Goal: Task Accomplishment & Management: Complete application form

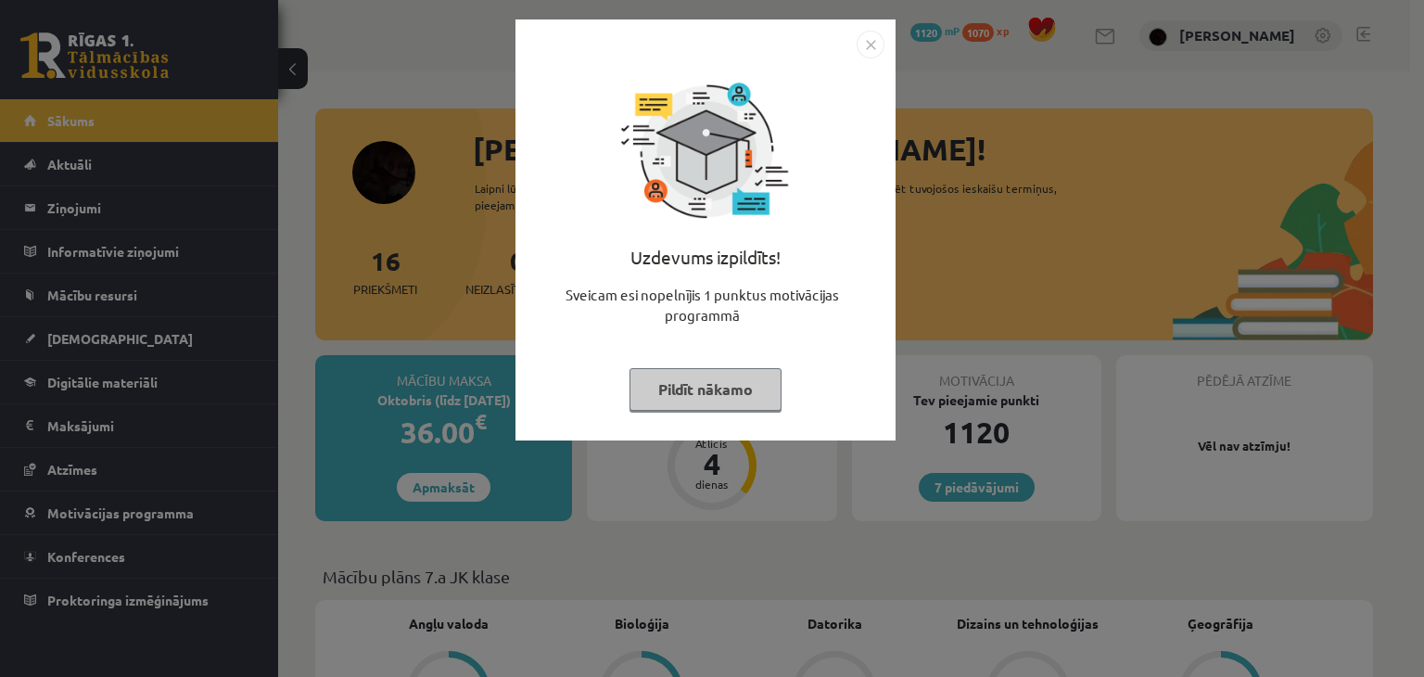
click at [401, 27] on div "Uzdevums izpildīts! Sveicam esi nopelnījis 1 punktus motivācijas programmā Pild…" at bounding box center [712, 338] width 1424 height 677
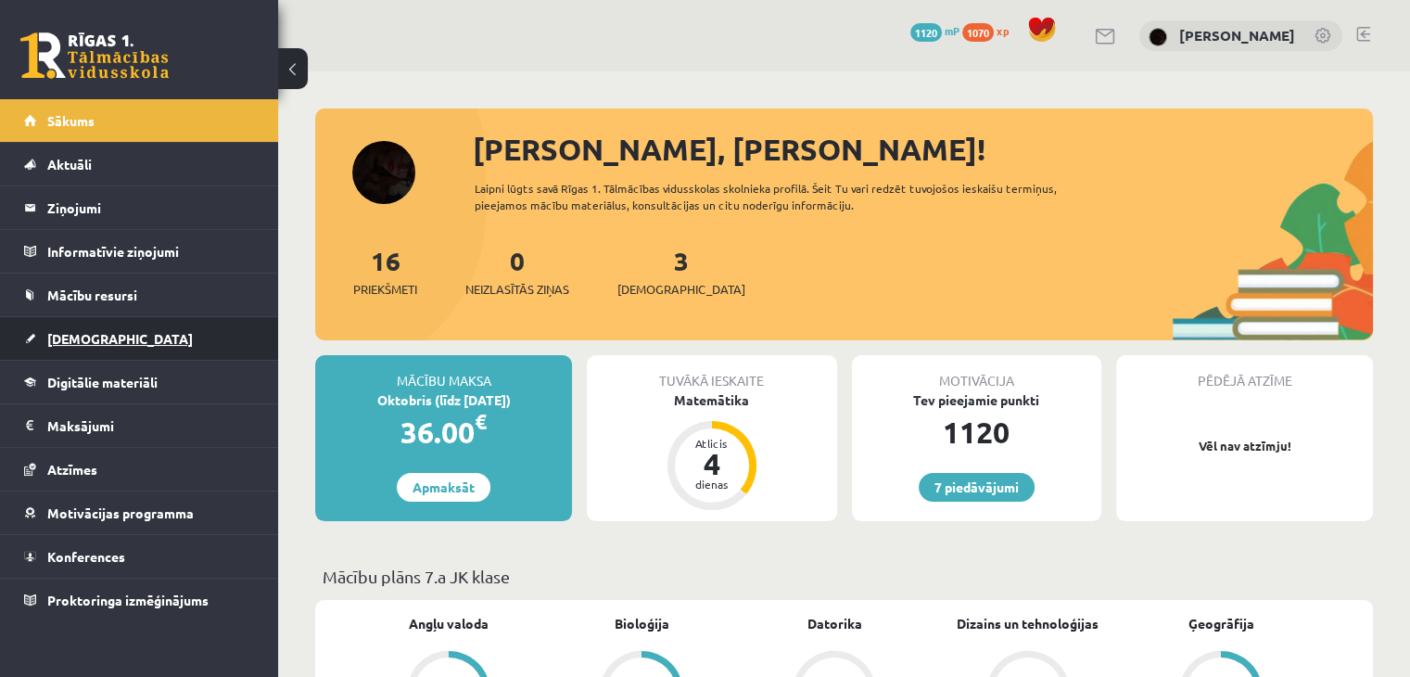
click at [85, 337] on span "[DEMOGRAPHIC_DATA]" at bounding box center [120, 338] width 146 height 17
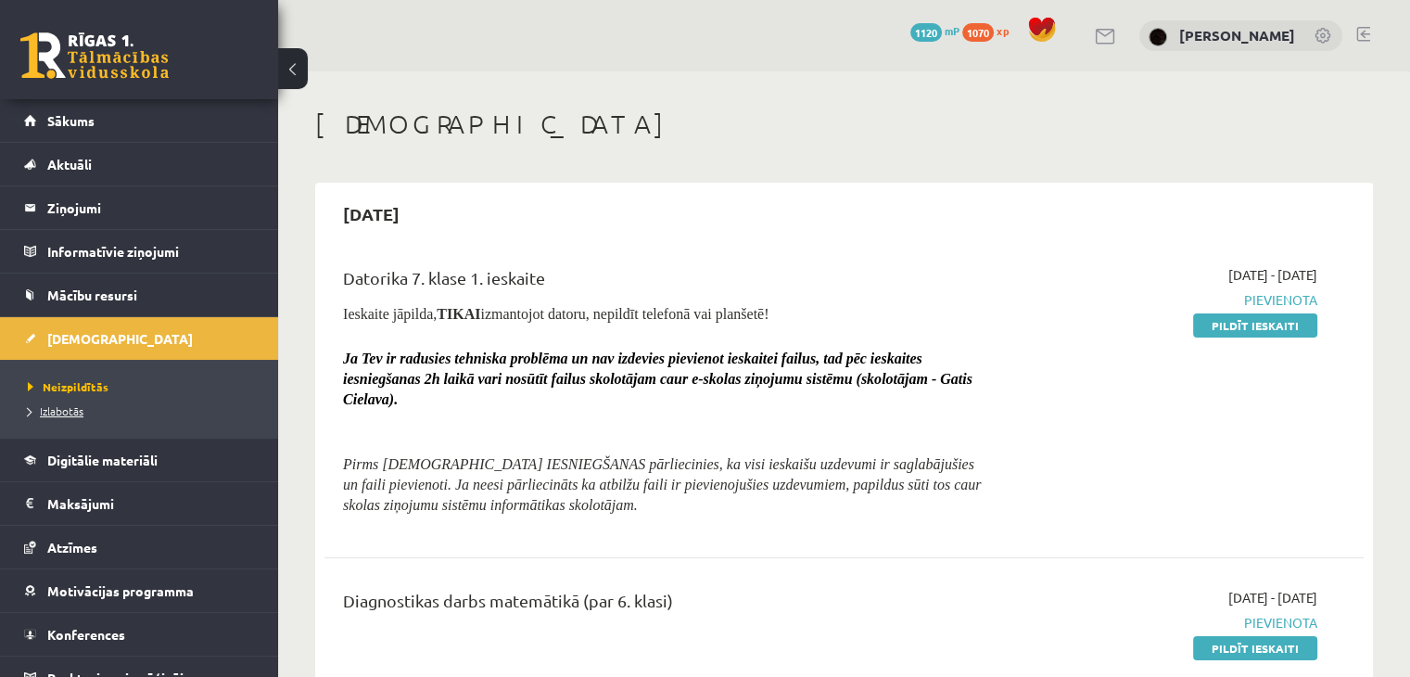
click at [70, 406] on span "Izlabotās" at bounding box center [56, 410] width 56 height 15
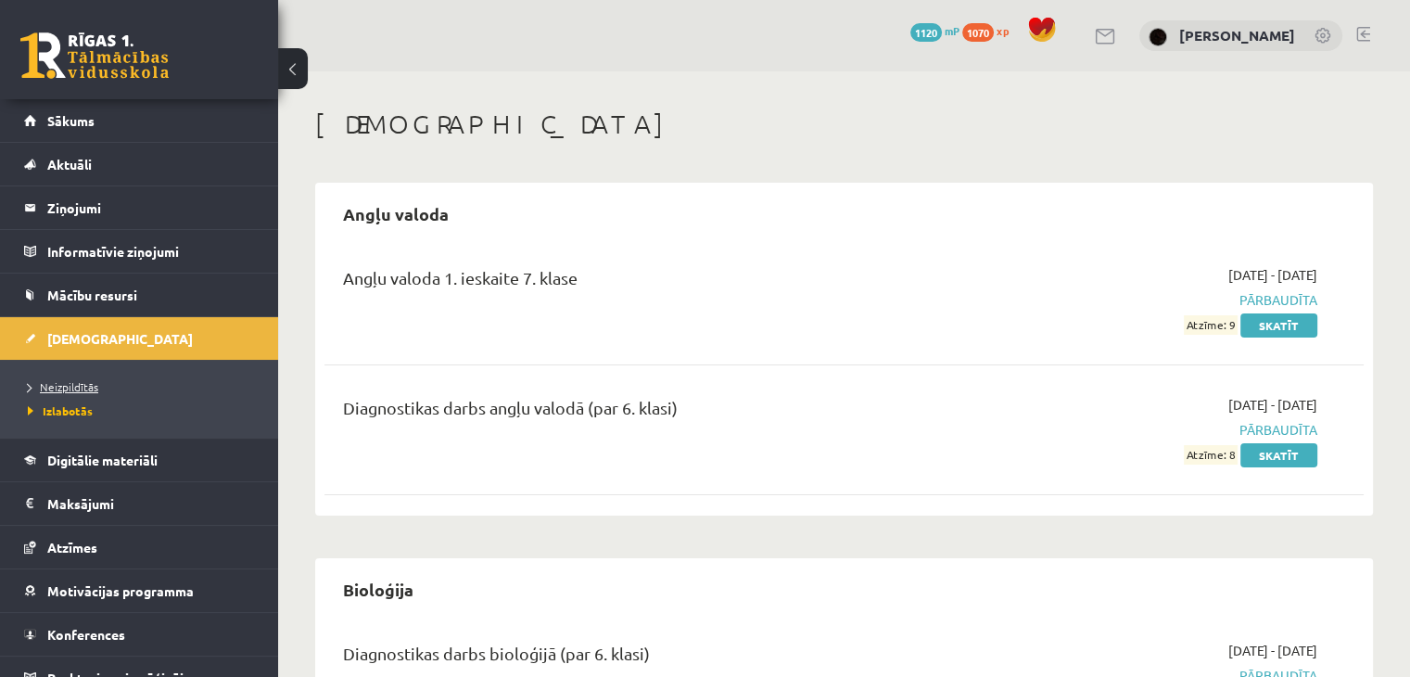
click at [82, 387] on span "Neizpildītās" at bounding box center [63, 386] width 70 height 15
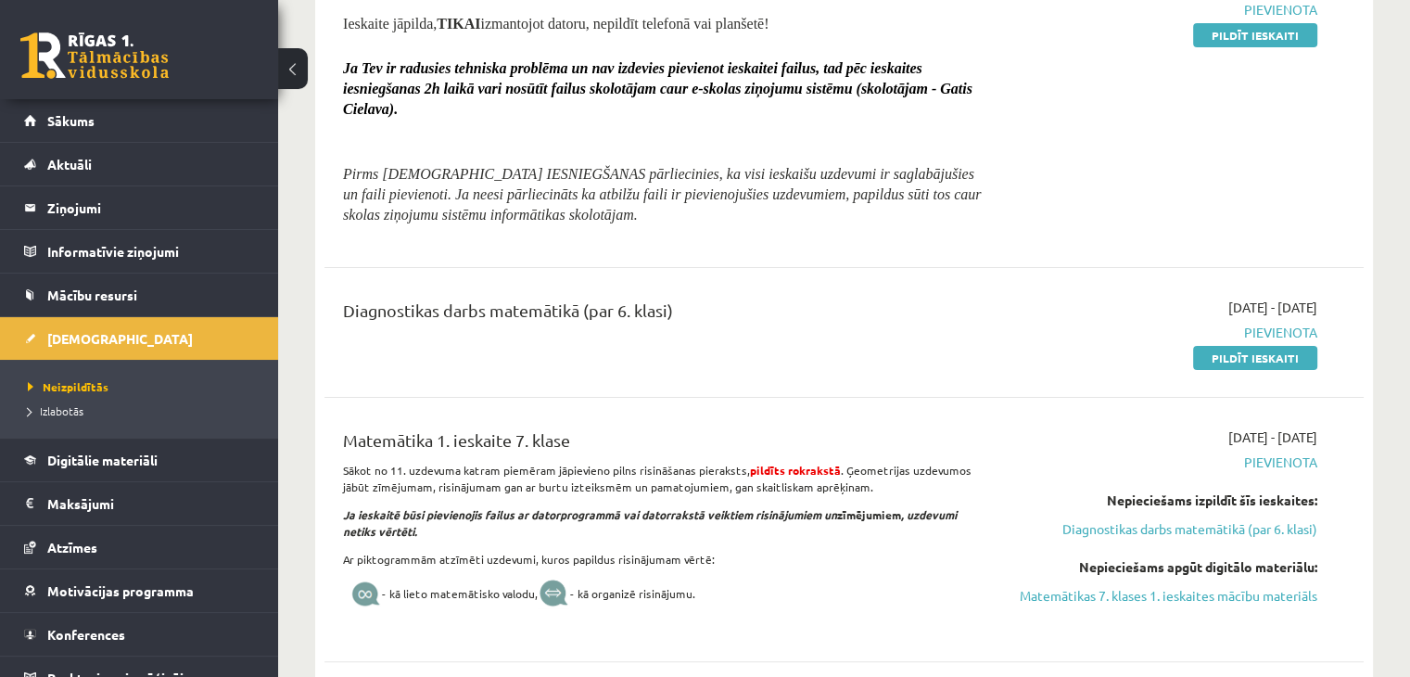
scroll to position [556, 0]
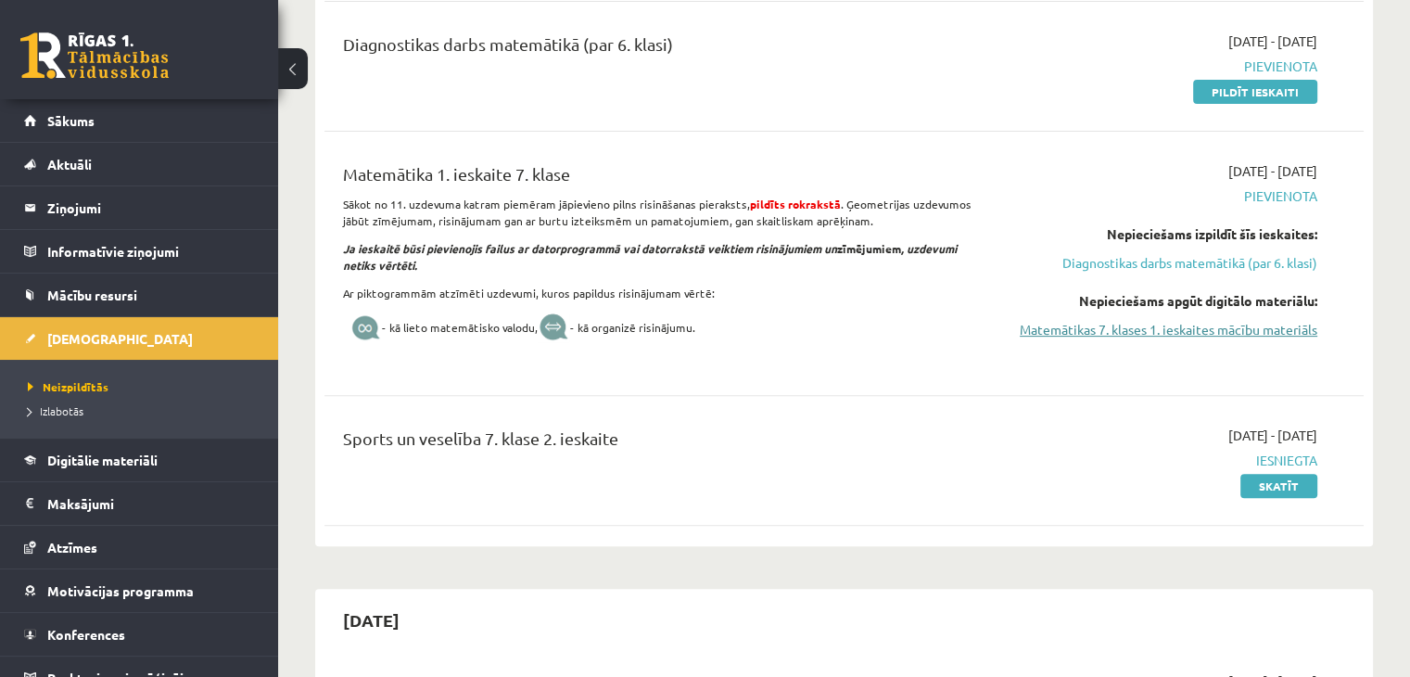
click at [1183, 328] on link "Matemātikas 7. klases 1. ieskaites mācību materiāls" at bounding box center [1164, 329] width 306 height 19
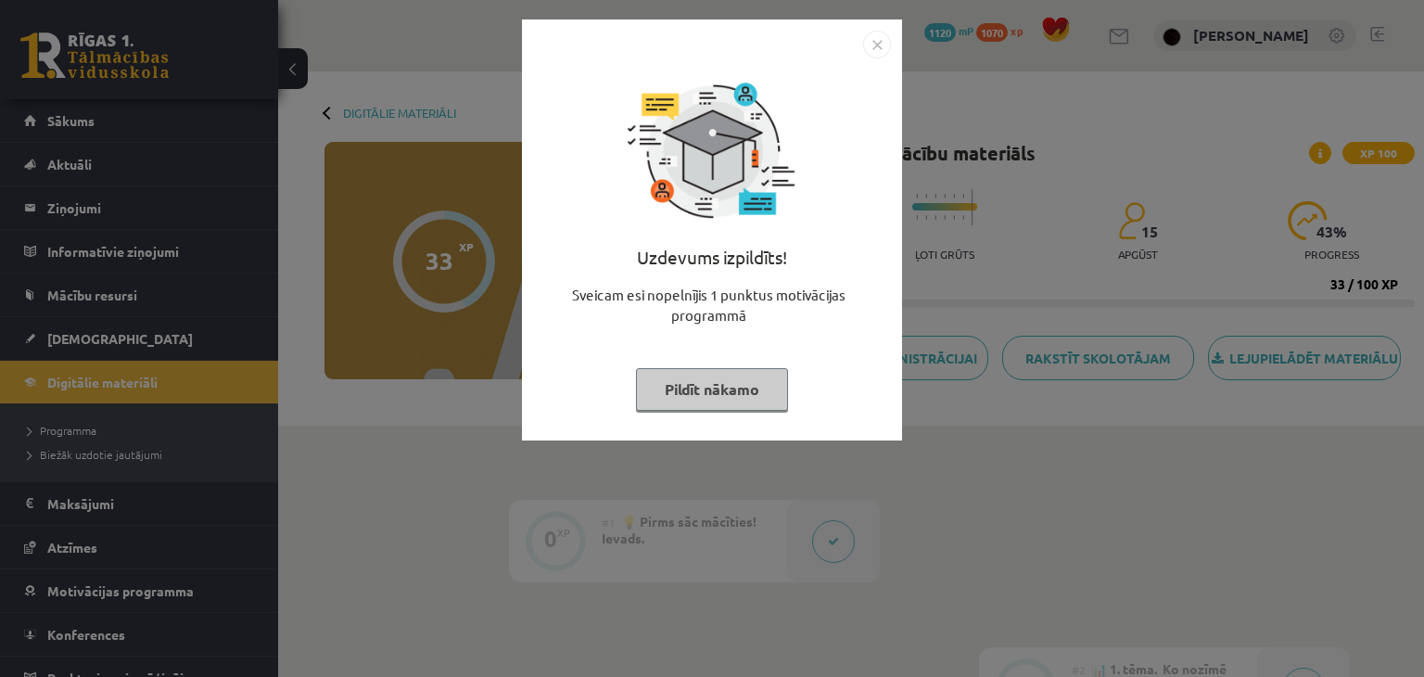
click at [425, 227] on div "Uzdevums izpildīts! Sveicam esi nopelnījis 1 punktus motivācijas programmā Pild…" at bounding box center [712, 338] width 1424 height 677
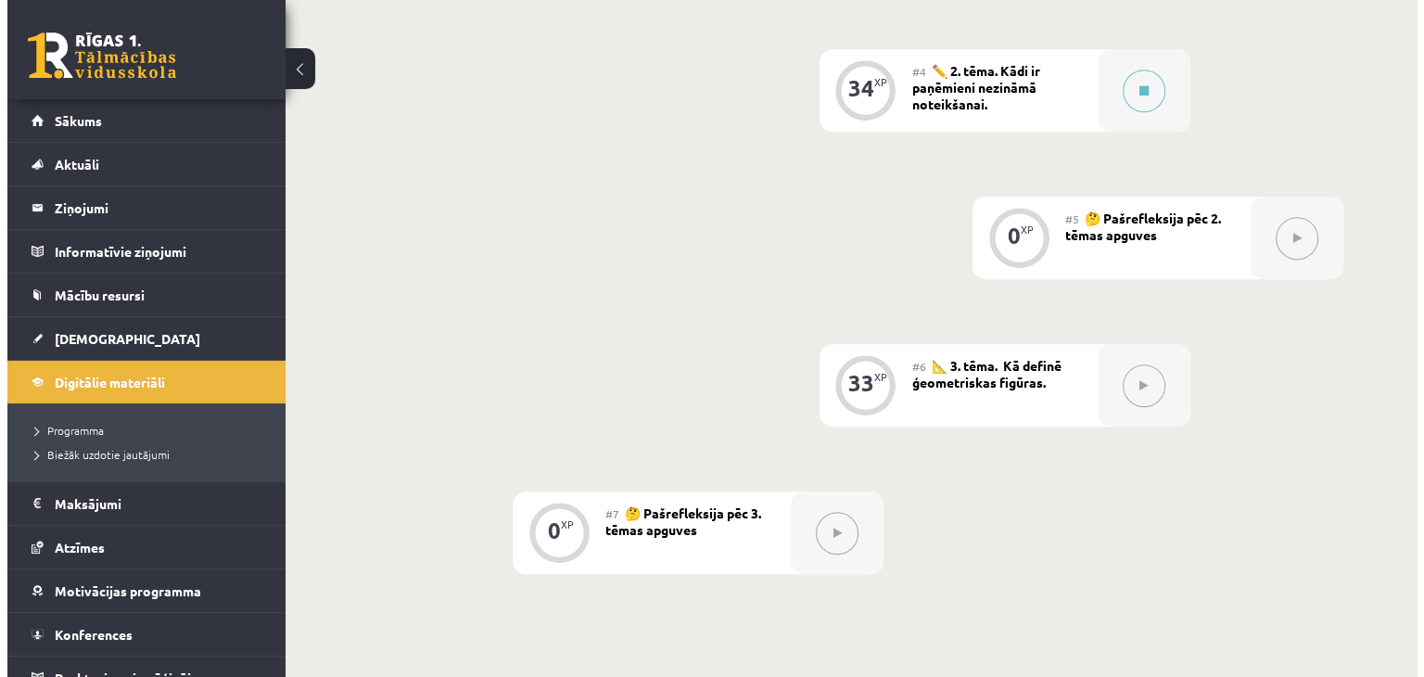
scroll to position [834, 0]
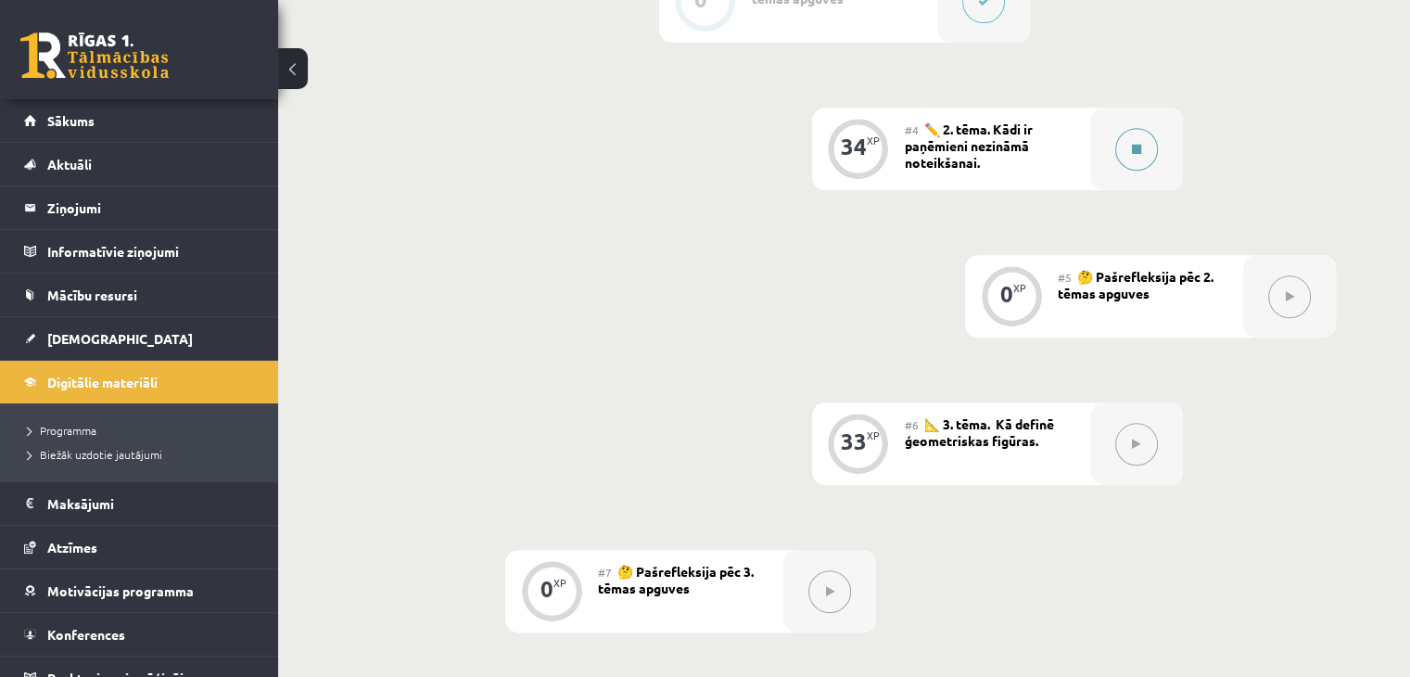
click at [1140, 171] on button at bounding box center [1136, 149] width 43 height 43
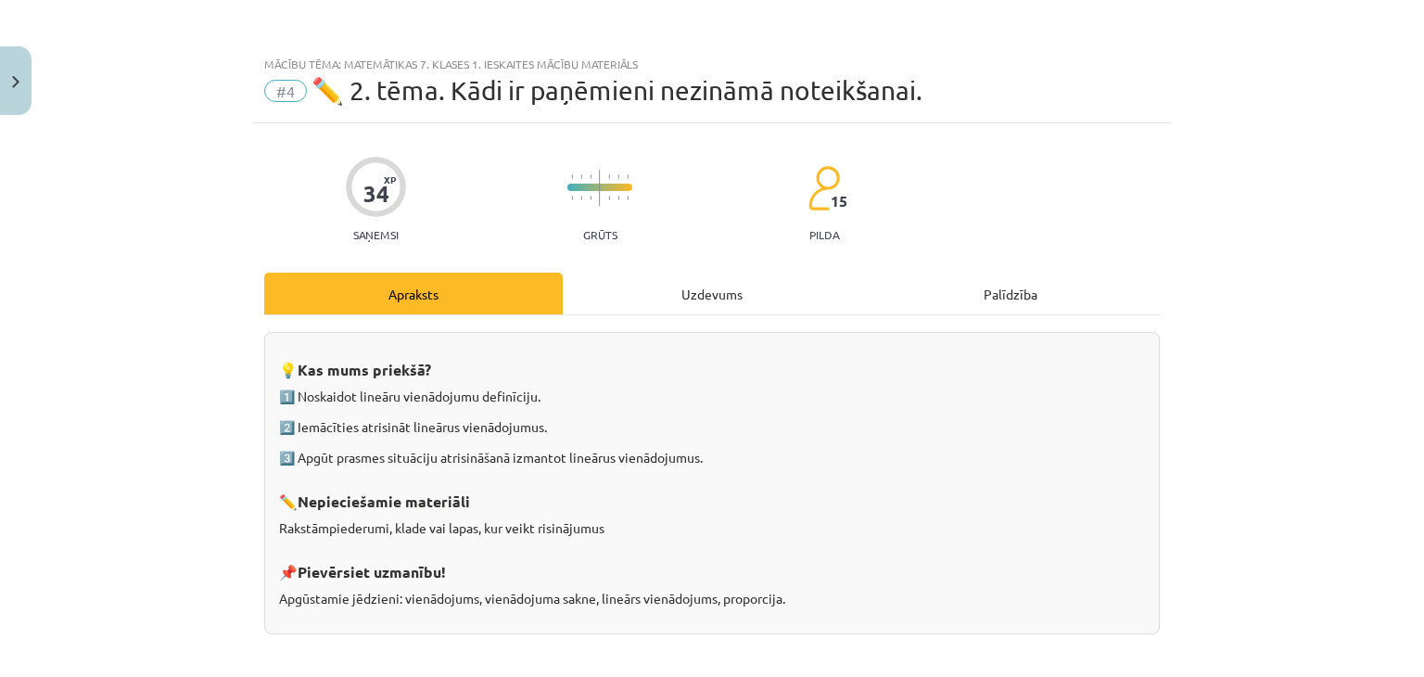
click at [665, 275] on div "Uzdevums" at bounding box center [712, 294] width 299 height 42
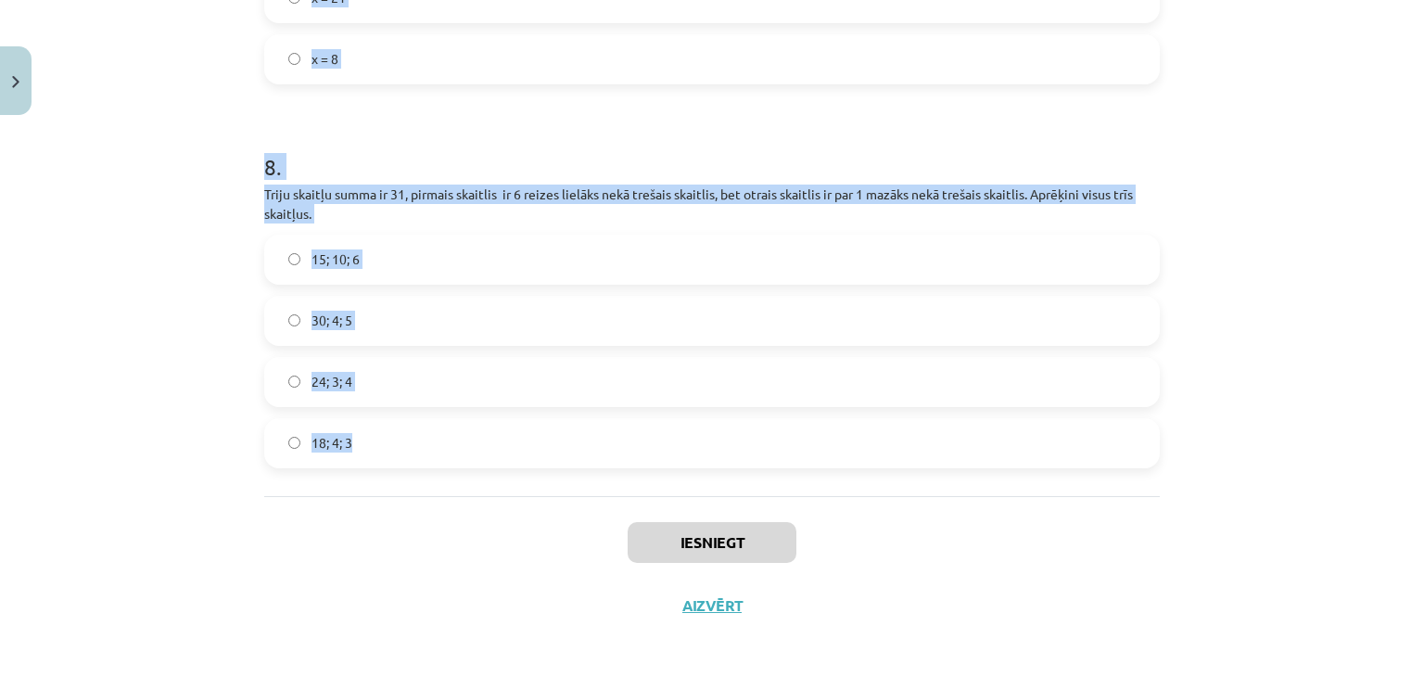
scroll to position [2812, 0]
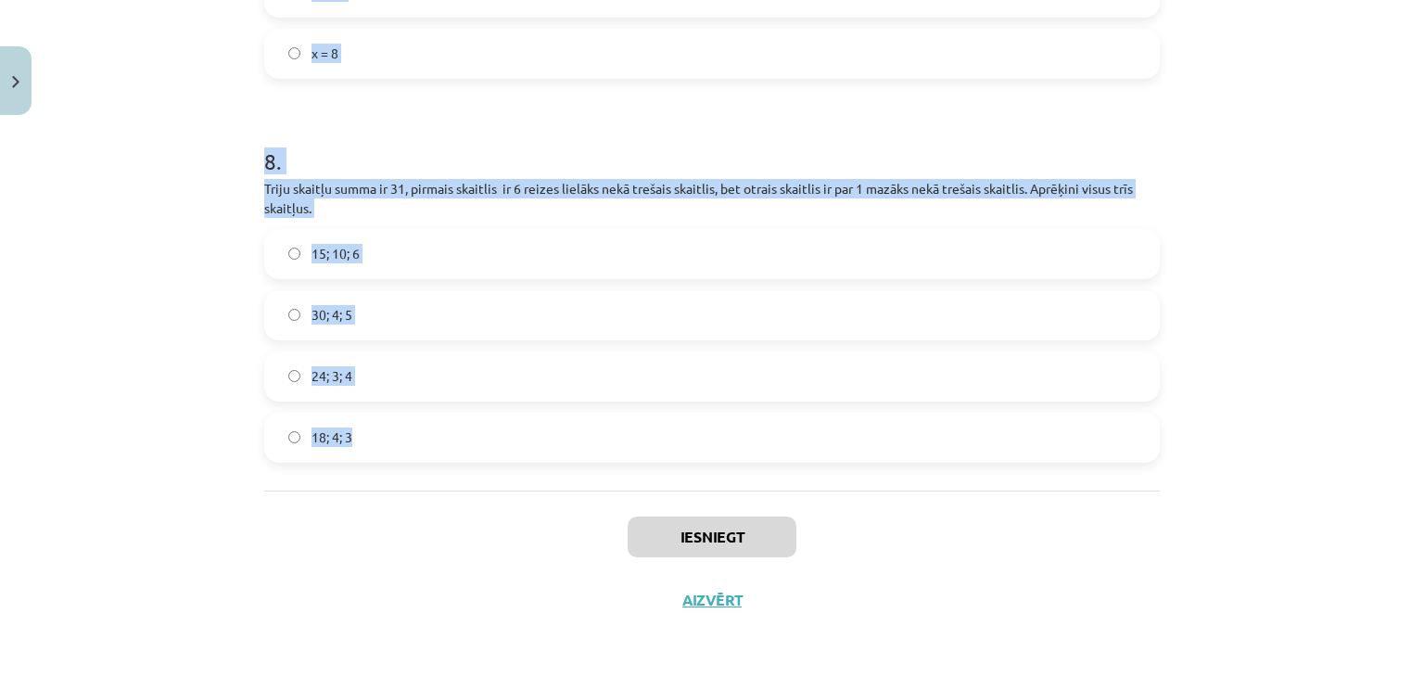
drag, startPoint x: 237, startPoint y: 396, endPoint x: 423, endPoint y: 468, distance: 199.0
click at [423, 468] on div "Mācību tēma: Matemātikas 7. klases 1. ieskaites mācību materiāls #4 ✏️ 2. tēma.…" at bounding box center [712, 338] width 1424 height 677
copy form "1 . Skaitlis 4 ir sakne vienādojumam 3x – 1 = 11 2(5x +1) = 22 x +7 = 15 -6x = …"
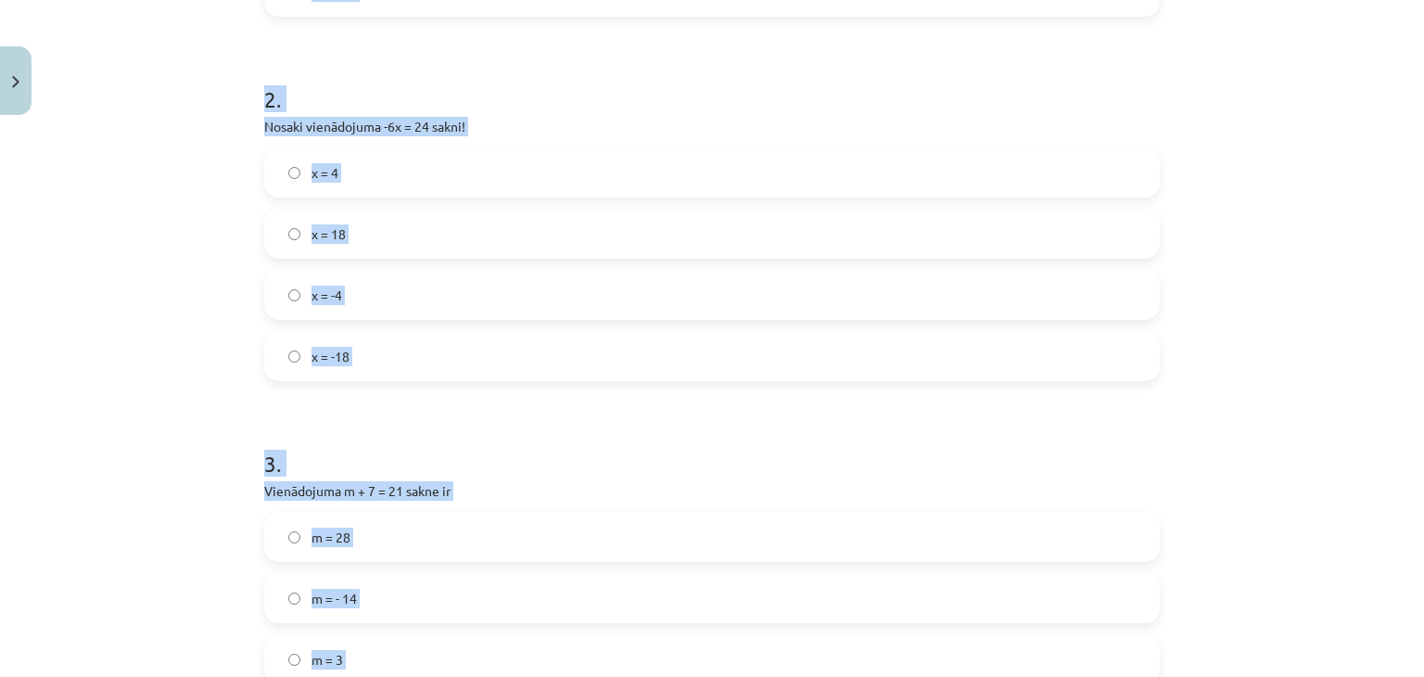
click at [167, 325] on div "Mācību tēma: Matemātikas 7. klases 1. ieskaites mācību materiāls #4 ✏️ 2. tēma.…" at bounding box center [712, 338] width 1424 height 677
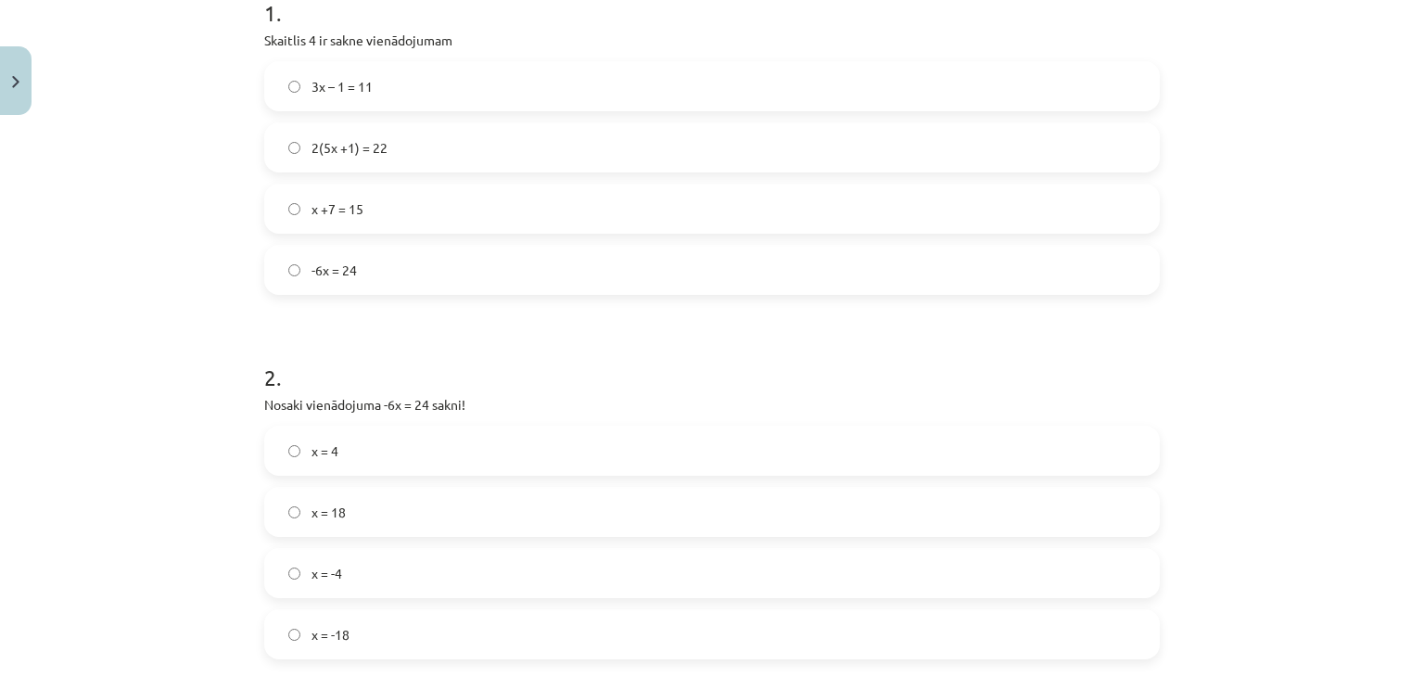
scroll to position [123, 0]
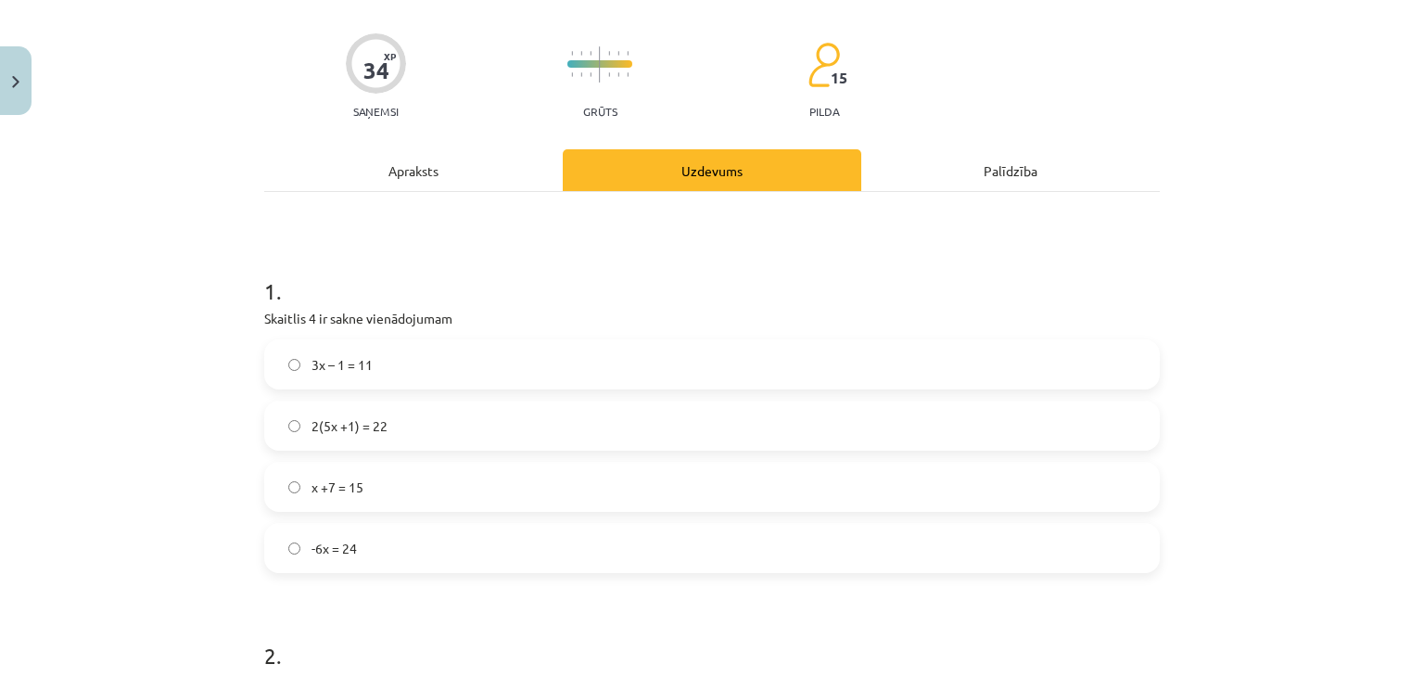
click at [319, 355] on span "3x – 1 = 11" at bounding box center [342, 364] width 61 height 19
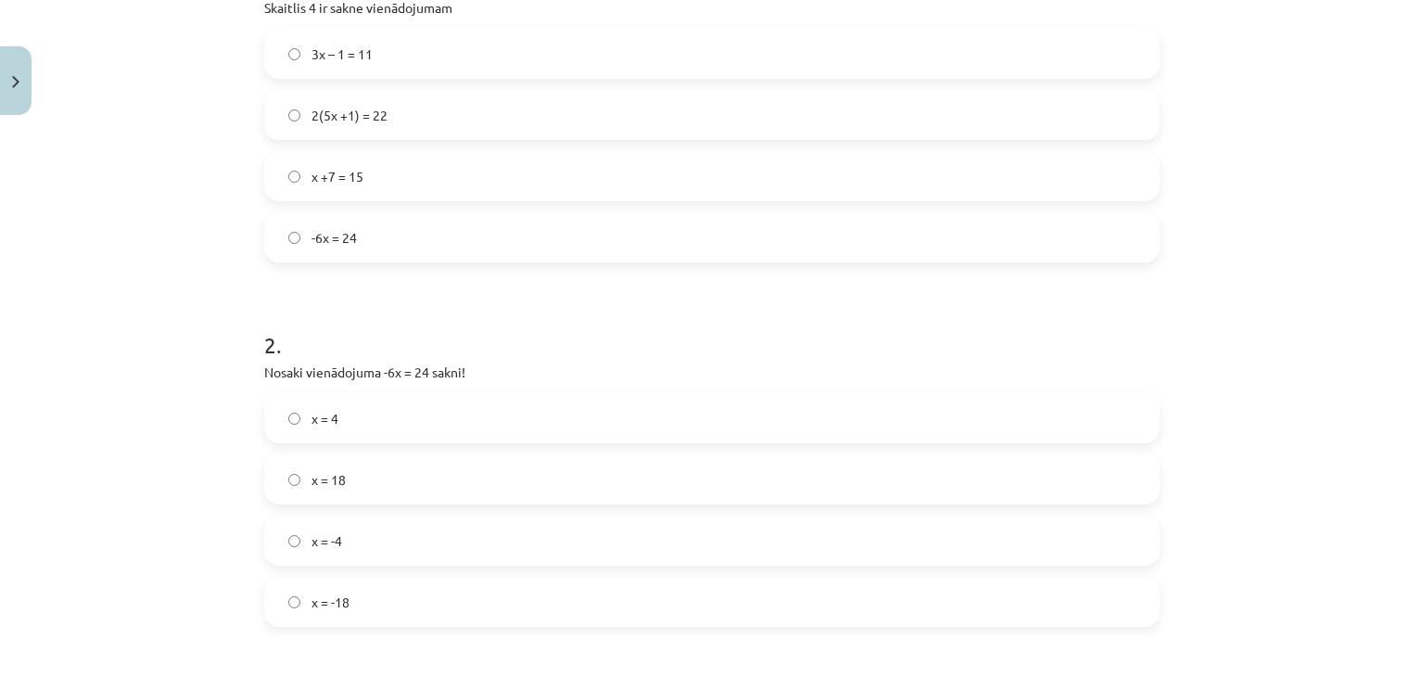
scroll to position [494, 0]
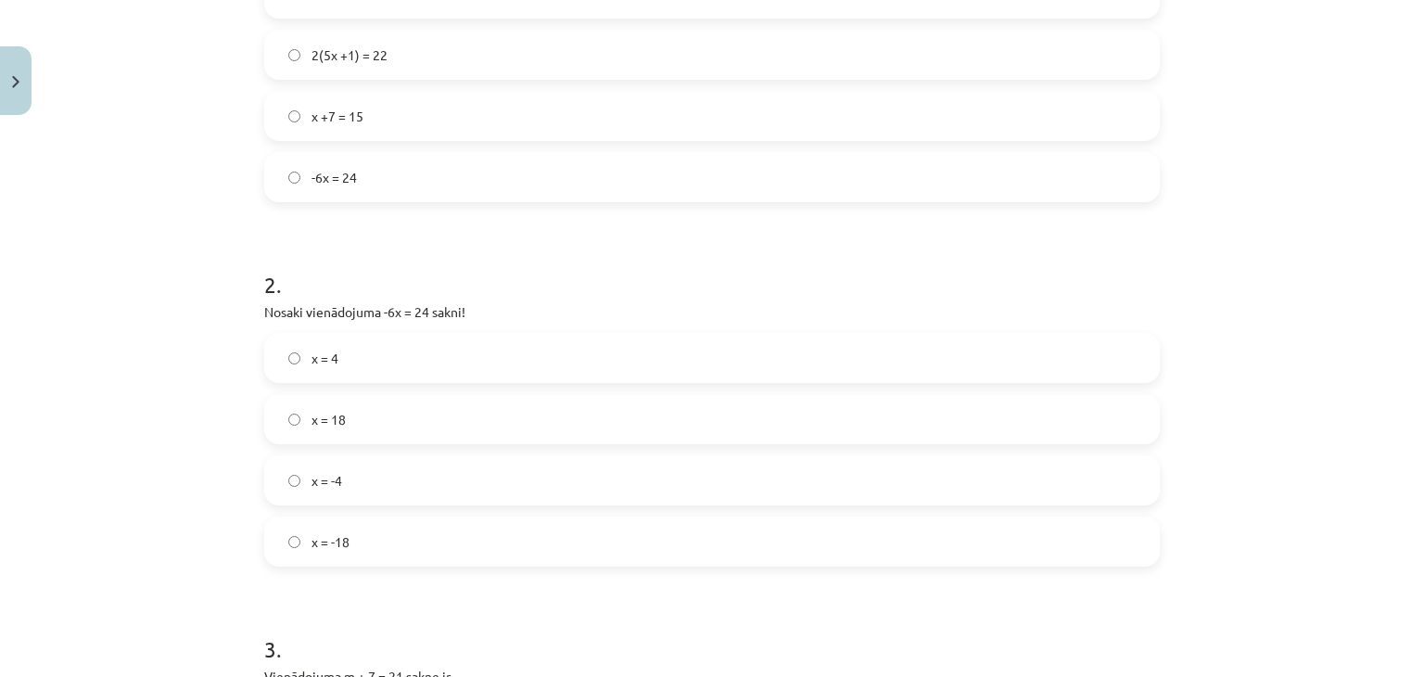
click at [319, 473] on span "x = -4" at bounding box center [327, 480] width 31 height 19
click at [312, 536] on span "m = 14" at bounding box center [331, 535] width 39 height 19
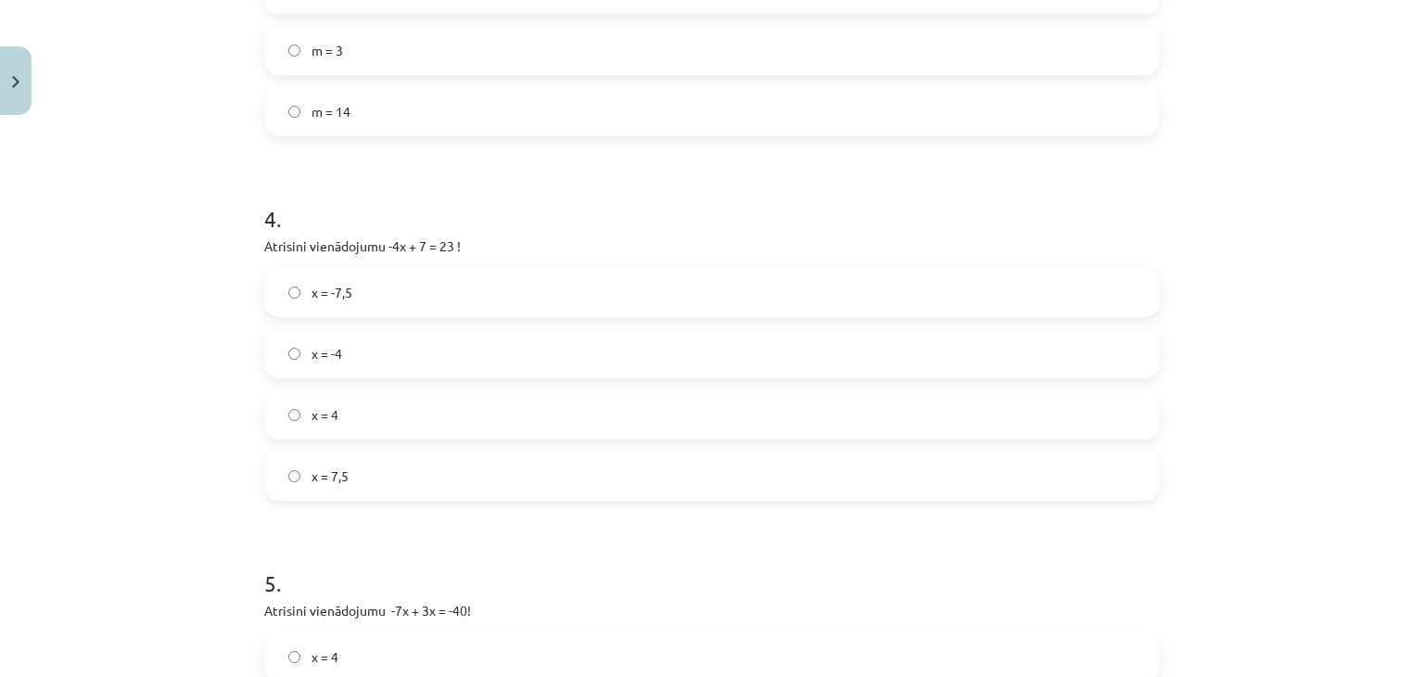
scroll to position [1329, 0]
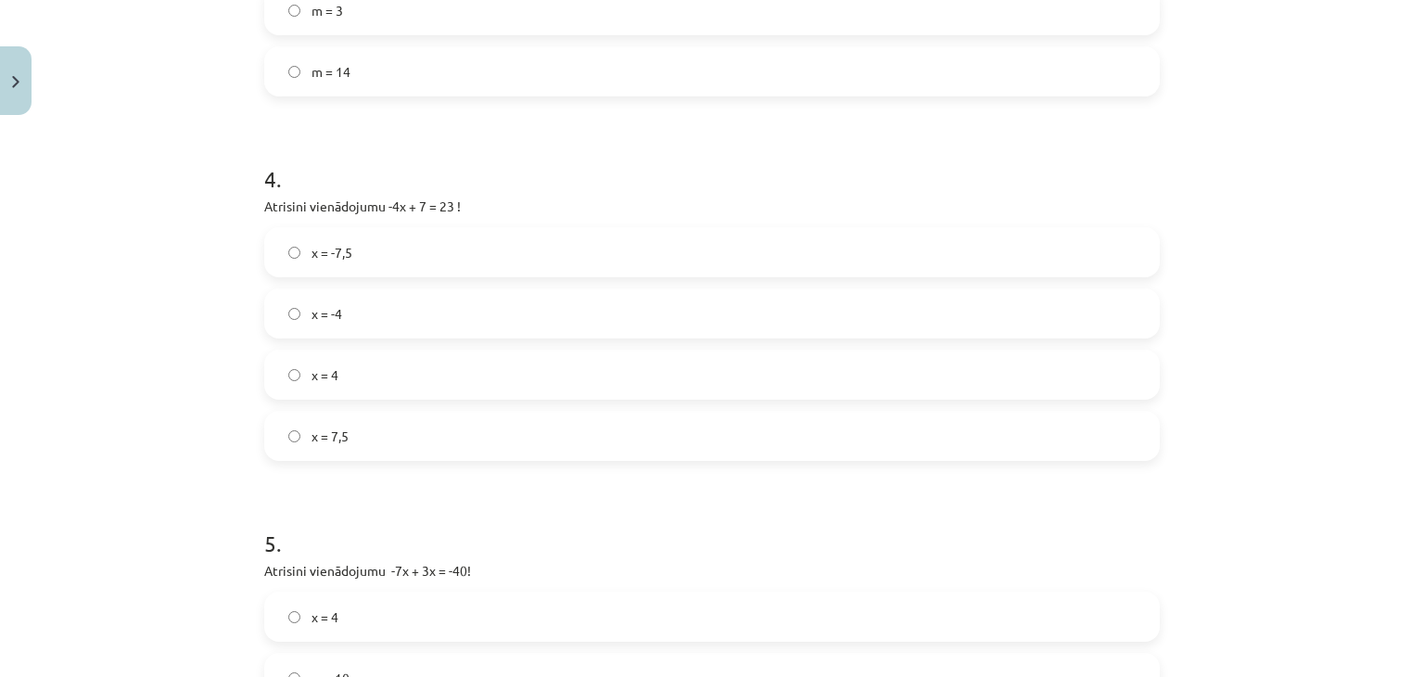
click at [336, 322] on label "x = -4" at bounding box center [712, 313] width 892 height 46
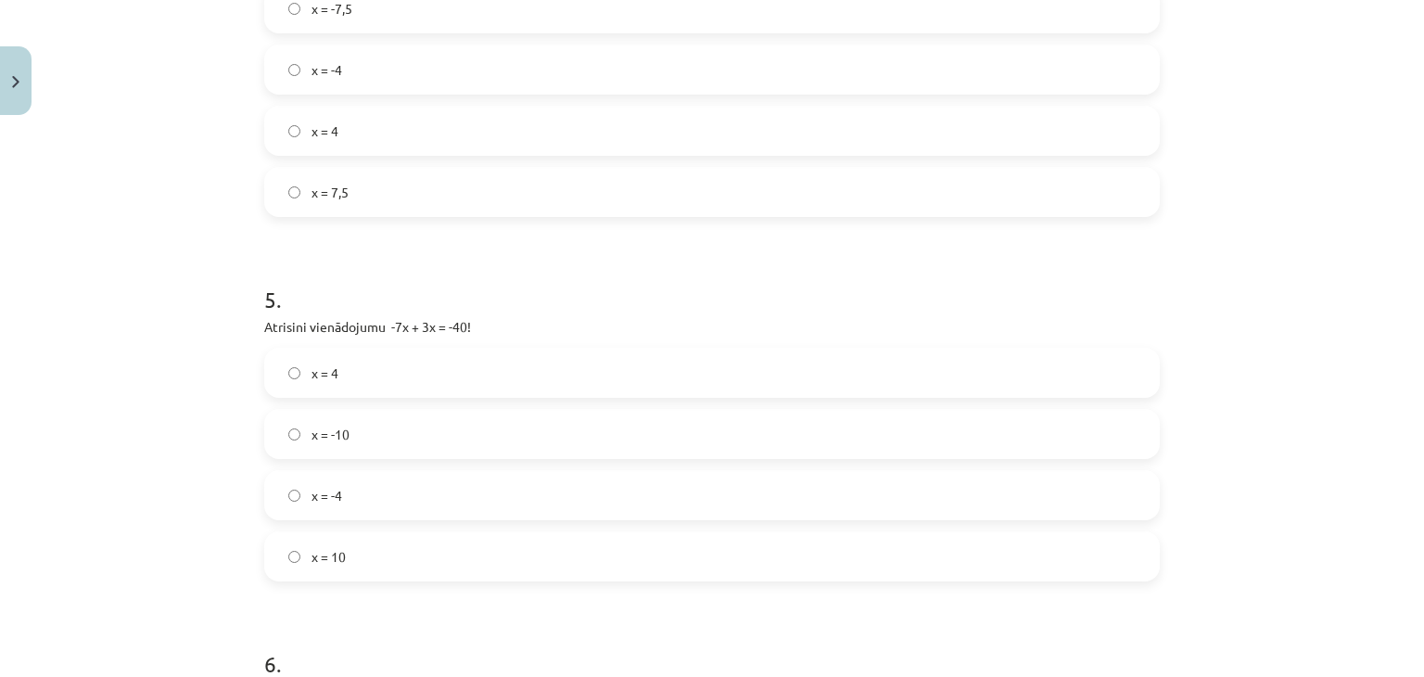
scroll to position [1607, 0]
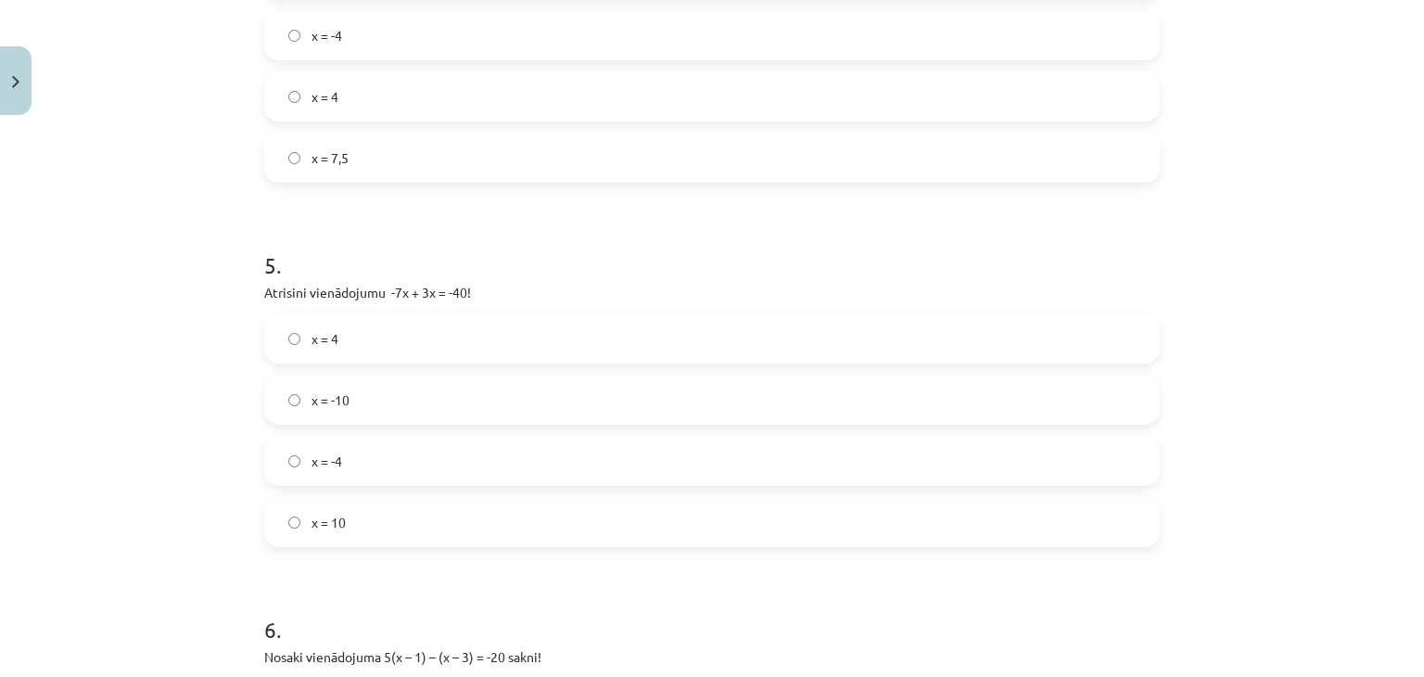
click at [315, 519] on span "x = 10" at bounding box center [329, 522] width 34 height 19
click at [317, 401] on label "x = -4,5" at bounding box center [712, 393] width 892 height 46
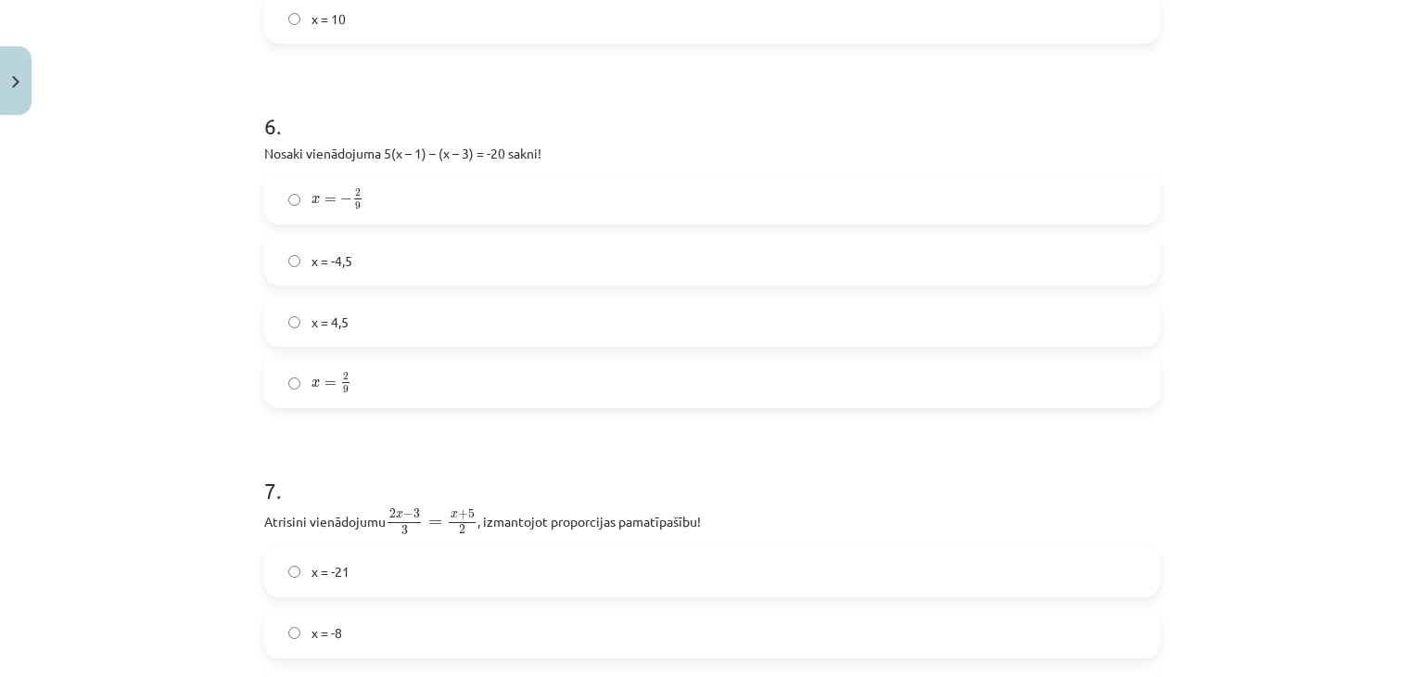
scroll to position [2348, 0]
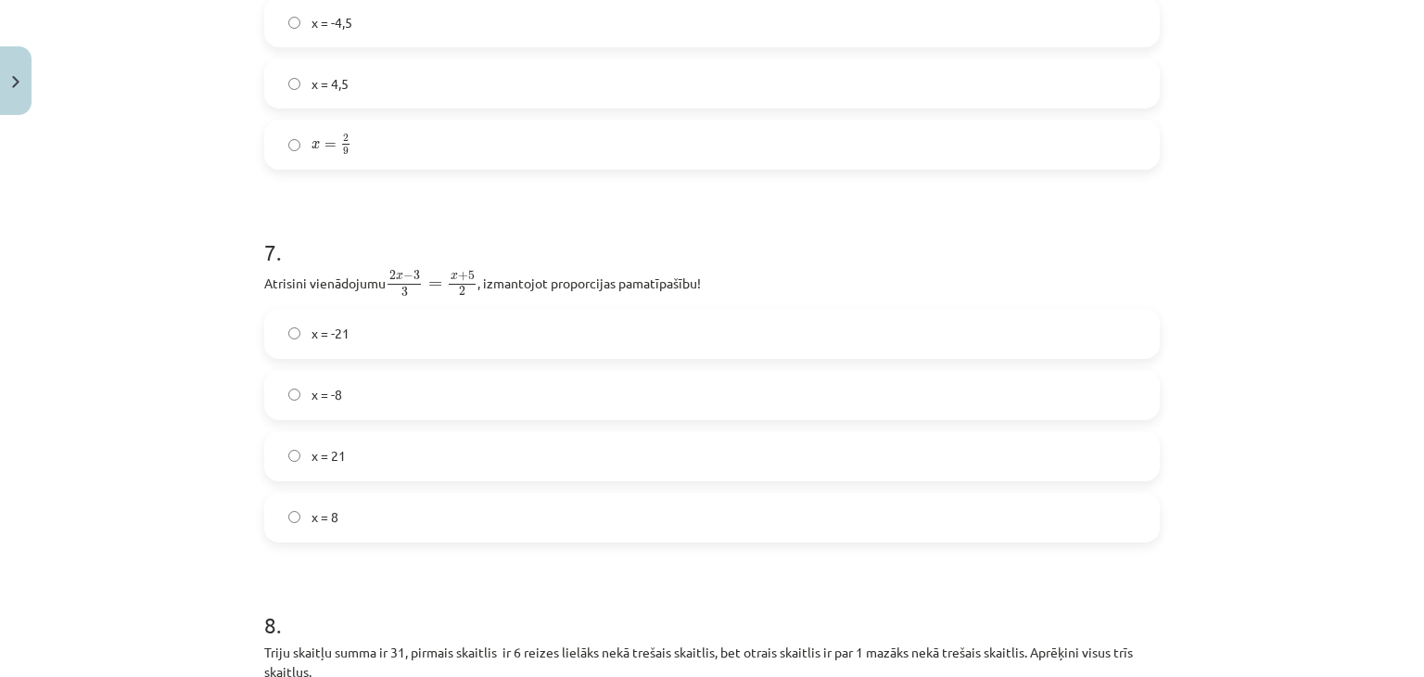
click at [299, 451] on label "x = 21" at bounding box center [712, 456] width 892 height 46
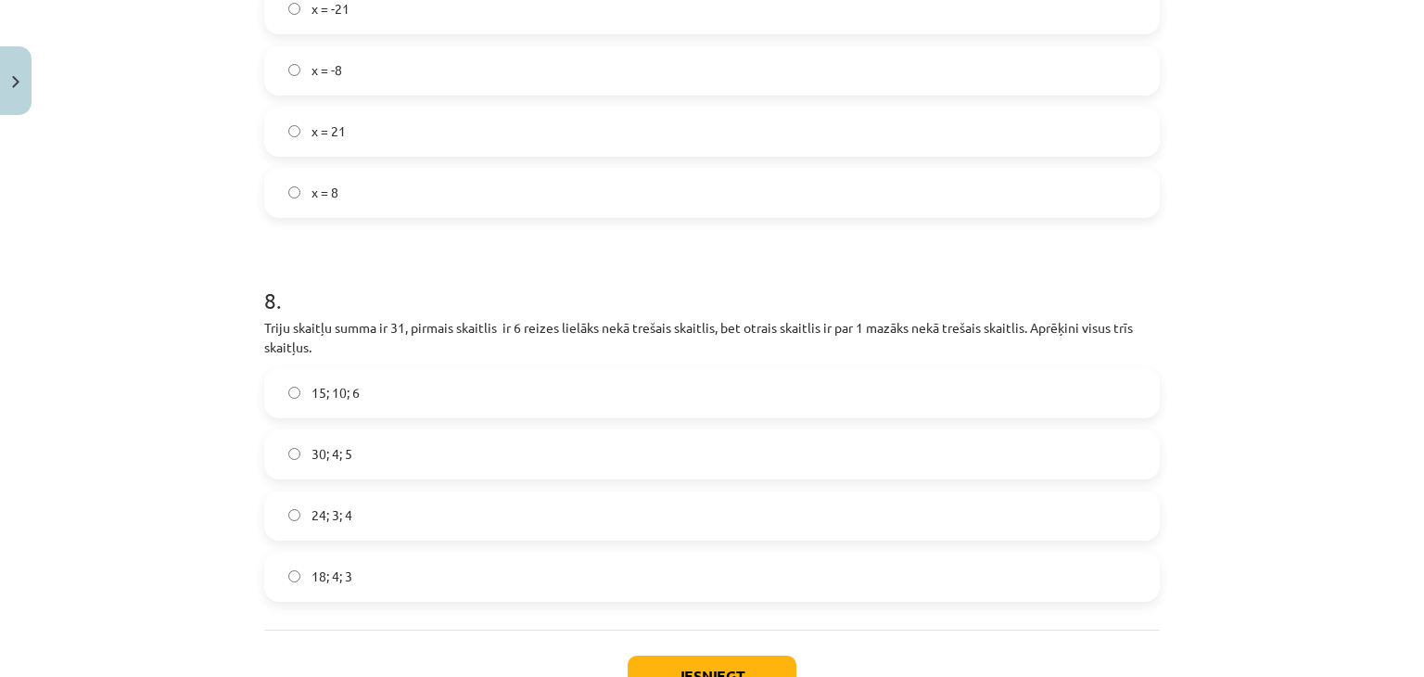
scroll to position [2719, 0]
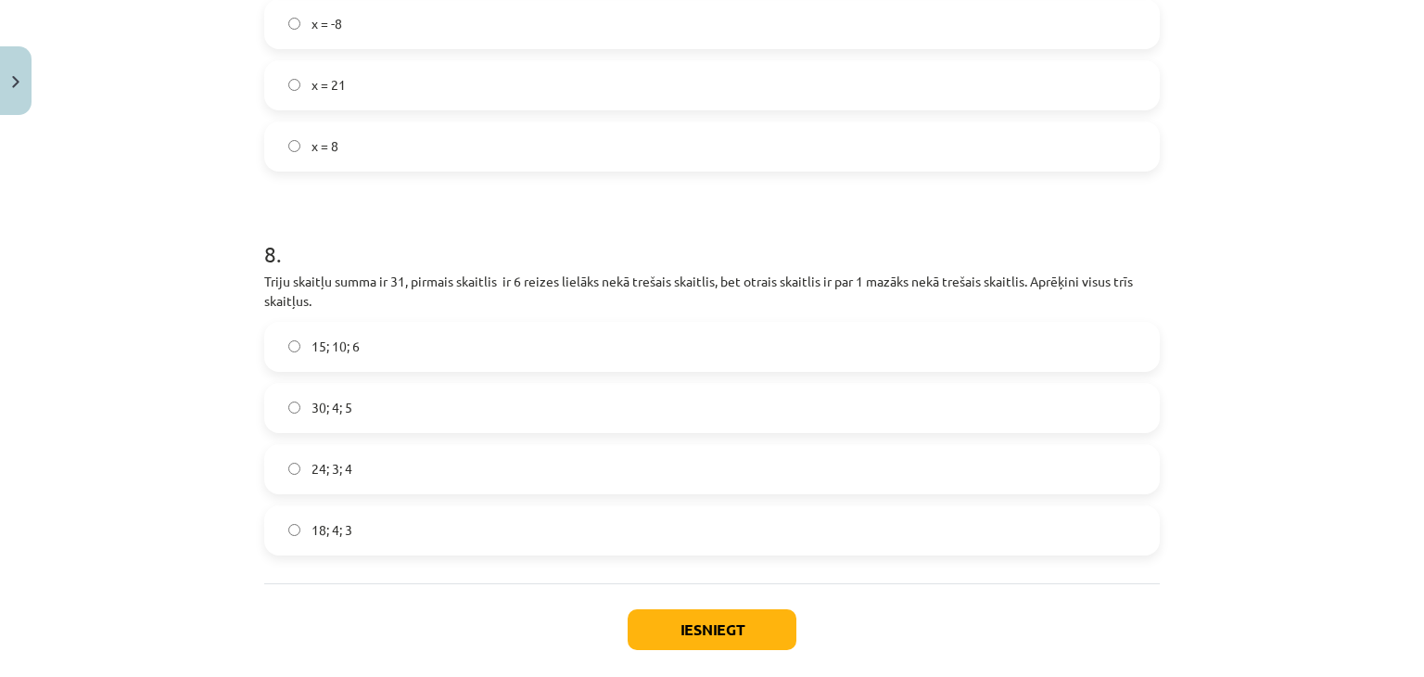
click at [349, 480] on label "24; 3; 4" at bounding box center [712, 469] width 892 height 46
click at [659, 621] on button "Iesniegt" at bounding box center [712, 629] width 169 height 41
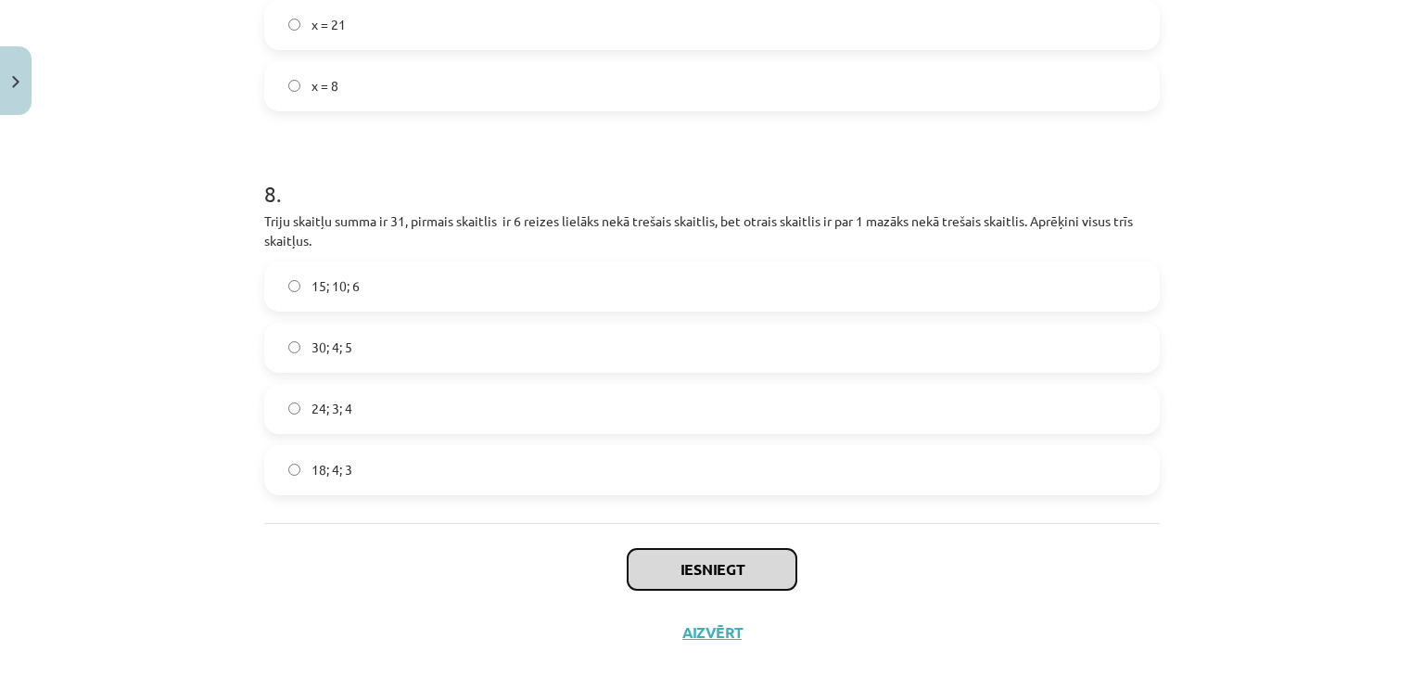
scroll to position [2812, 0]
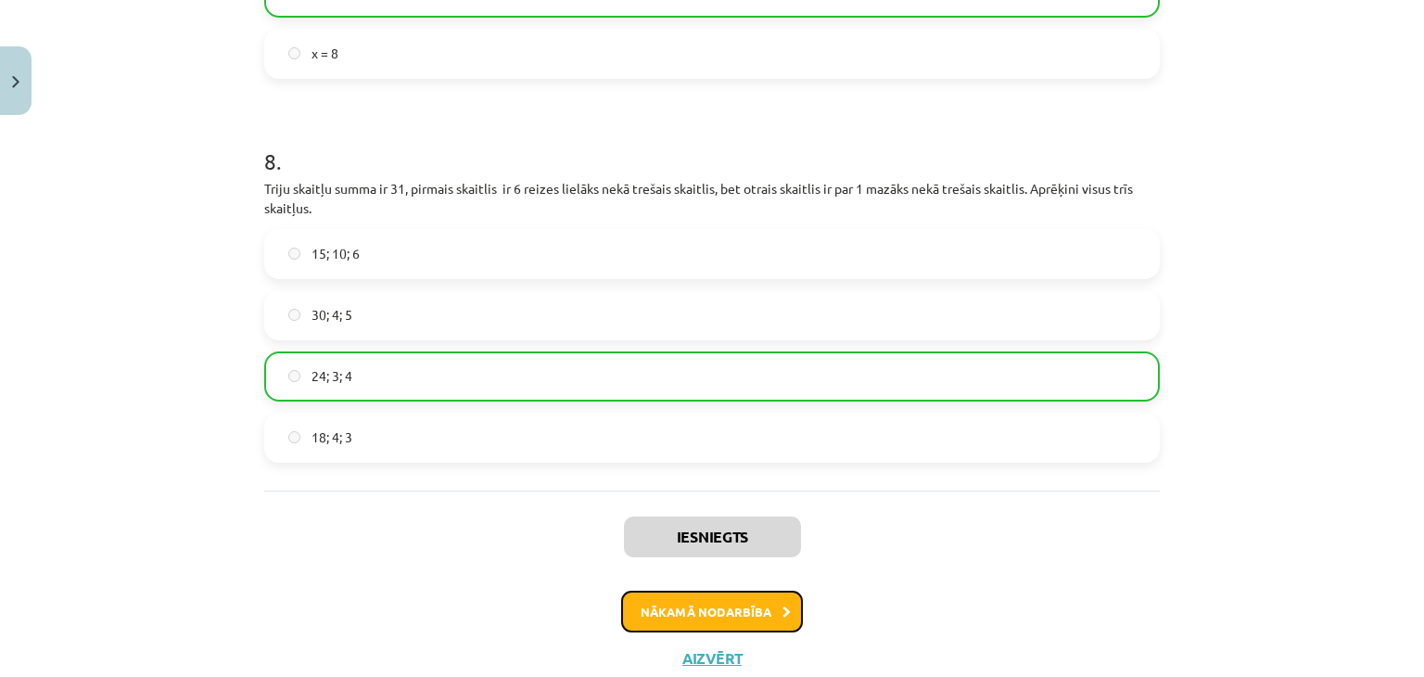
click at [683, 604] on button "Nākamā nodarbība" at bounding box center [712, 612] width 182 height 43
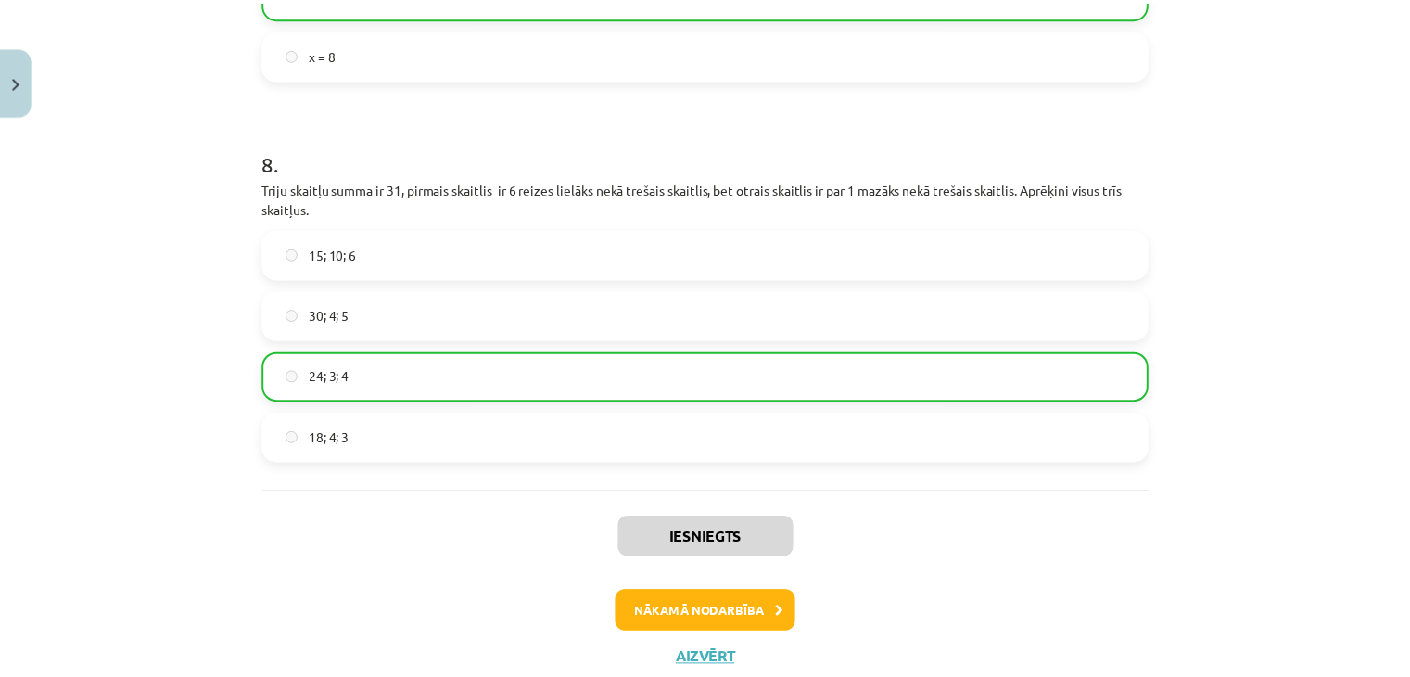
scroll to position [0, 0]
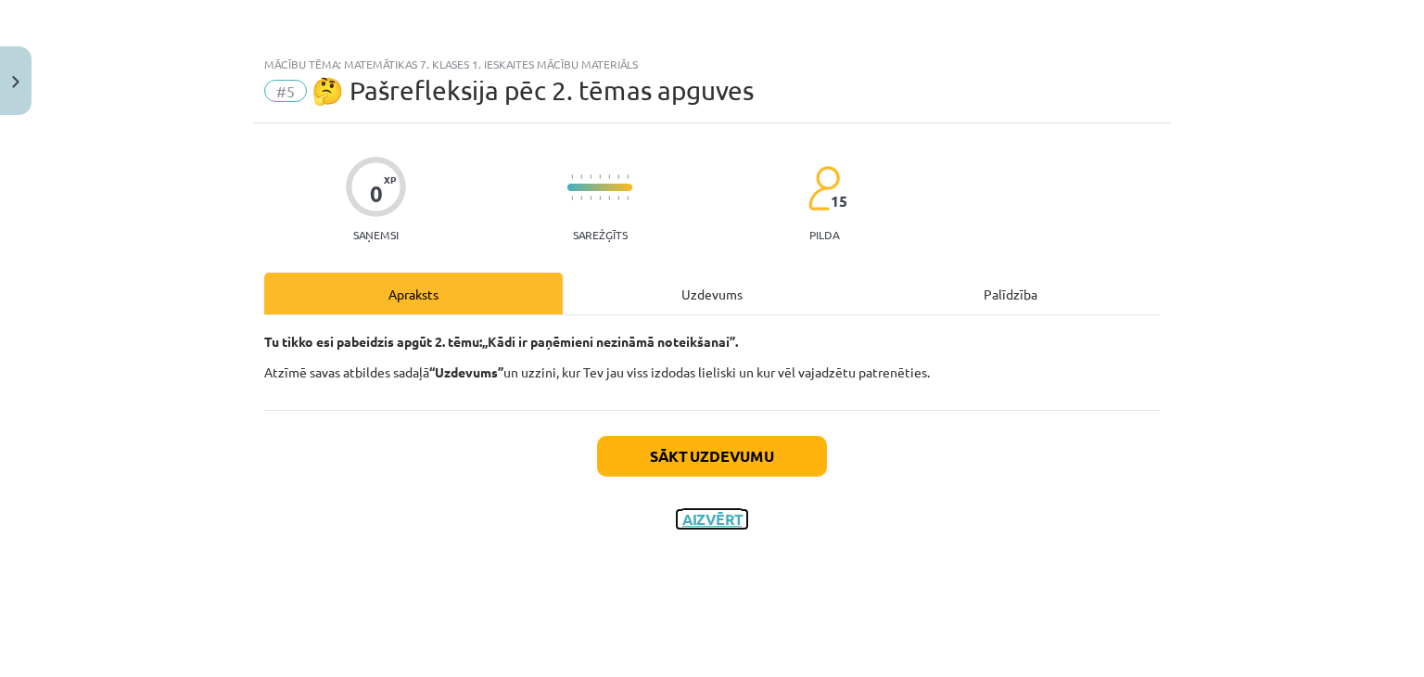
click at [679, 512] on button "Aizvērt" at bounding box center [712, 519] width 70 height 19
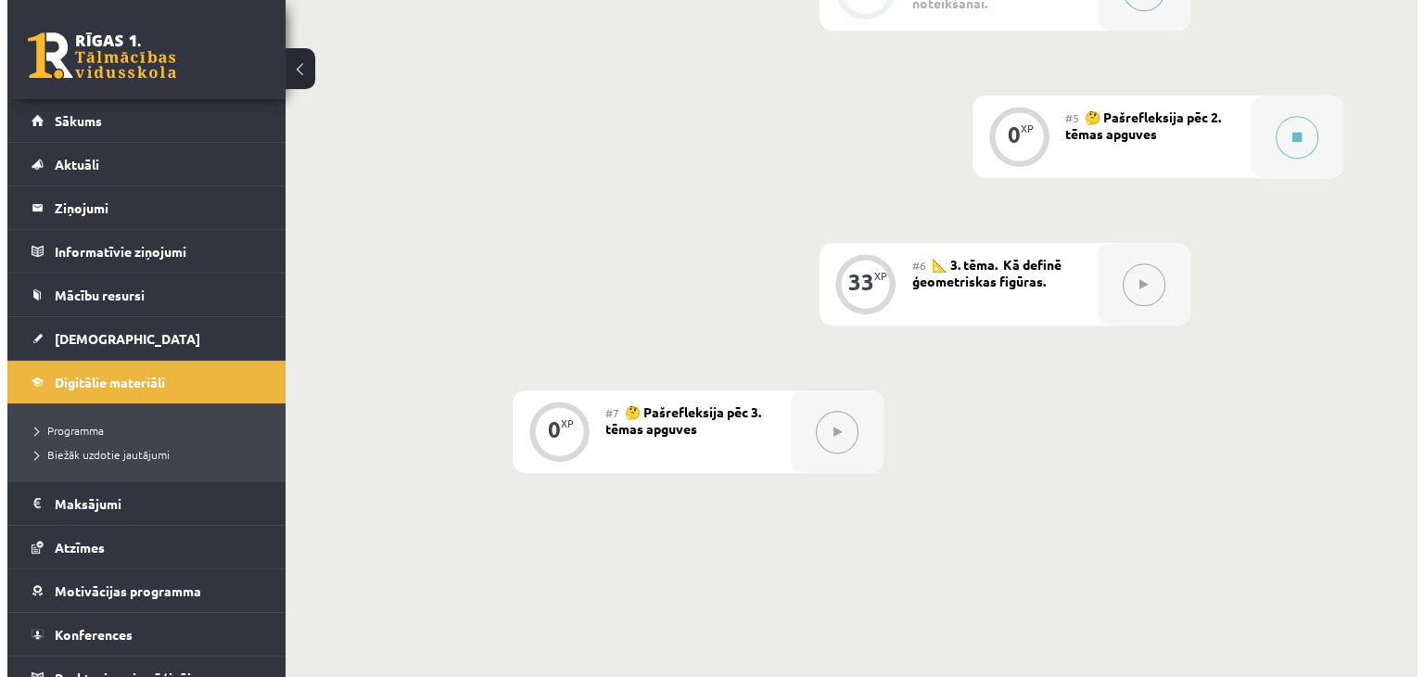
scroll to position [1020, 0]
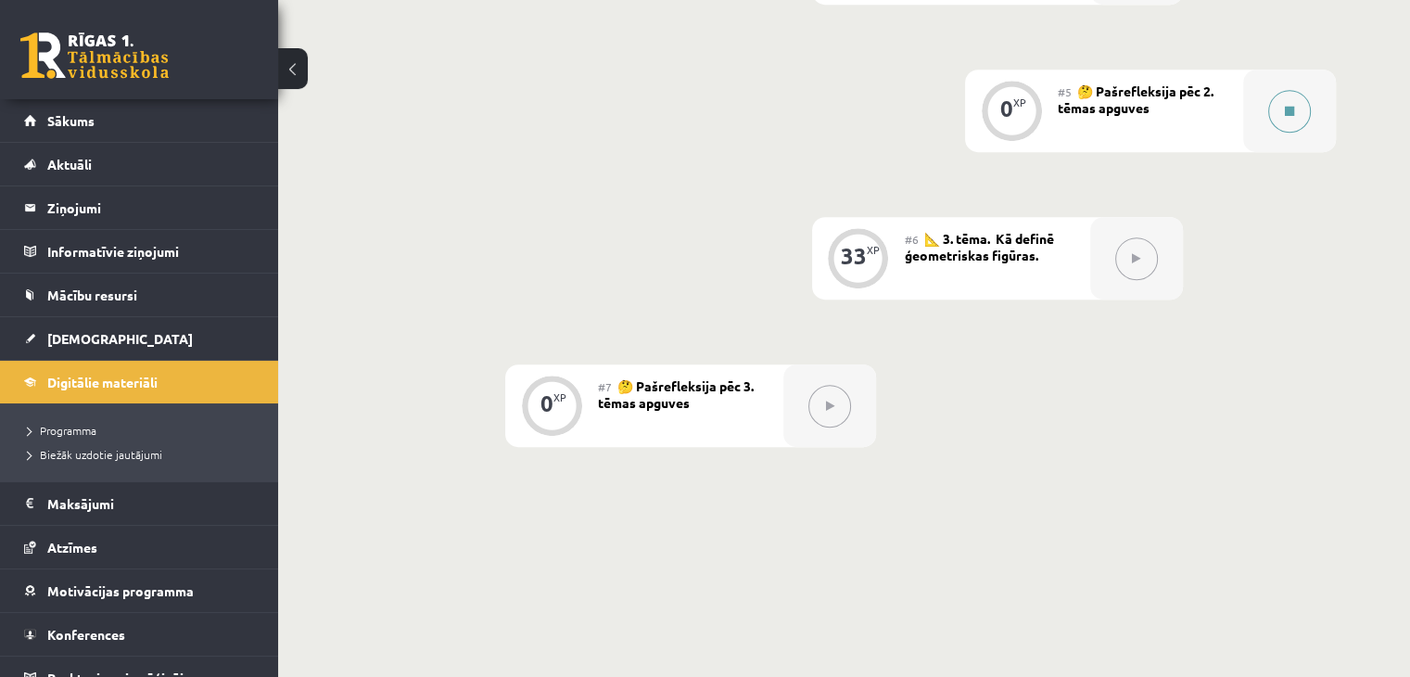
click at [1301, 133] on button at bounding box center [1289, 111] width 43 height 43
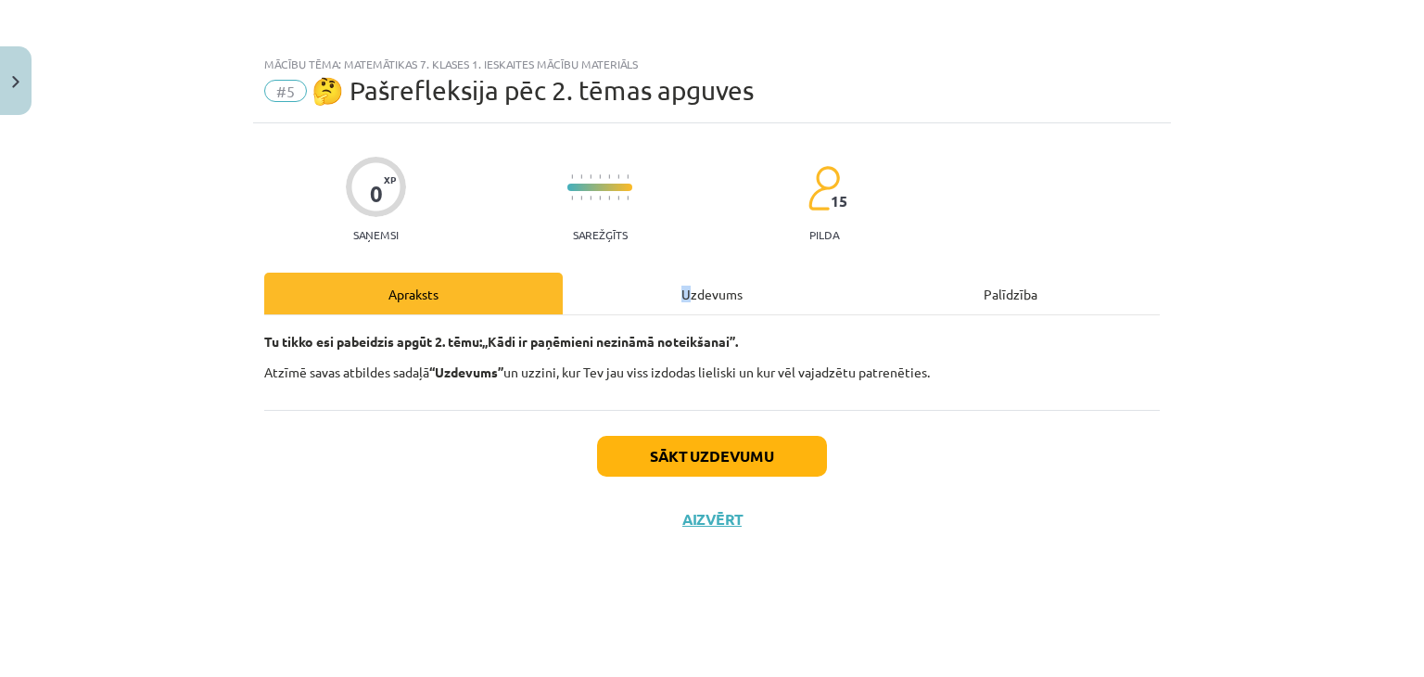
click at [712, 299] on div "Uzdevums" at bounding box center [712, 294] width 299 height 42
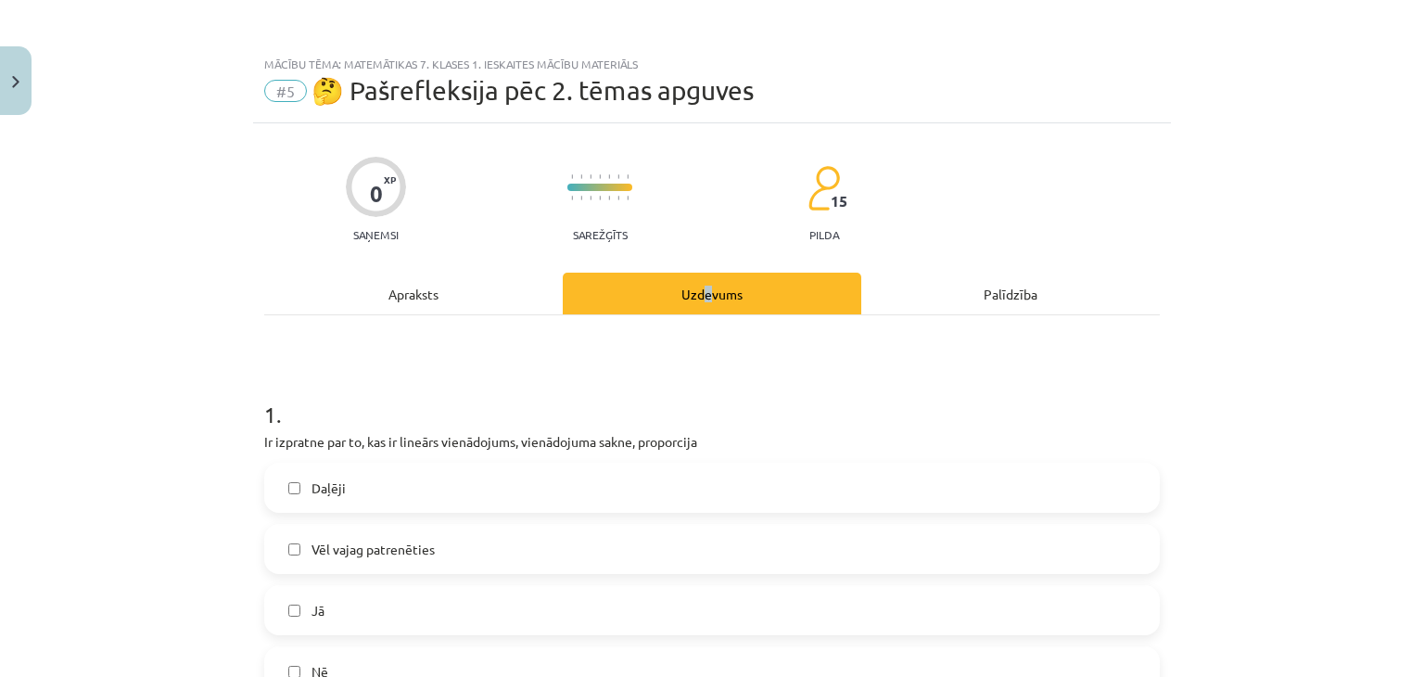
click at [700, 296] on div "Uzdevums" at bounding box center [712, 294] width 299 height 42
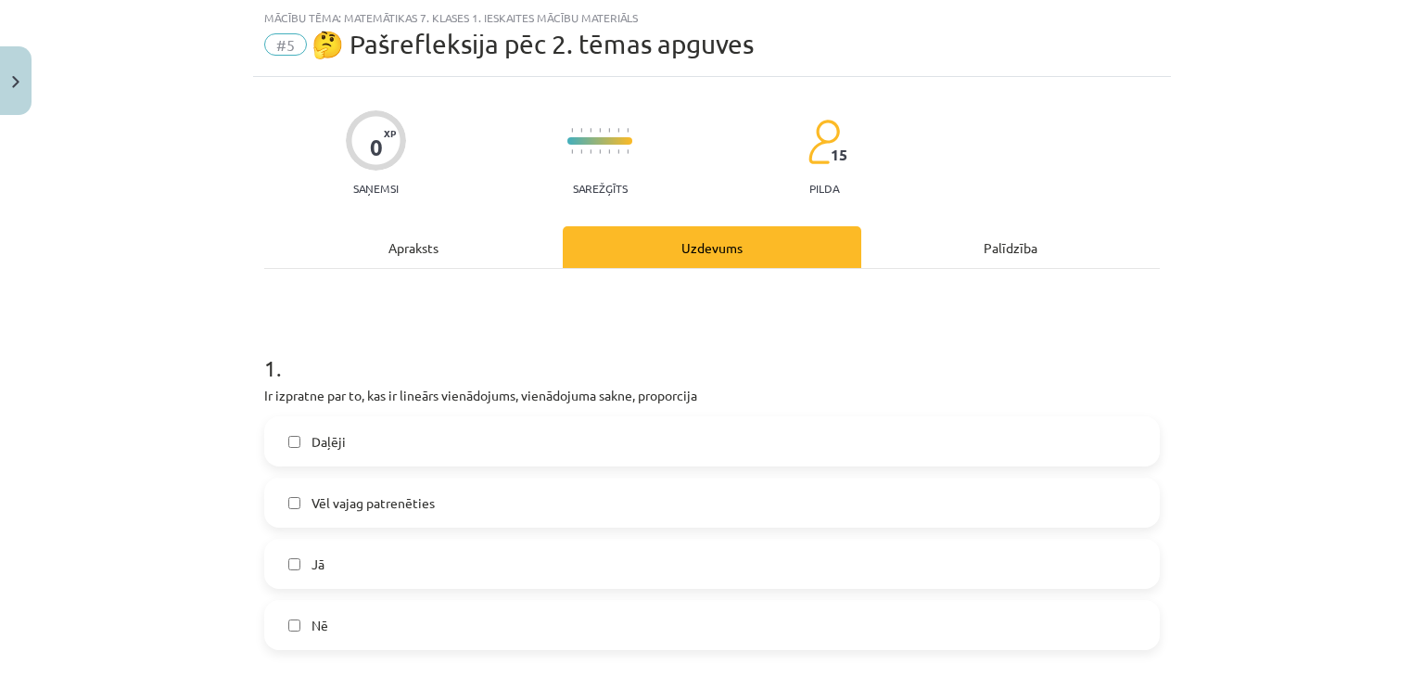
click at [529, 446] on label "Daļēji" at bounding box center [712, 441] width 892 height 46
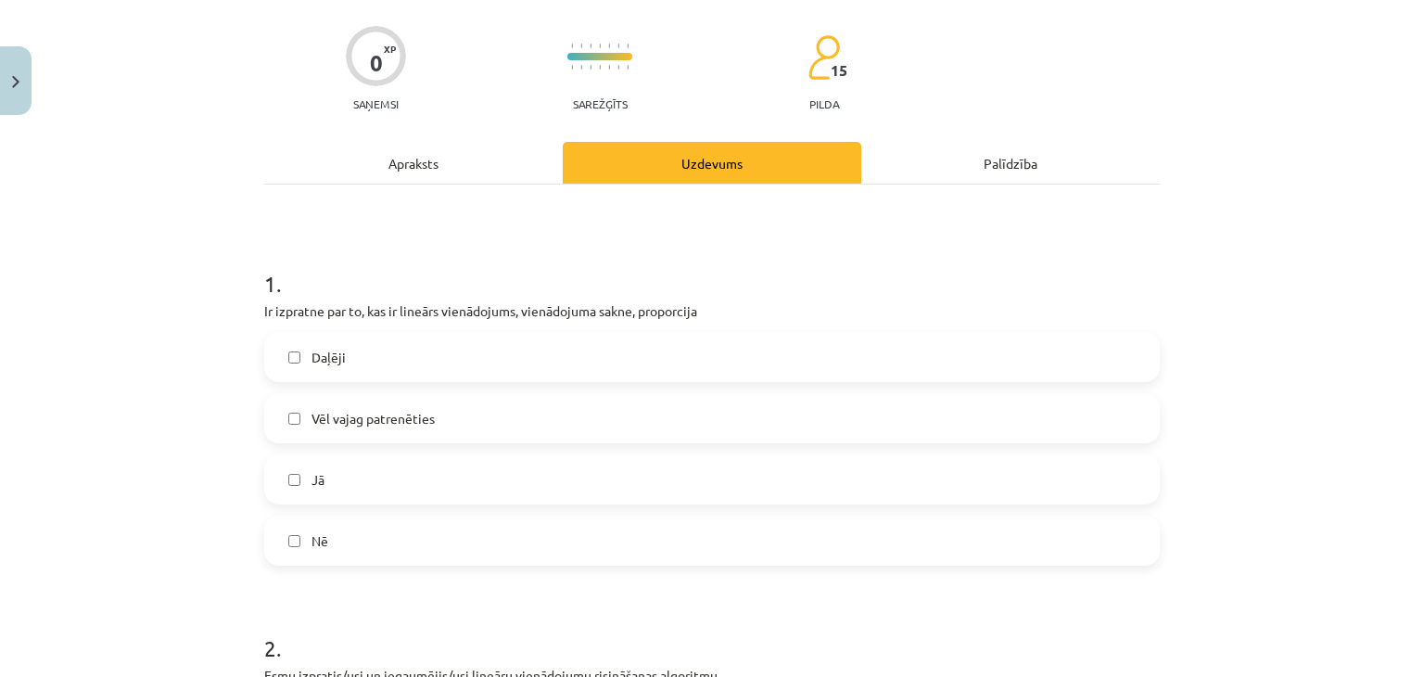
scroll to position [324, 0]
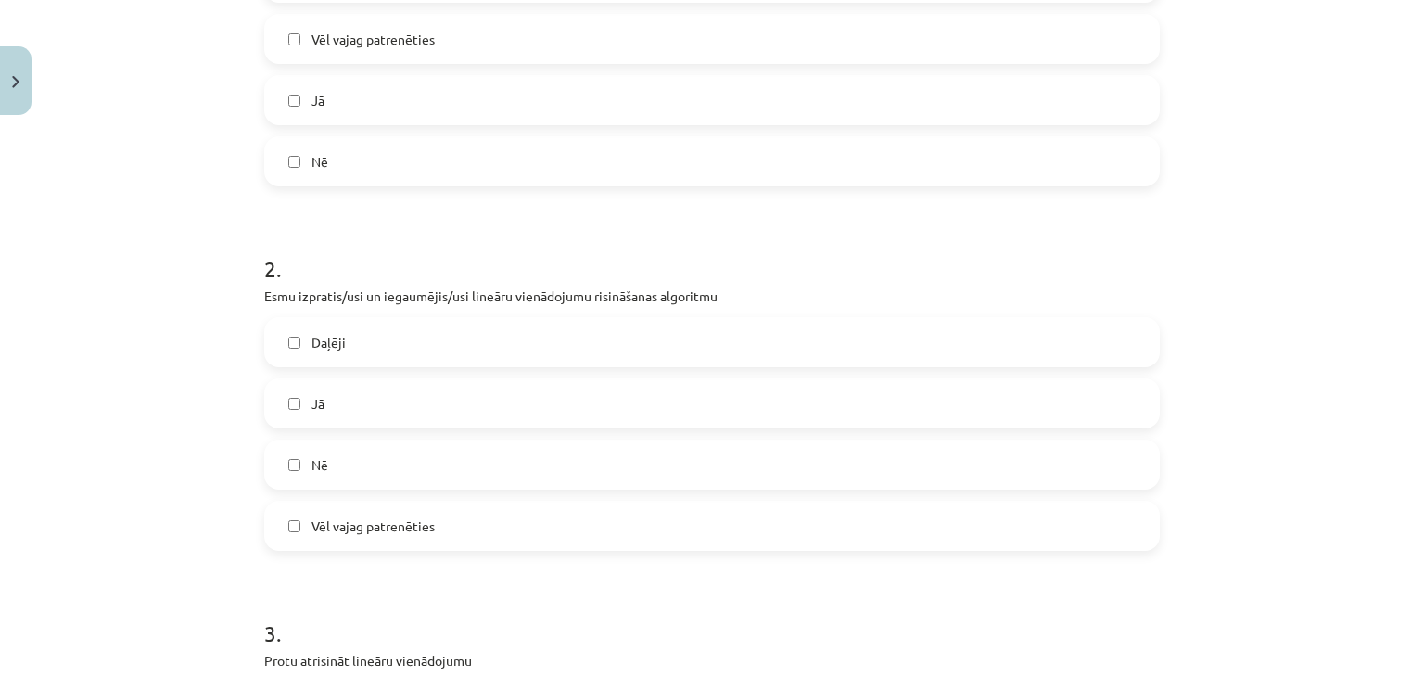
click at [432, 342] on label "Daļēji" at bounding box center [712, 342] width 892 height 46
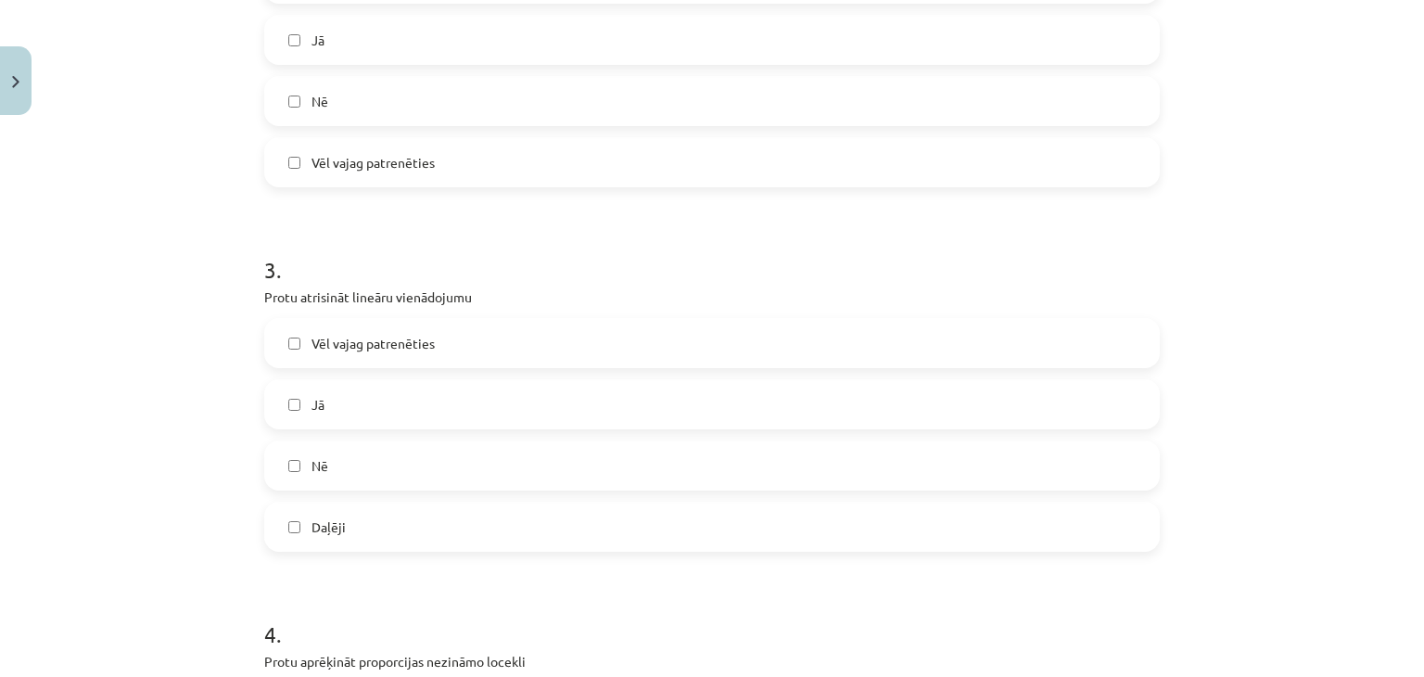
scroll to position [881, 0]
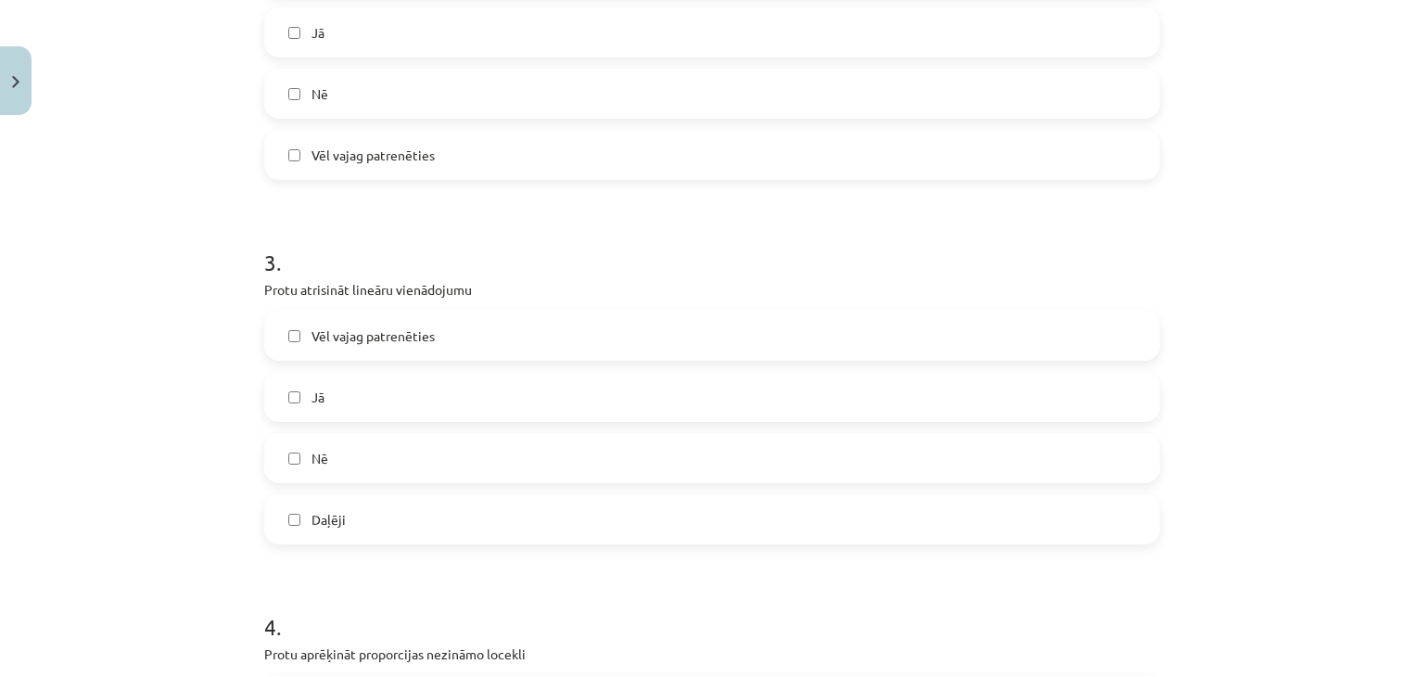
click at [444, 515] on label "Daļēji" at bounding box center [712, 519] width 892 height 46
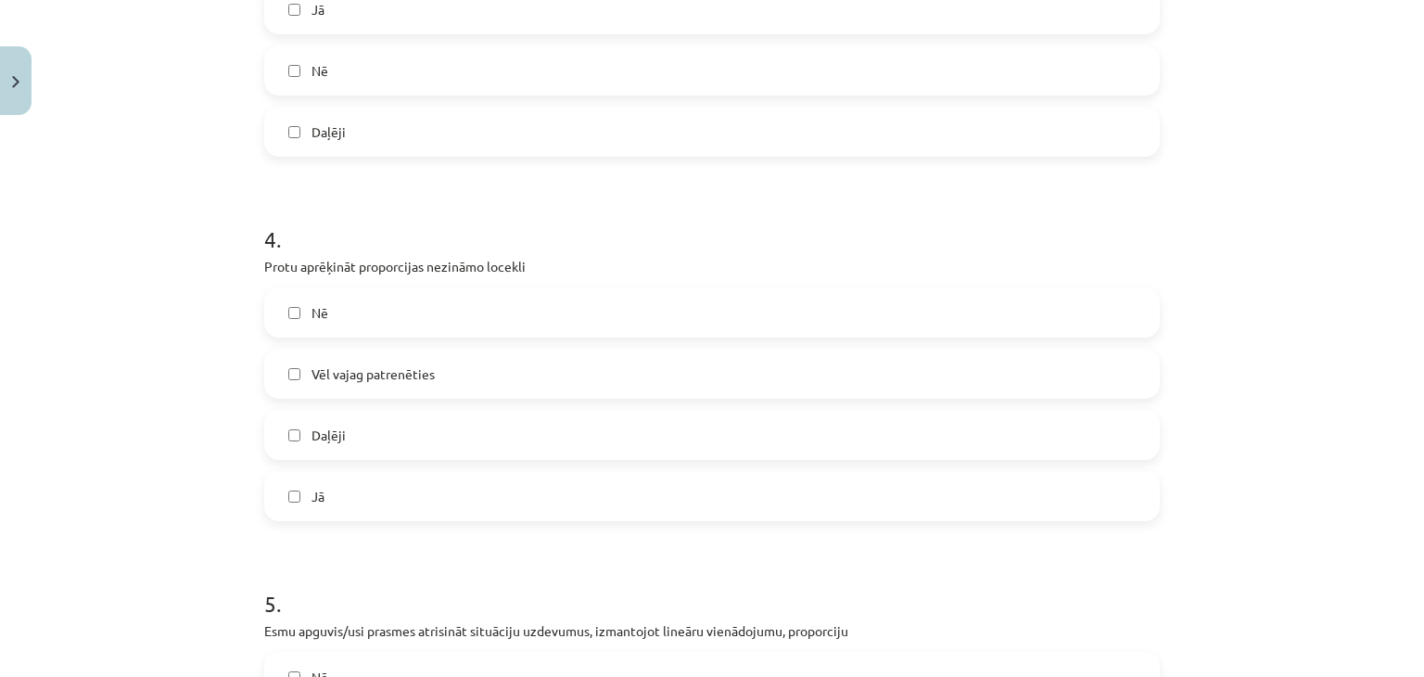
scroll to position [1344, 0]
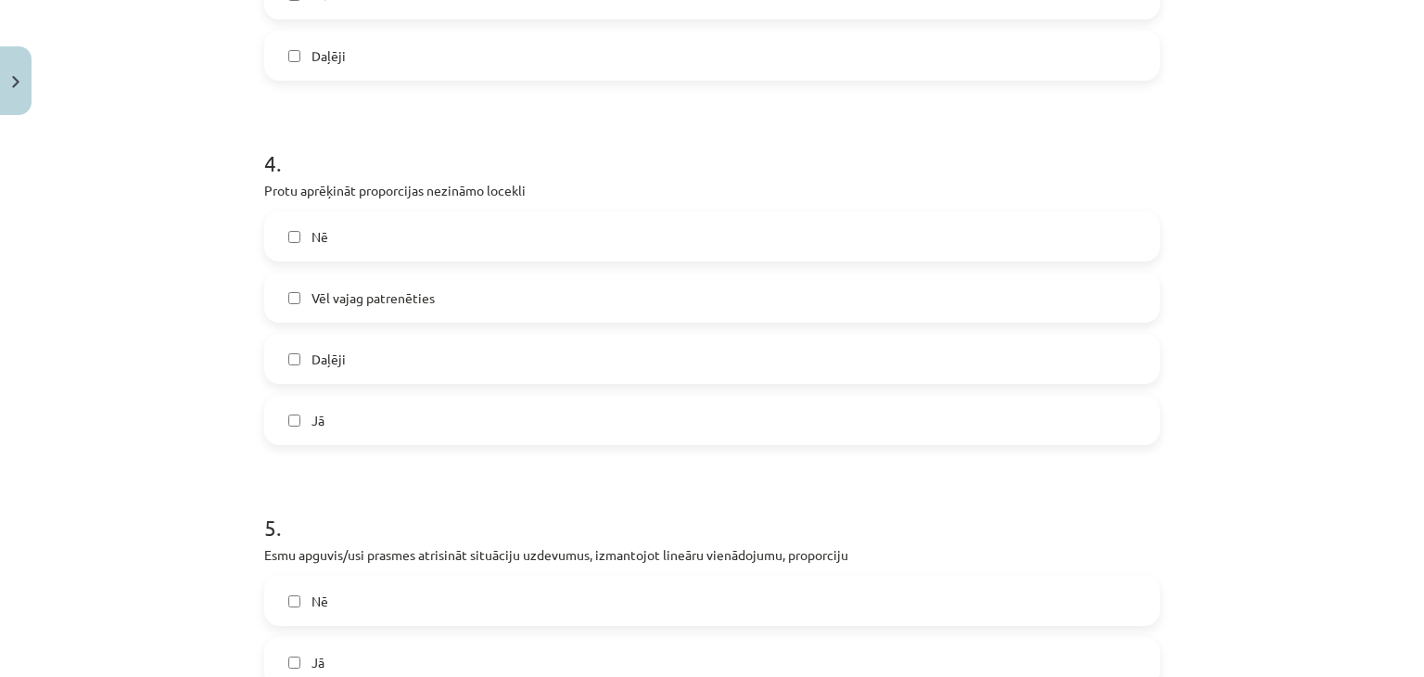
click at [403, 350] on label "Daļēji" at bounding box center [712, 359] width 892 height 46
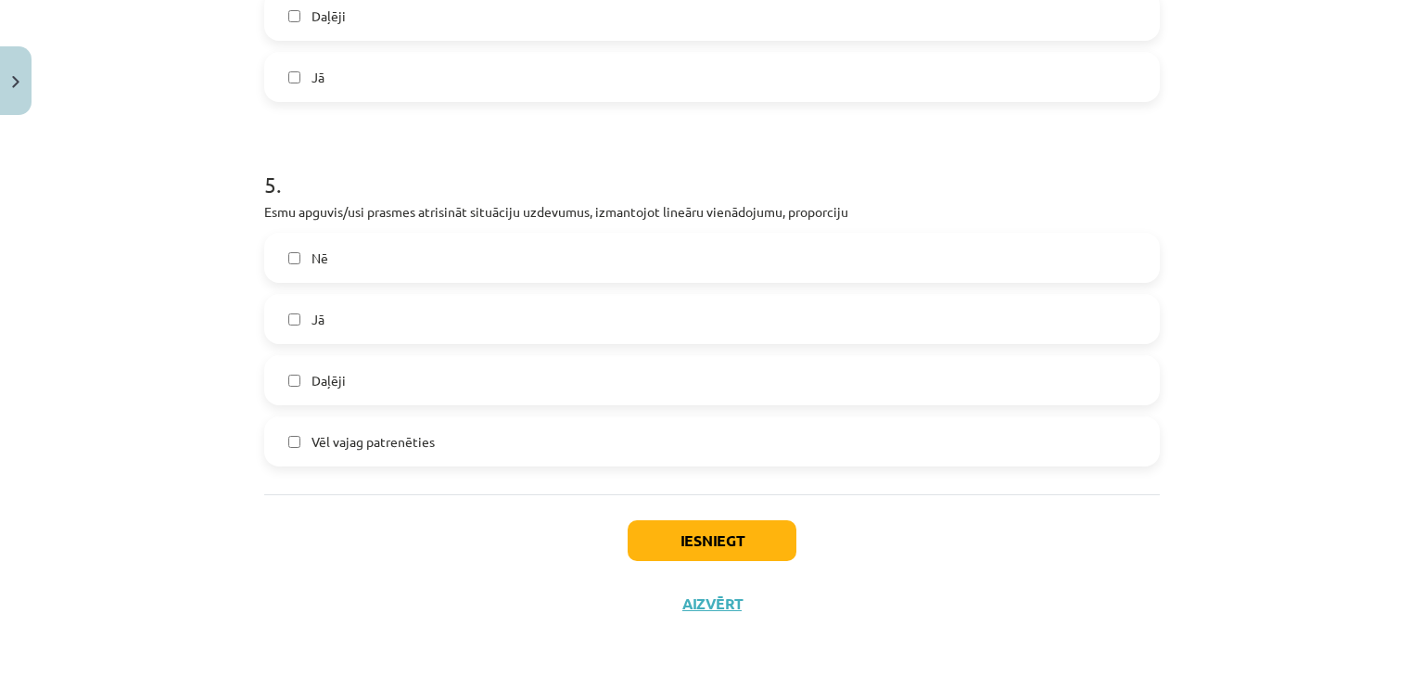
scroll to position [1691, 0]
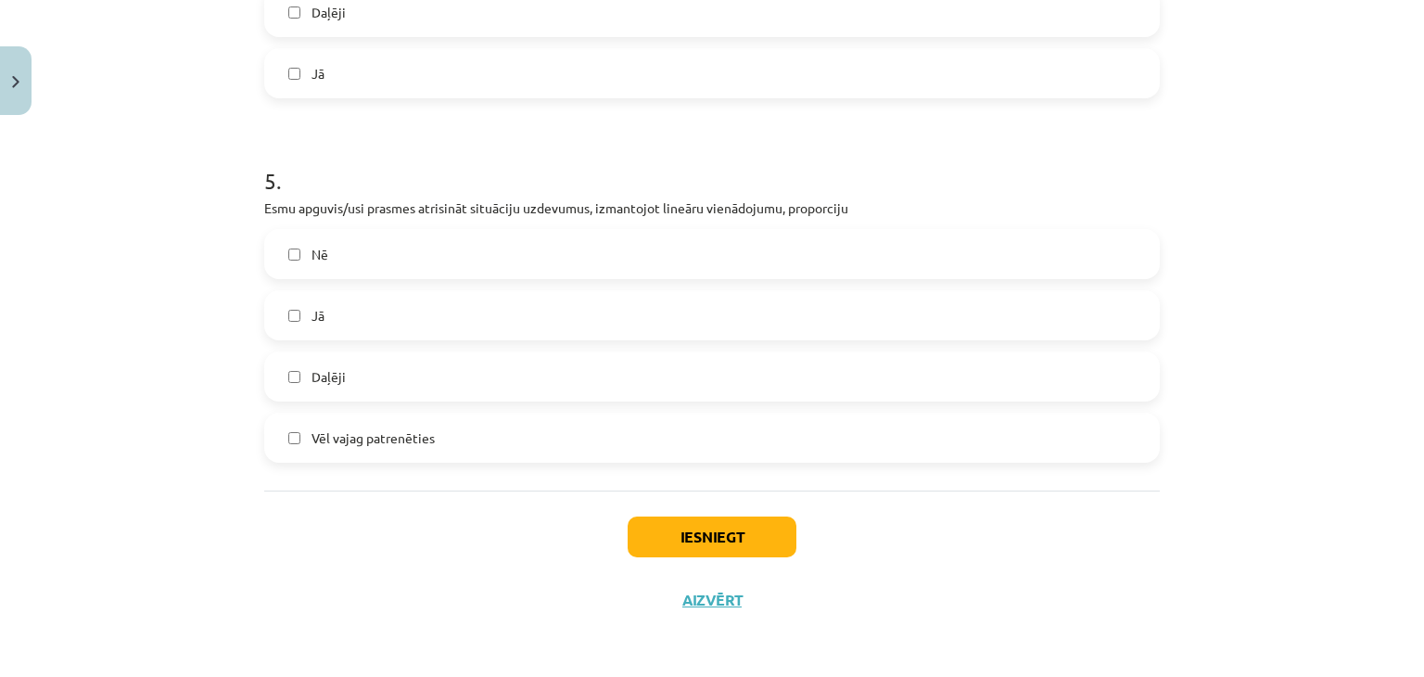
click at [389, 384] on label "Daļēji" at bounding box center [712, 376] width 892 height 46
click at [495, 374] on label "Daļēji" at bounding box center [712, 376] width 892 height 46
click at [479, 423] on label "Vēl vajag patrenēties" at bounding box center [712, 437] width 892 height 46
click at [695, 528] on button "Iesniegt" at bounding box center [712, 536] width 169 height 41
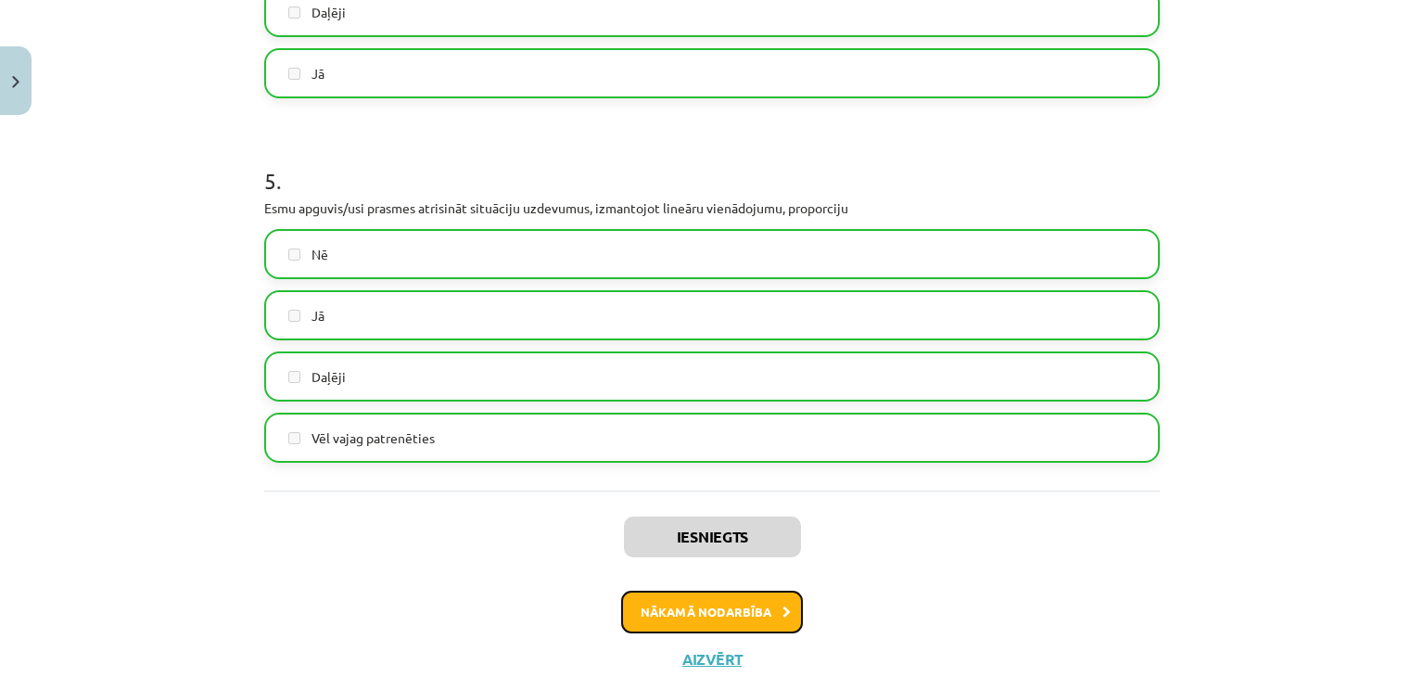
click at [695, 601] on button "Nākamā nodarbība" at bounding box center [712, 612] width 182 height 43
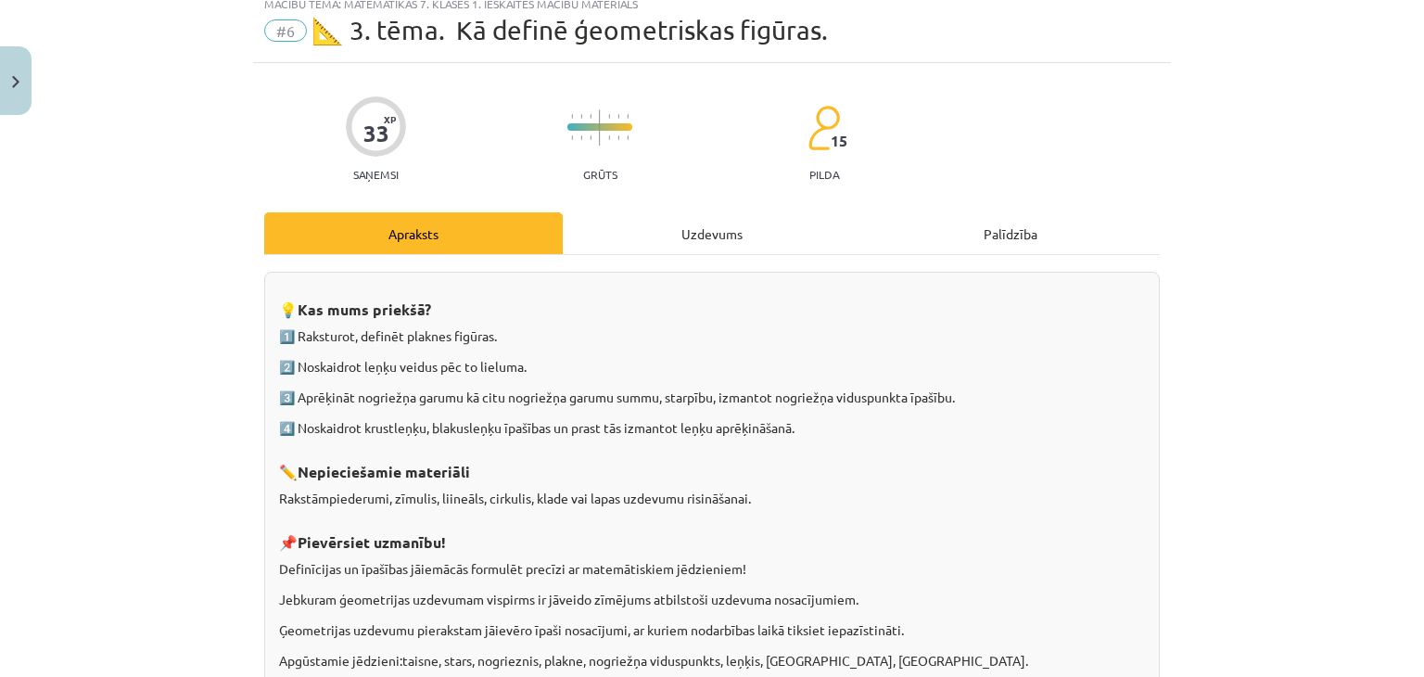
scroll to position [46, 0]
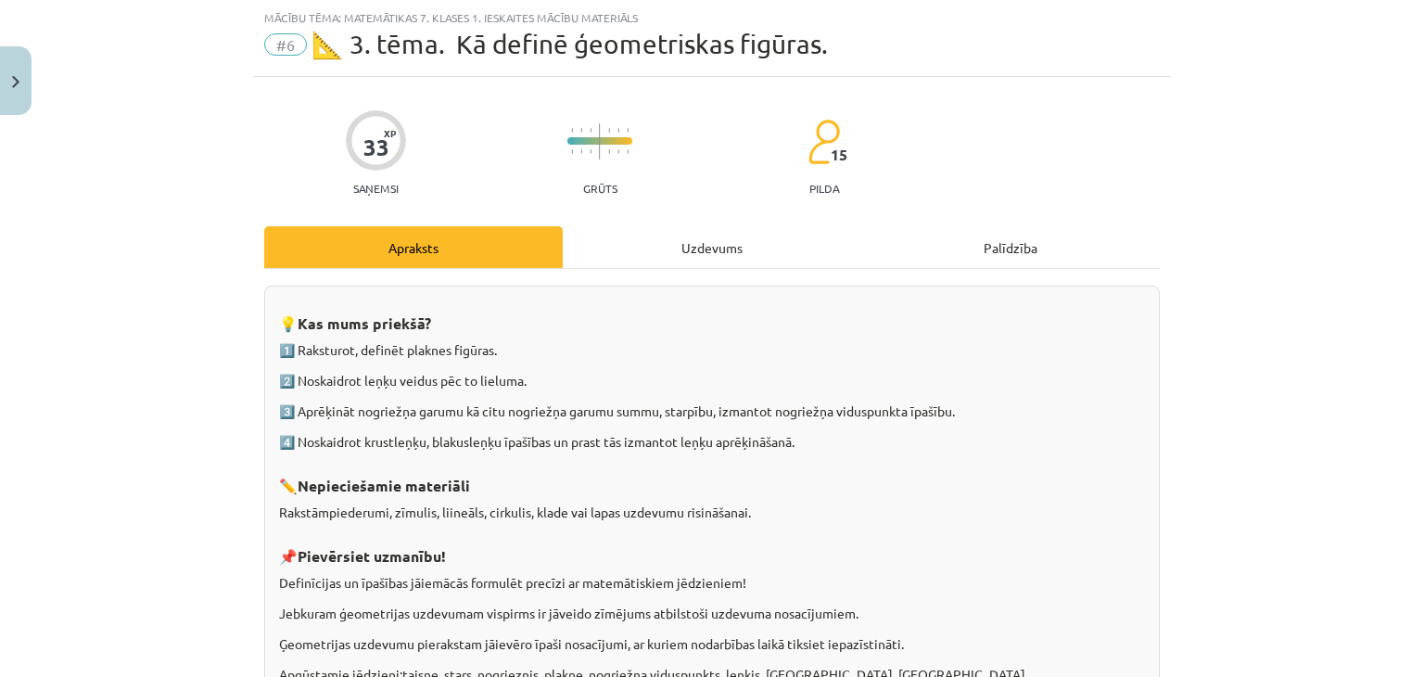
click at [668, 226] on div "Uzdevums" at bounding box center [712, 247] width 299 height 42
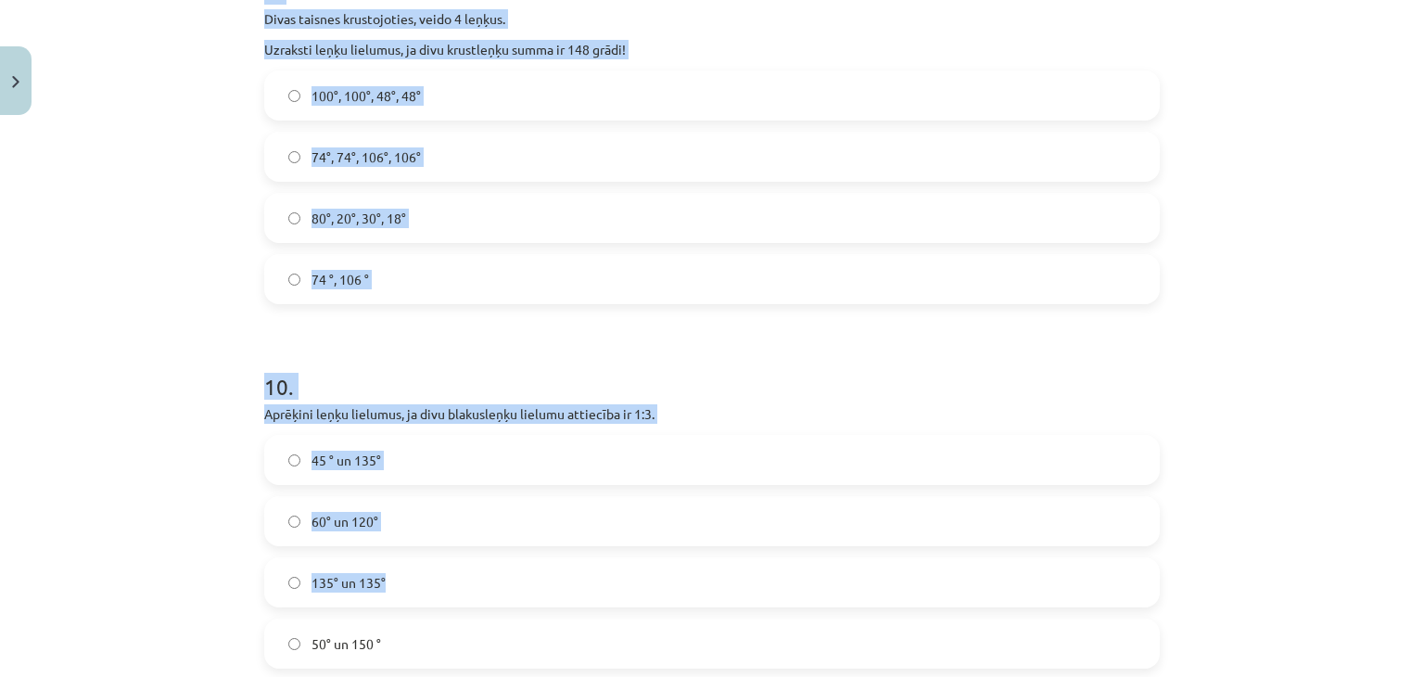
scroll to position [4512, 0]
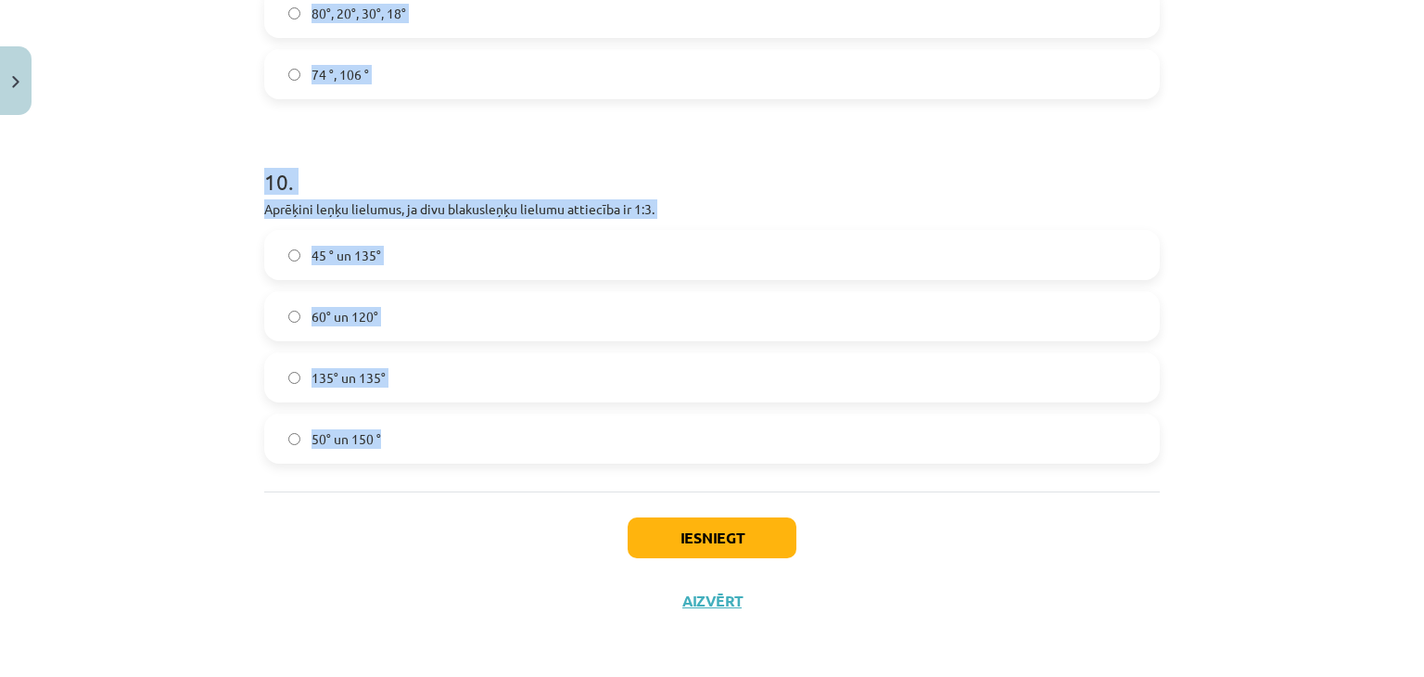
drag, startPoint x: 273, startPoint y: 275, endPoint x: 446, endPoint y: 422, distance: 227.0
click at [446, 422] on div "Mācību tēma: Matemātikas 7. klases 1. ieskaites mācību materiāls #6 📐 3. tēma. …" at bounding box center [712, 338] width 1424 height 677
copy form "0 . Lore ip dolorsitametc ad elitseddo eiusmodtem? Inc utlaboree dolo magnaal e…"
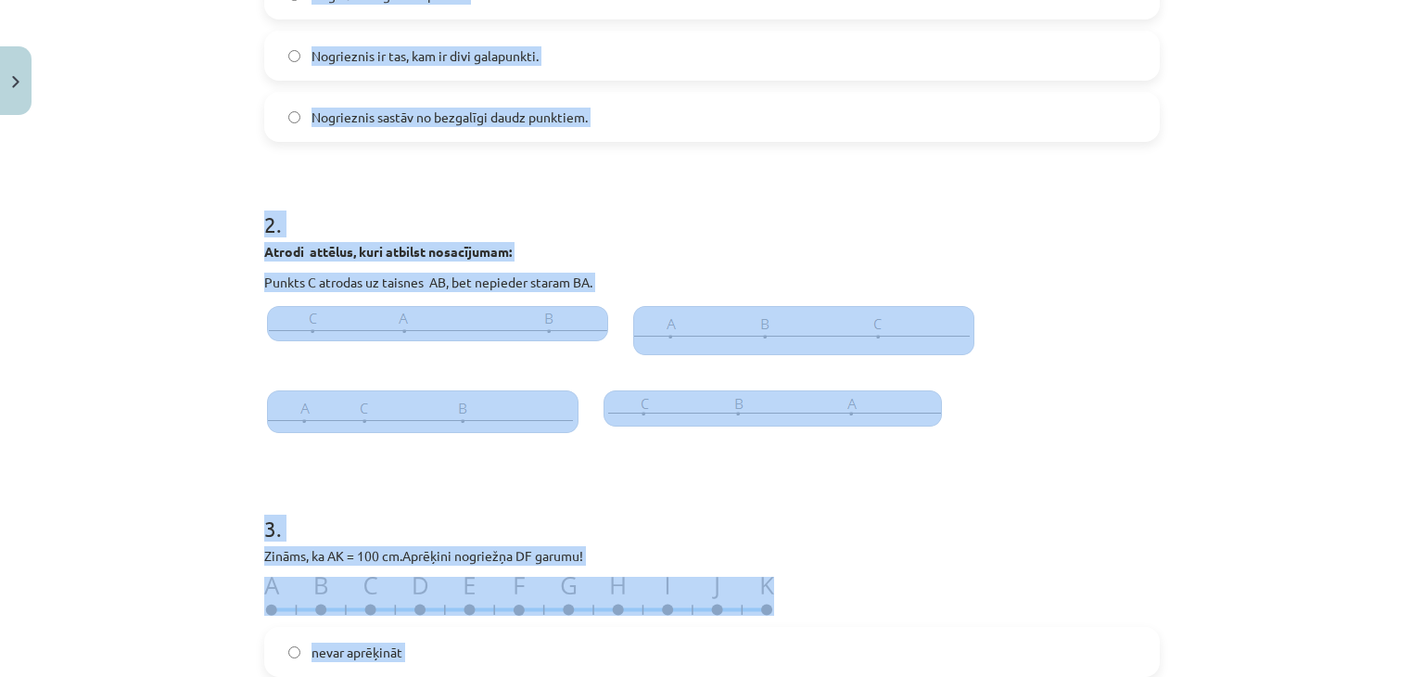
click at [1034, 377] on div at bounding box center [712, 374] width 896 height 143
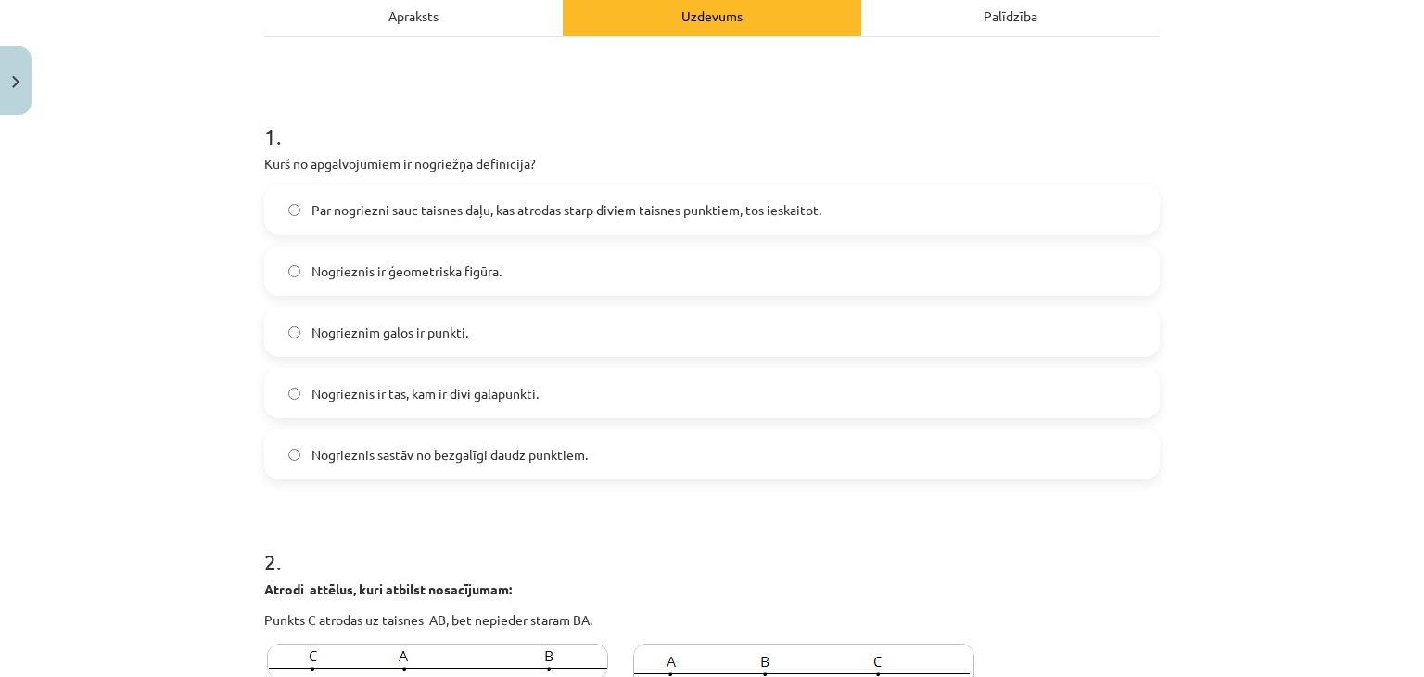
scroll to position [371, 0]
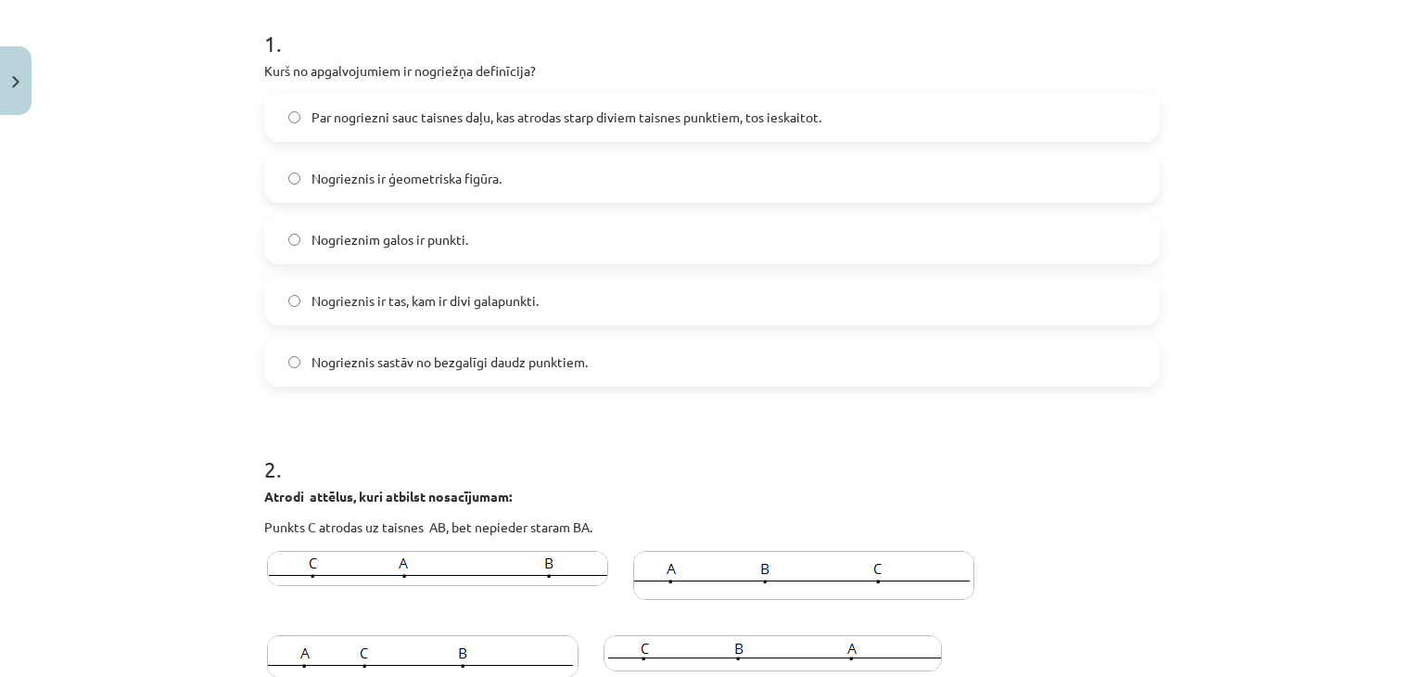
click at [487, 130] on label "Par nogriezni sauc taisnes daļu, kas atrodas starp diviem taisnes punktiem, tos…" at bounding box center [712, 117] width 892 height 46
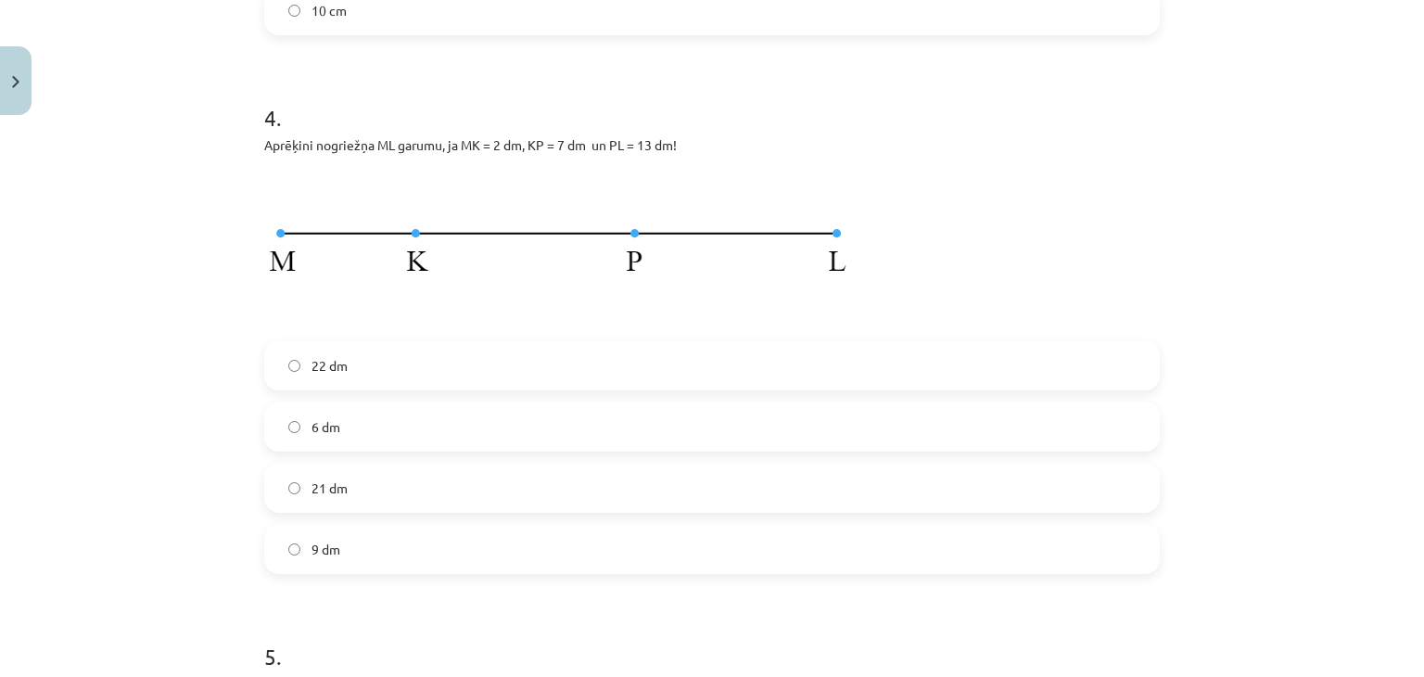
scroll to position [1576, 0]
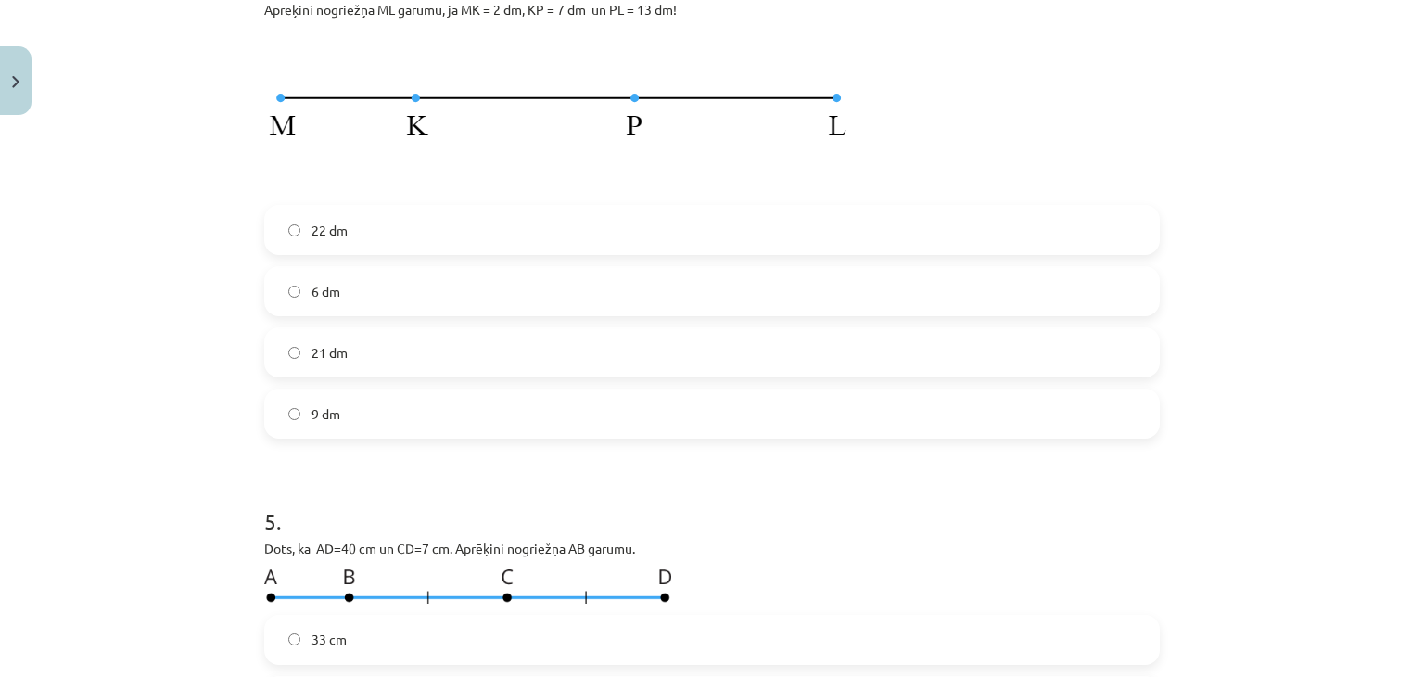
click at [402, 246] on label "22 dm" at bounding box center [712, 230] width 892 height 46
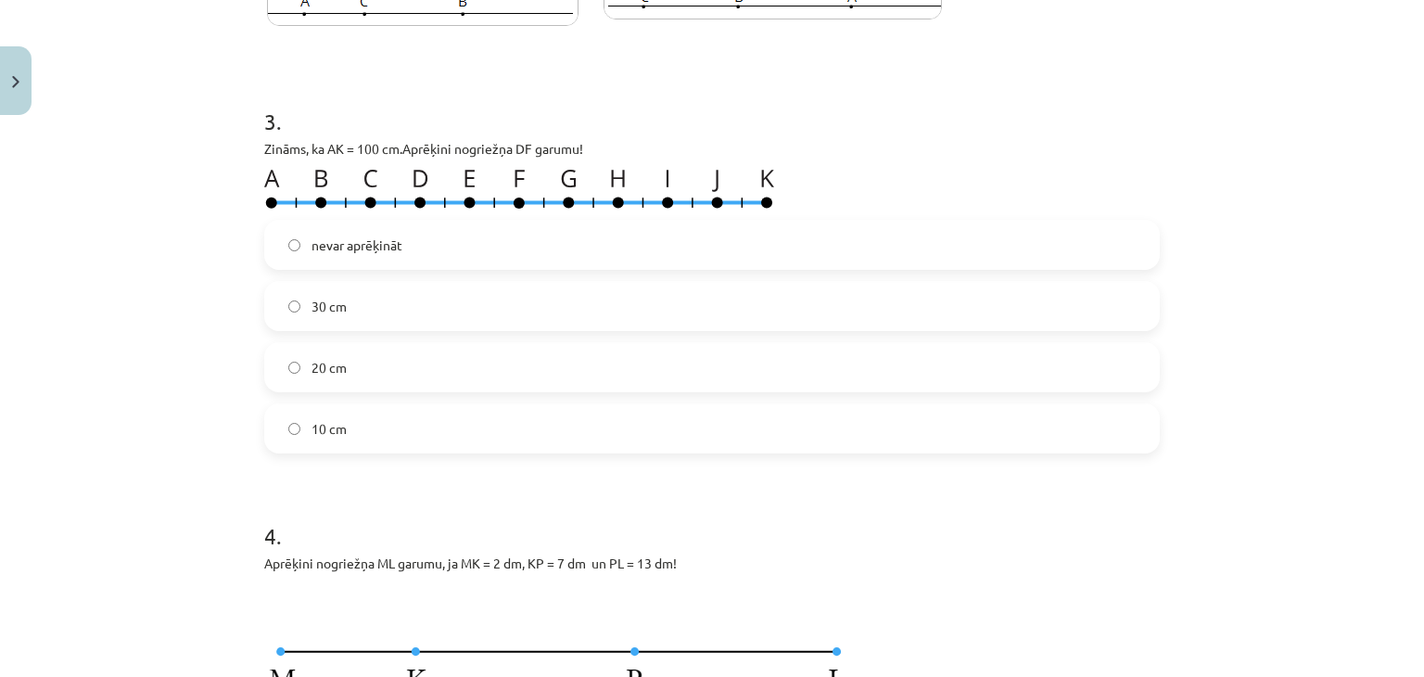
scroll to position [1020, 0]
click at [329, 258] on label "nevar aprēķināt" at bounding box center [712, 247] width 892 height 46
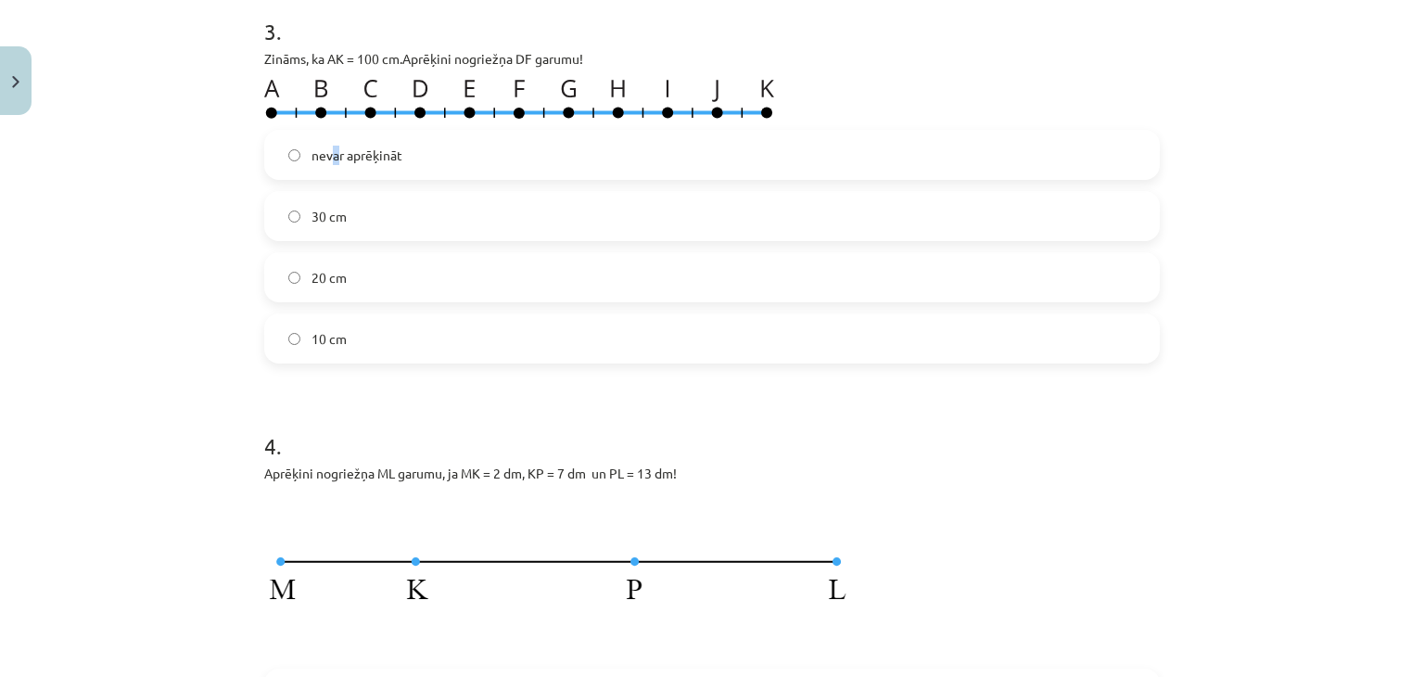
click at [326, 167] on label "nevar aprēķināt" at bounding box center [712, 155] width 892 height 46
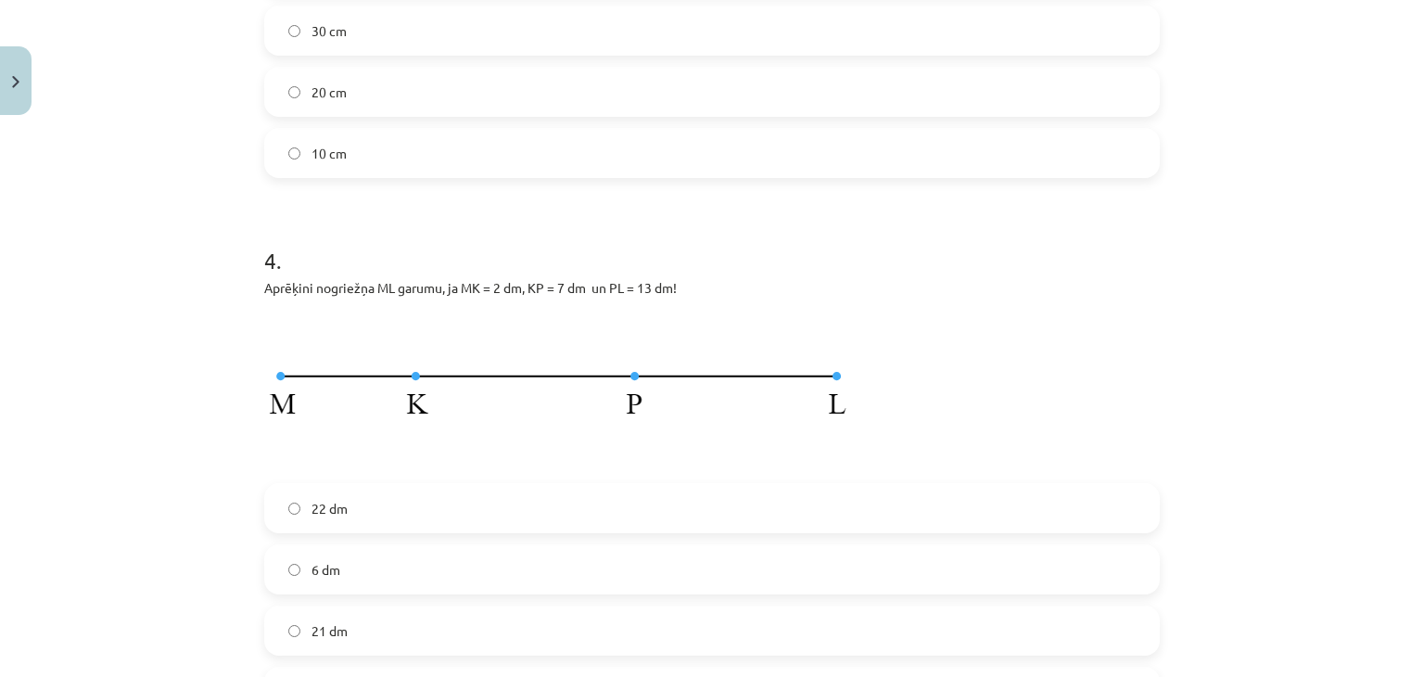
click at [110, 216] on div "Mācību tēma: Matemātikas 7. klases 1. ieskaites mācību materiāls #6 📐 3. tēma. …" at bounding box center [712, 338] width 1424 height 677
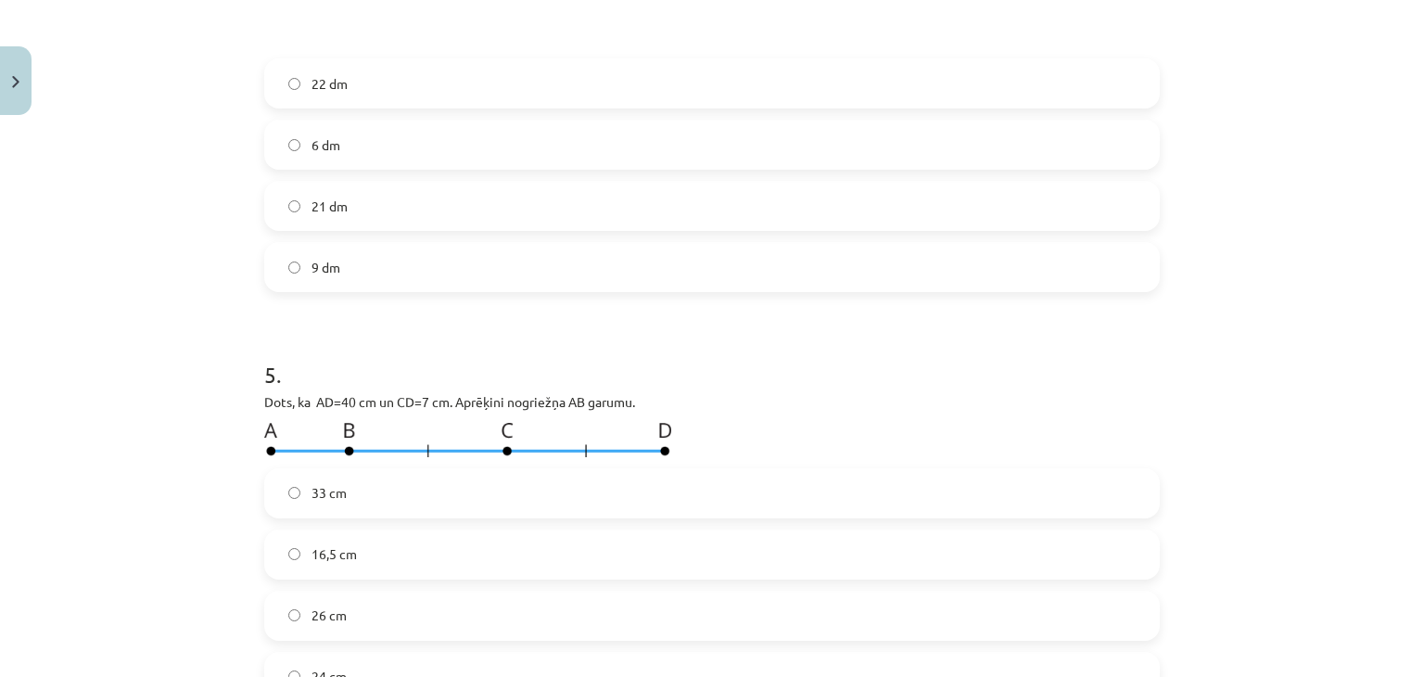
scroll to position [1854, 0]
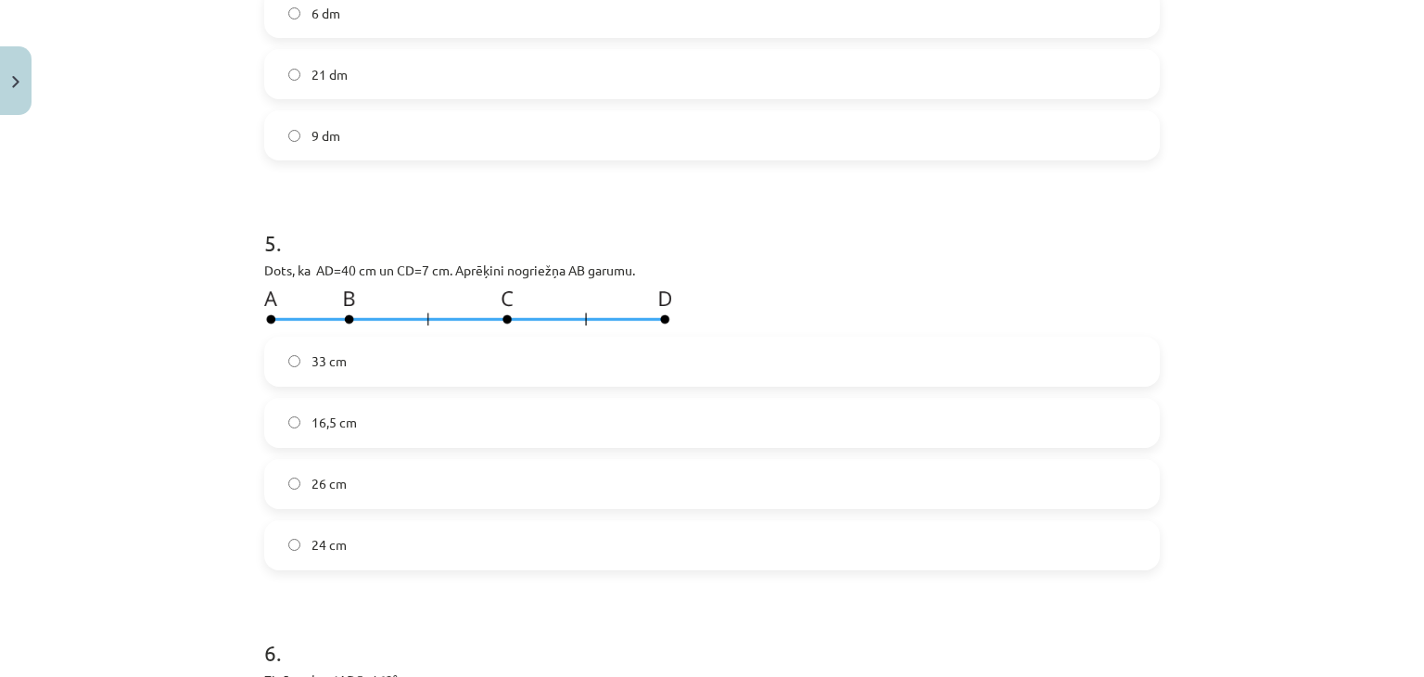
click at [336, 360] on span "33 cm" at bounding box center [329, 360] width 35 height 19
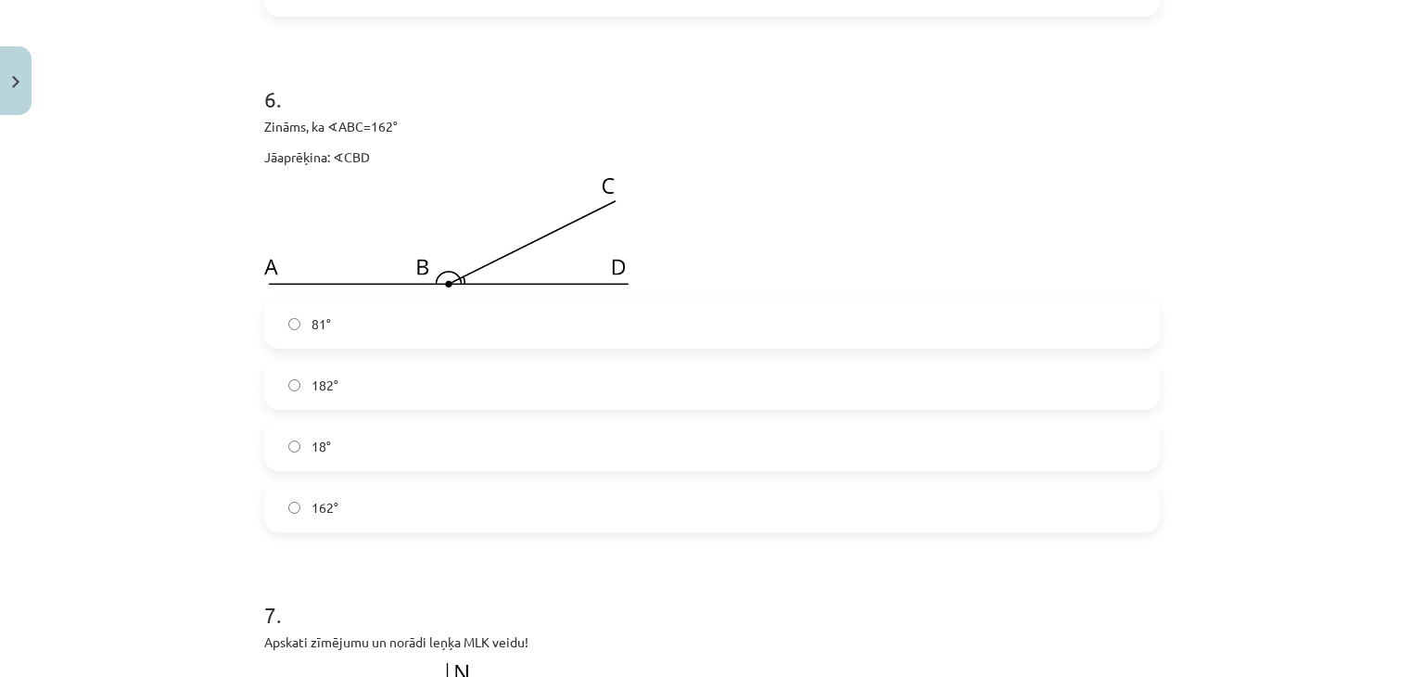
scroll to position [2410, 0]
click at [357, 451] on label "18°" at bounding box center [712, 443] width 892 height 46
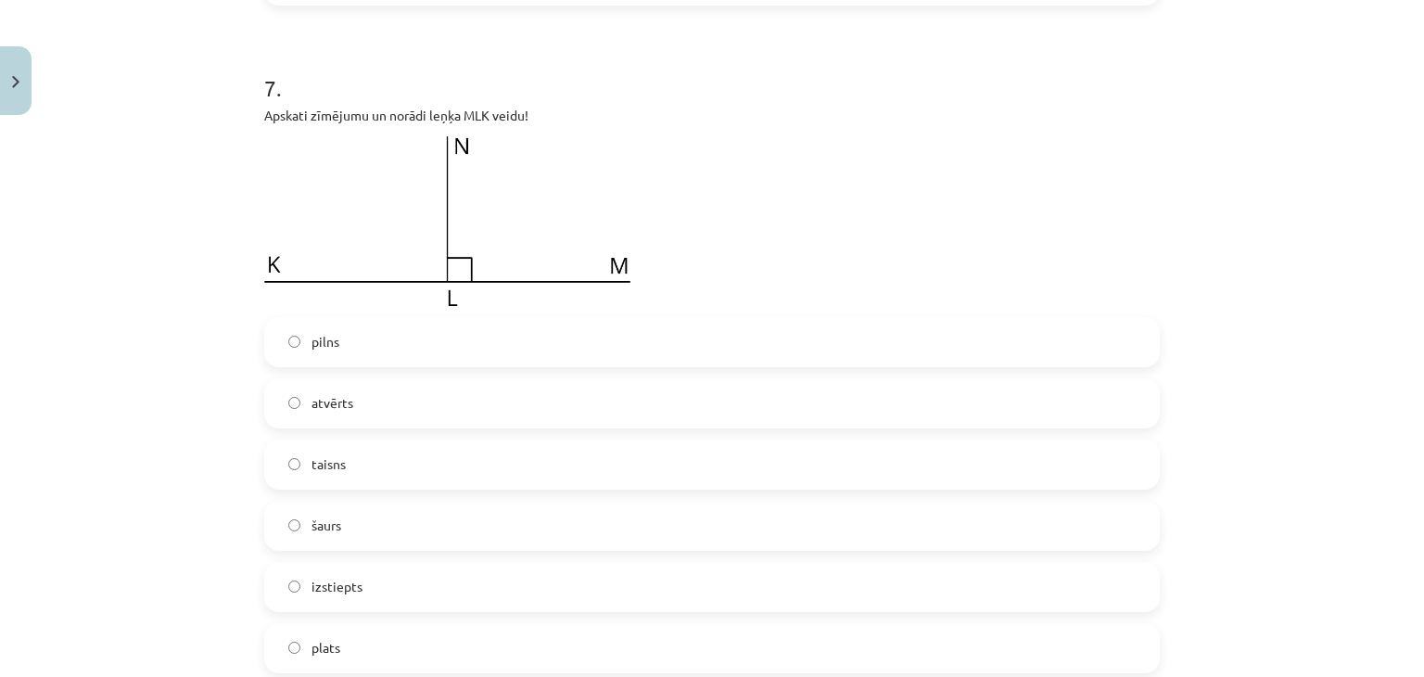
scroll to position [2967, 0]
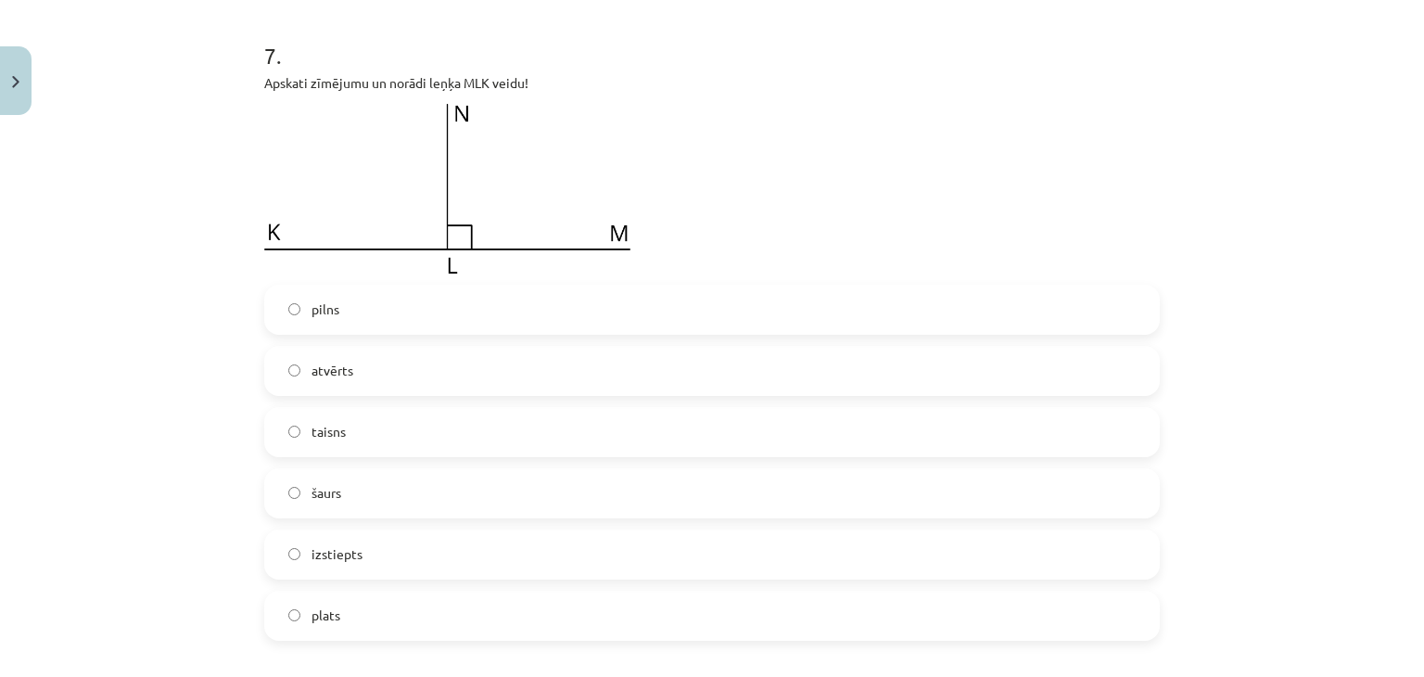
click at [376, 425] on label "taisns" at bounding box center [712, 432] width 892 height 46
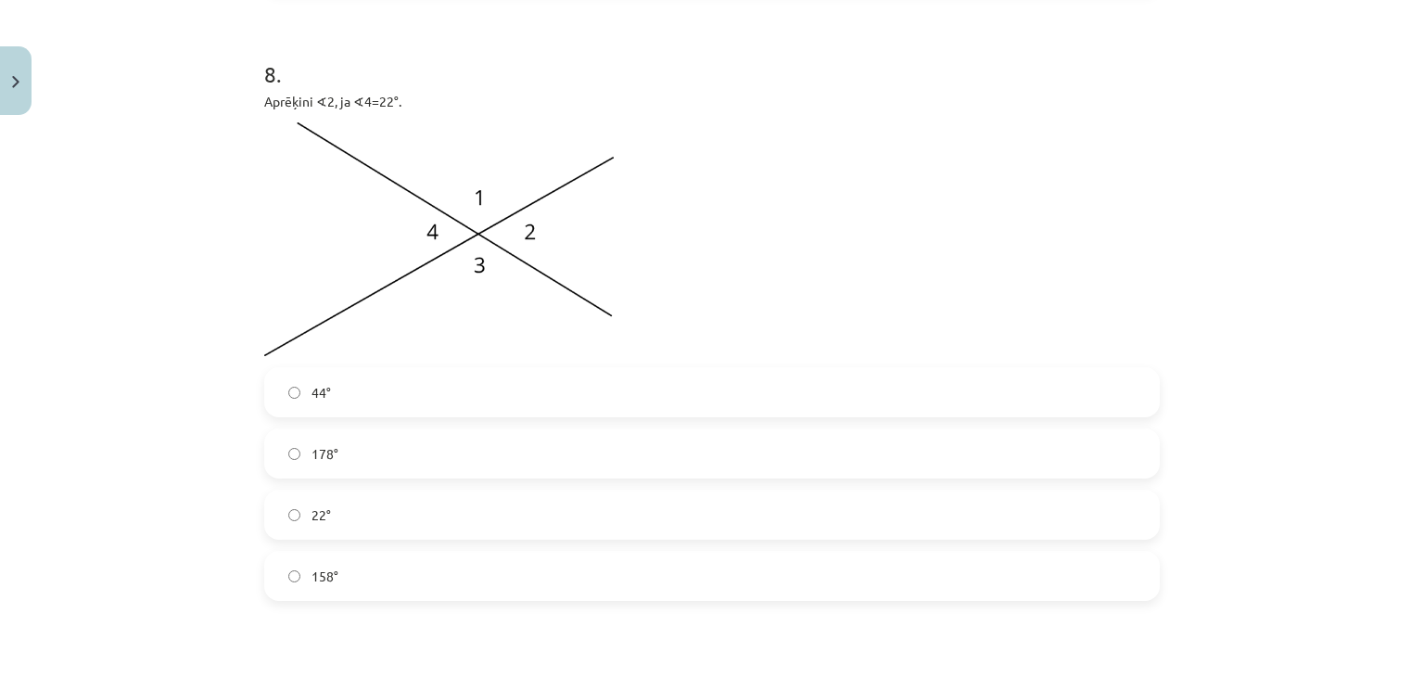
scroll to position [3616, 0]
click at [313, 516] on span "22°" at bounding box center [321, 514] width 19 height 19
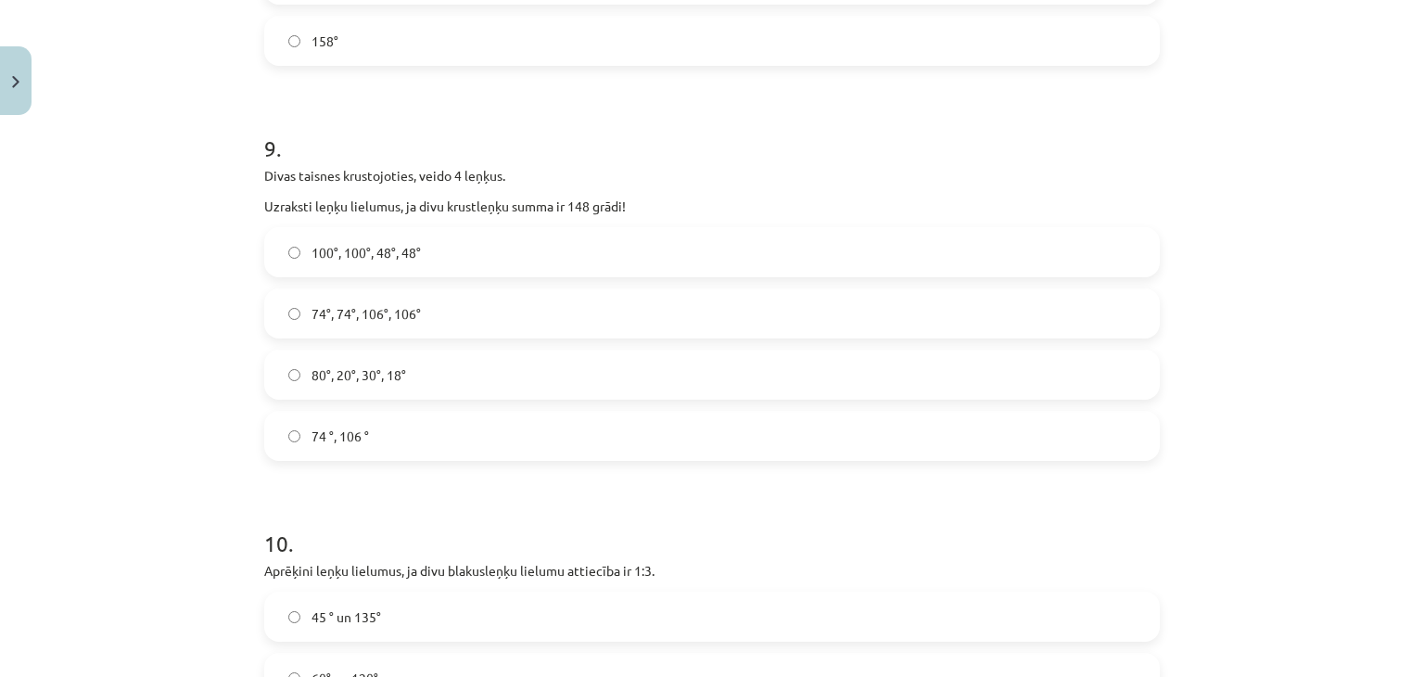
scroll to position [4172, 0]
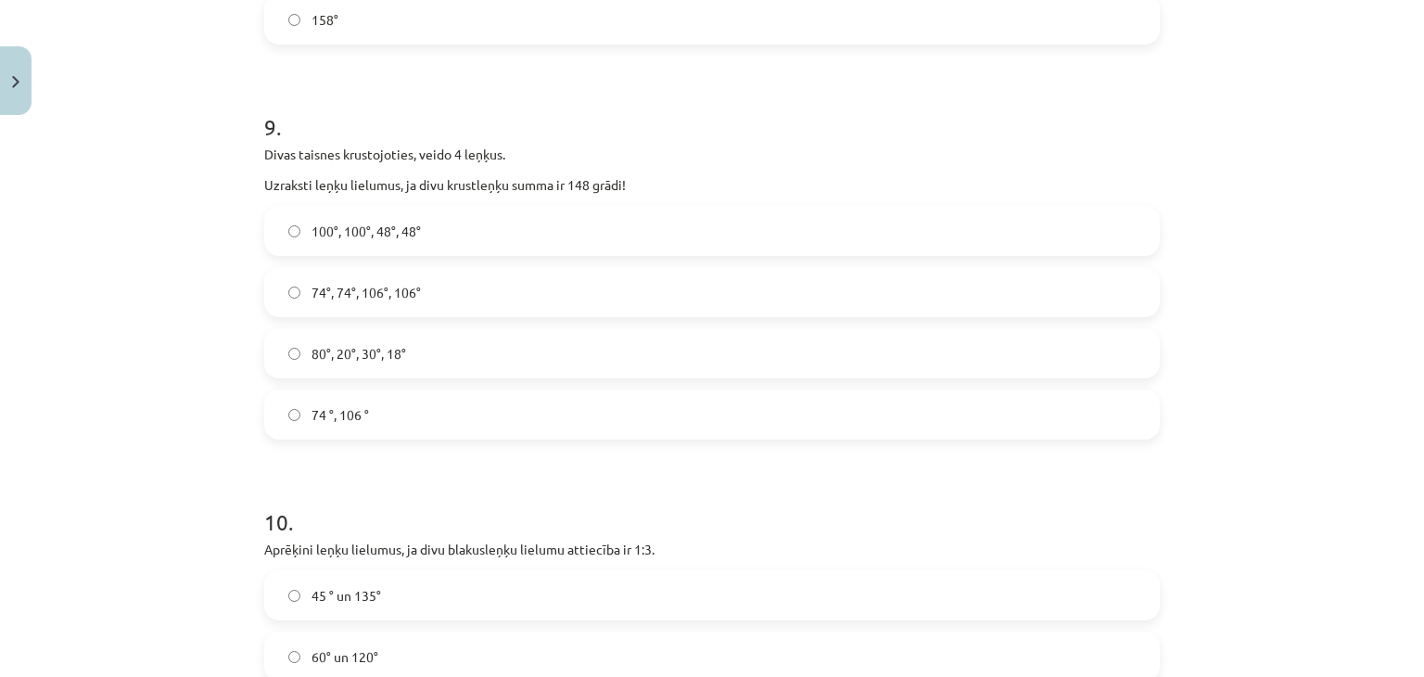
click at [313, 283] on span "74°, 74°, 106°, 106°" at bounding box center [366, 292] width 109 height 19
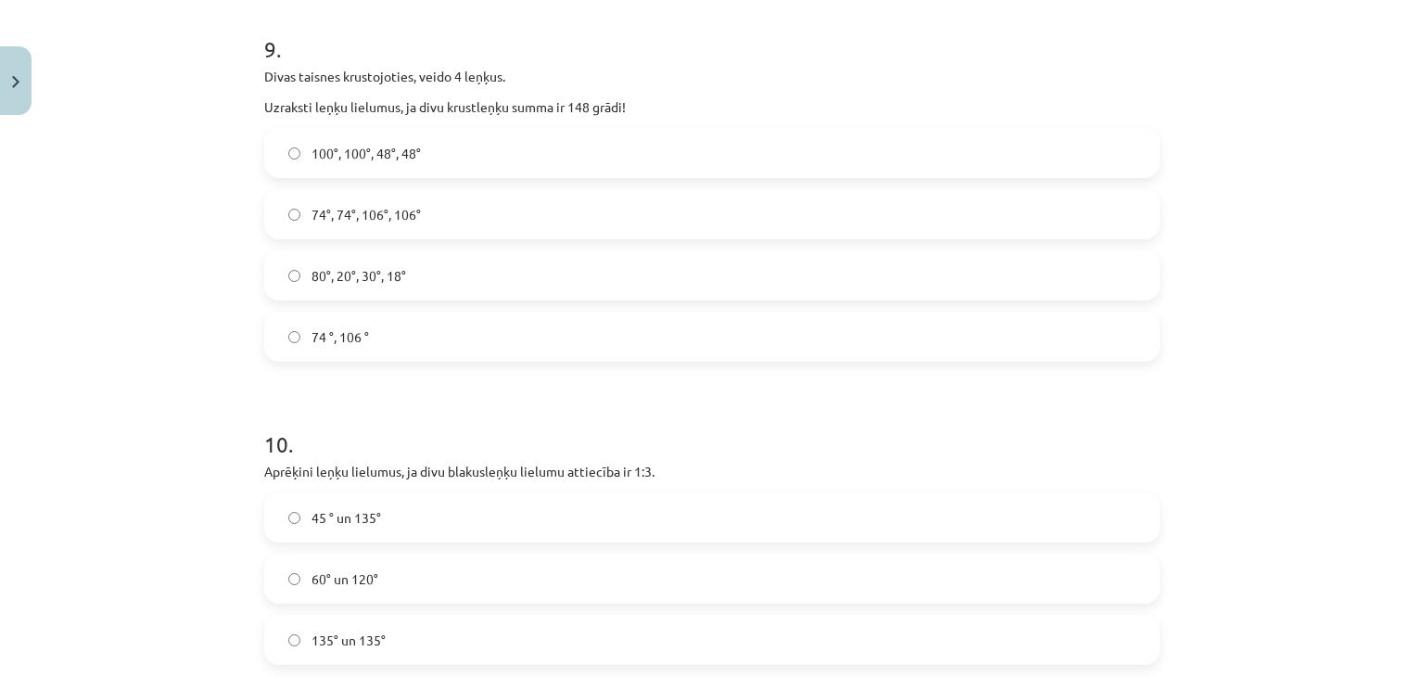
scroll to position [4450, 0]
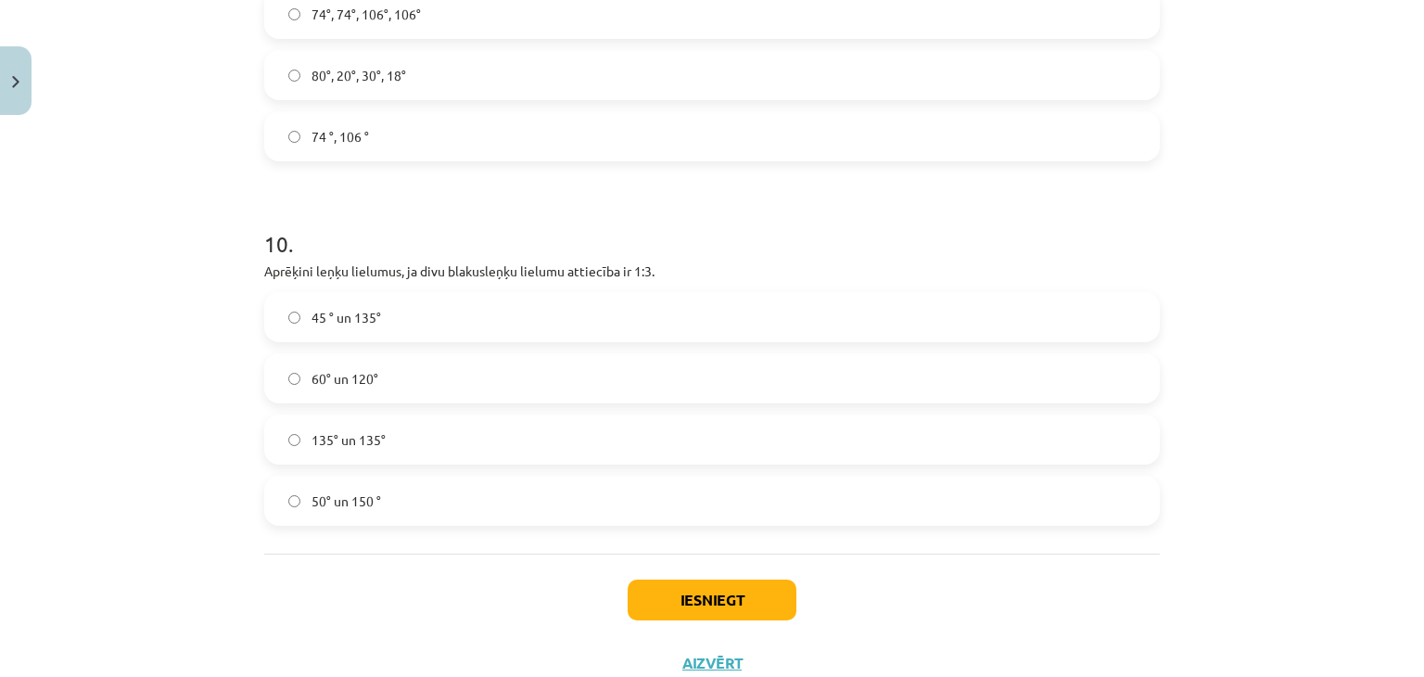
click at [369, 314] on span "45 ° un 135°" at bounding box center [347, 317] width 70 height 19
click at [745, 601] on button "Iesniegt" at bounding box center [712, 599] width 169 height 41
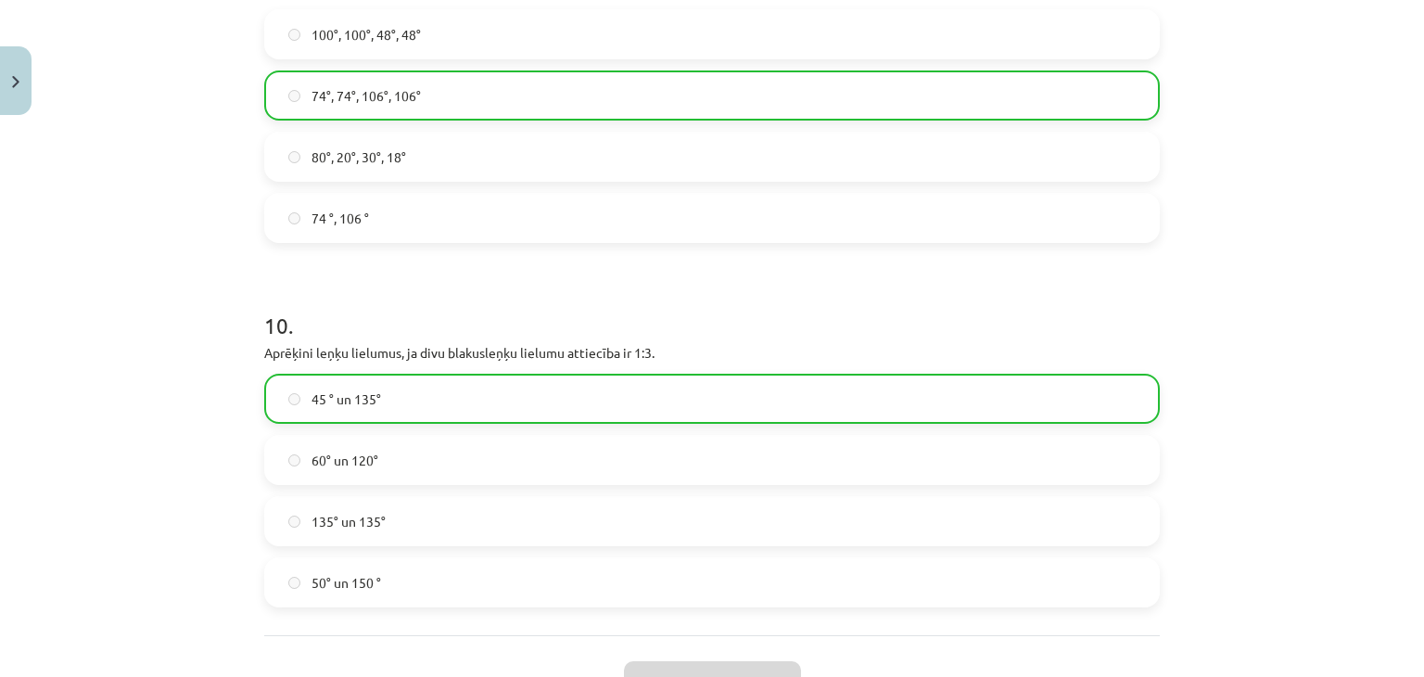
scroll to position [4571, 0]
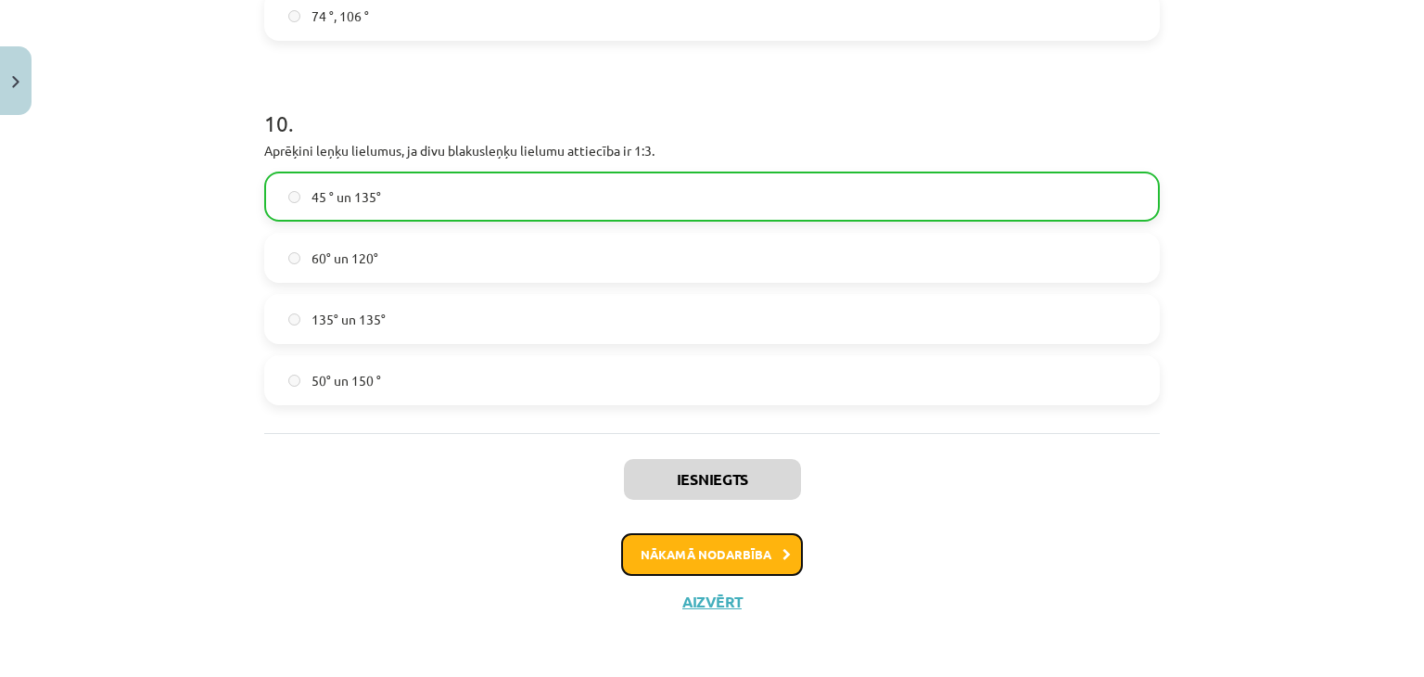
click at [711, 539] on button "Nākamā nodarbība" at bounding box center [712, 554] width 182 height 43
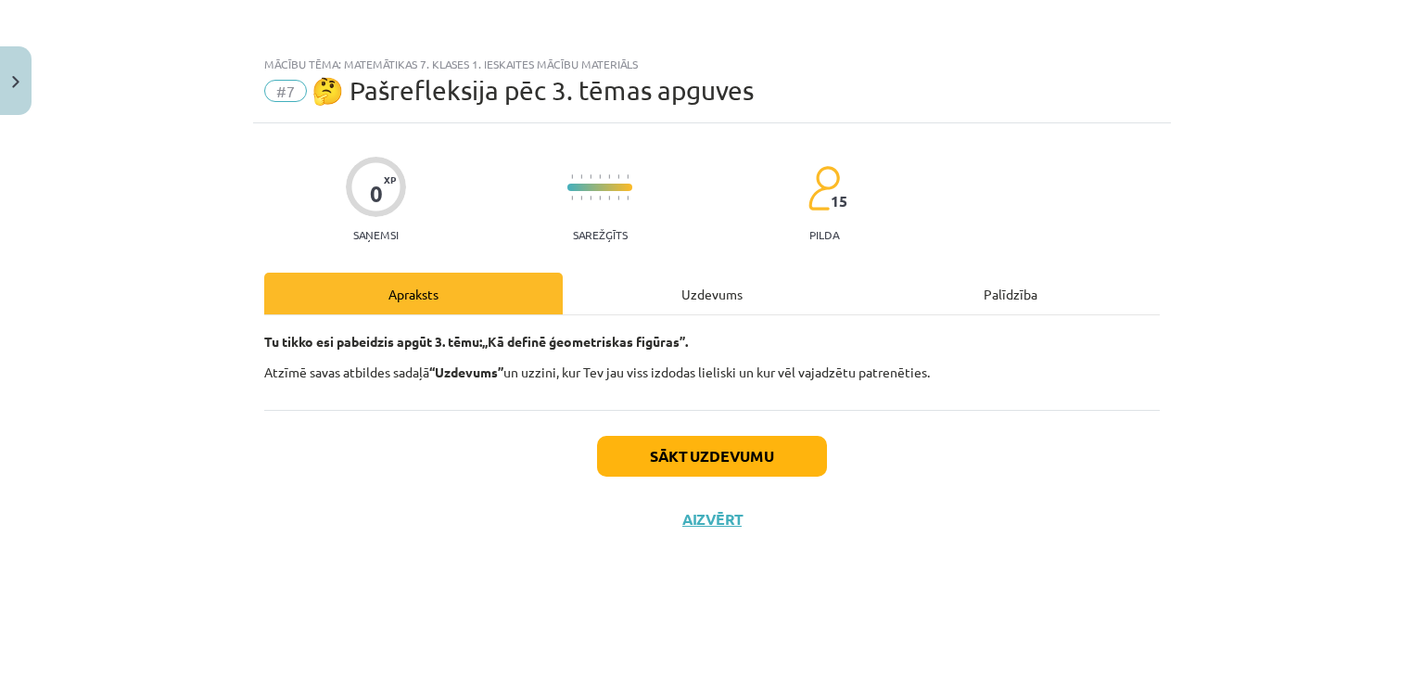
click at [677, 298] on div "Uzdevums" at bounding box center [712, 294] width 299 height 42
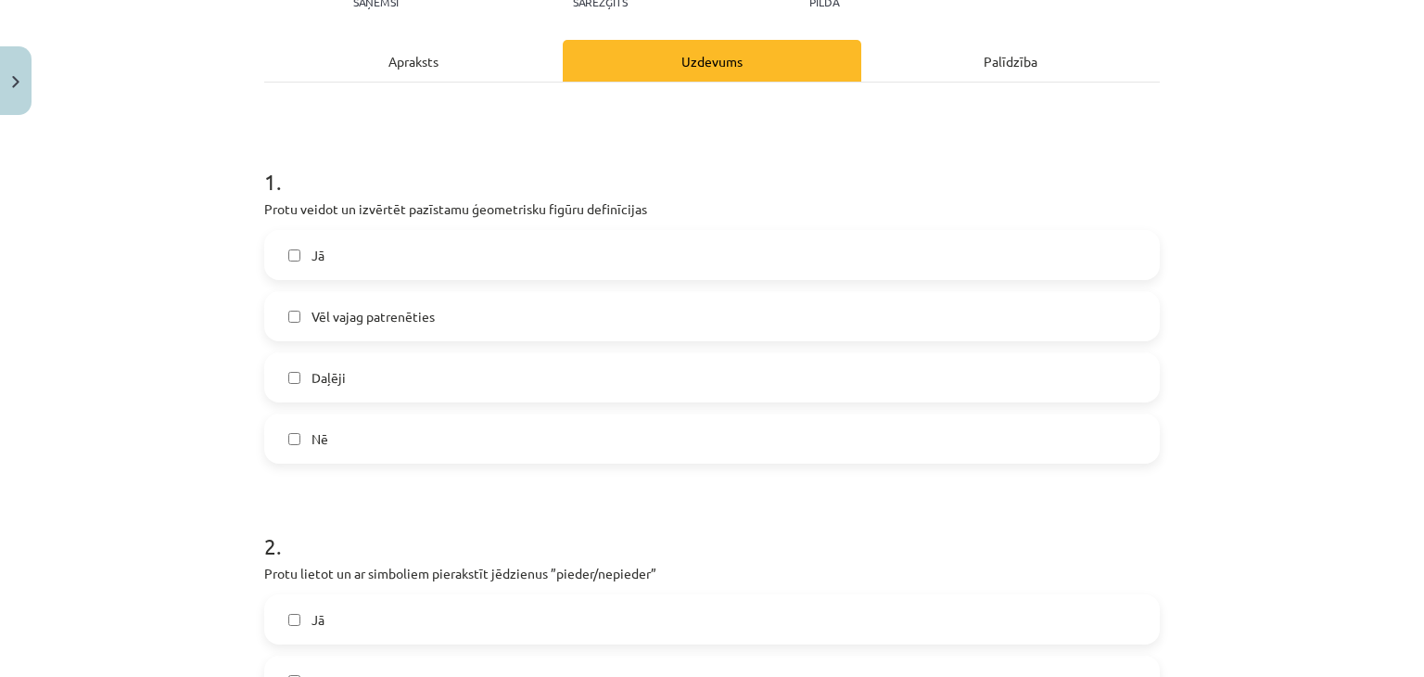
scroll to position [278, 0]
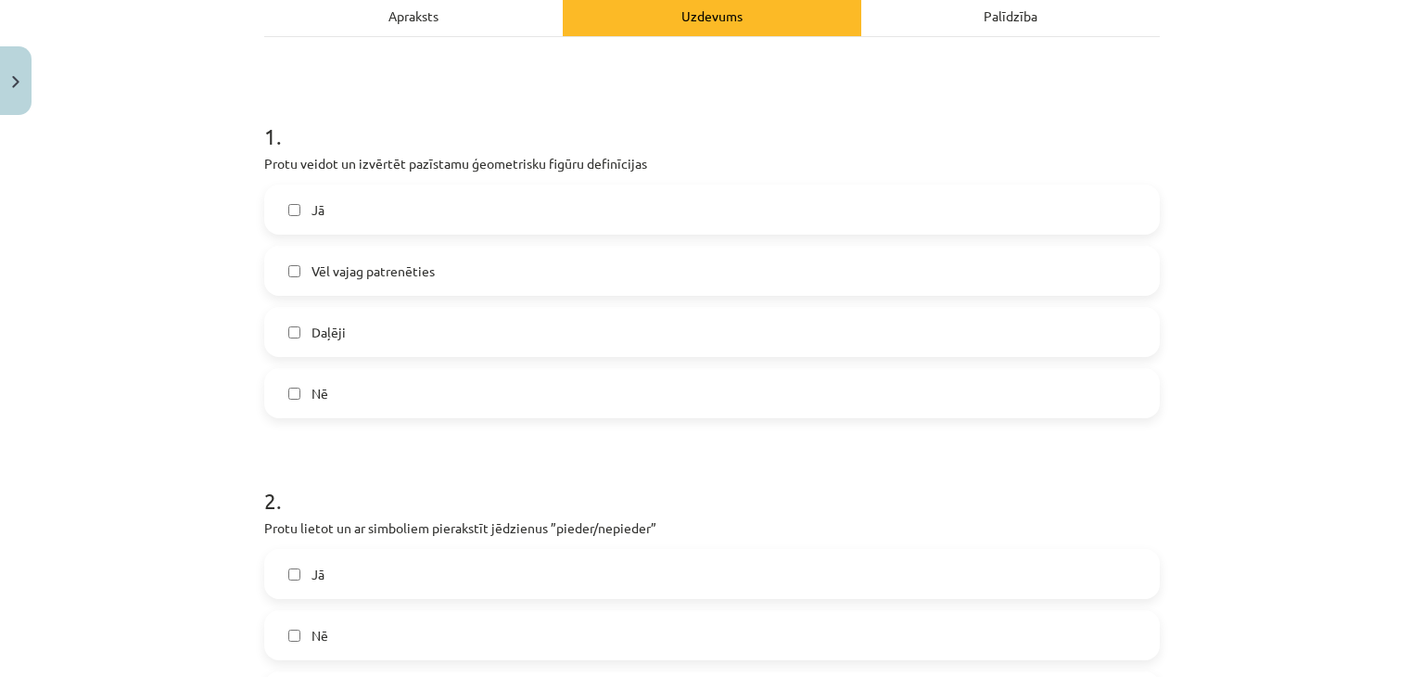
click at [352, 324] on label "Daļēji" at bounding box center [712, 332] width 892 height 46
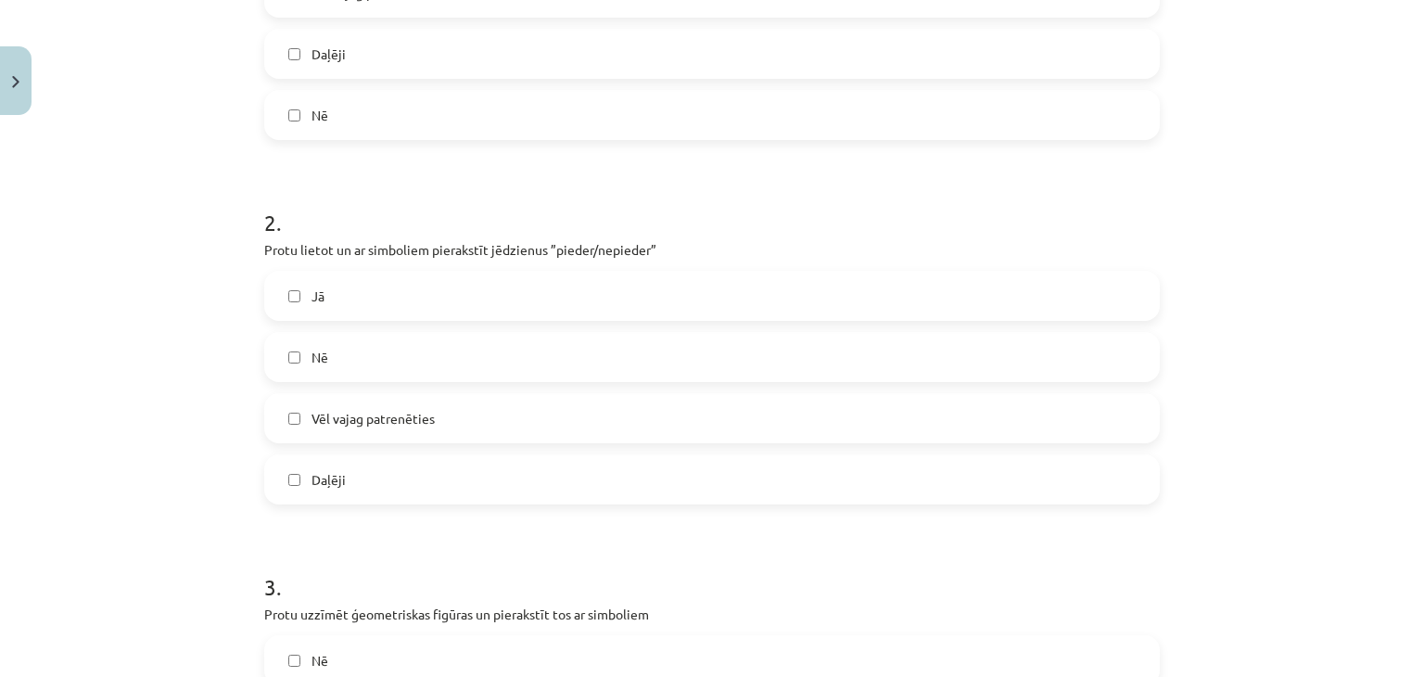
click at [343, 458] on label "Daļēji" at bounding box center [712, 479] width 892 height 46
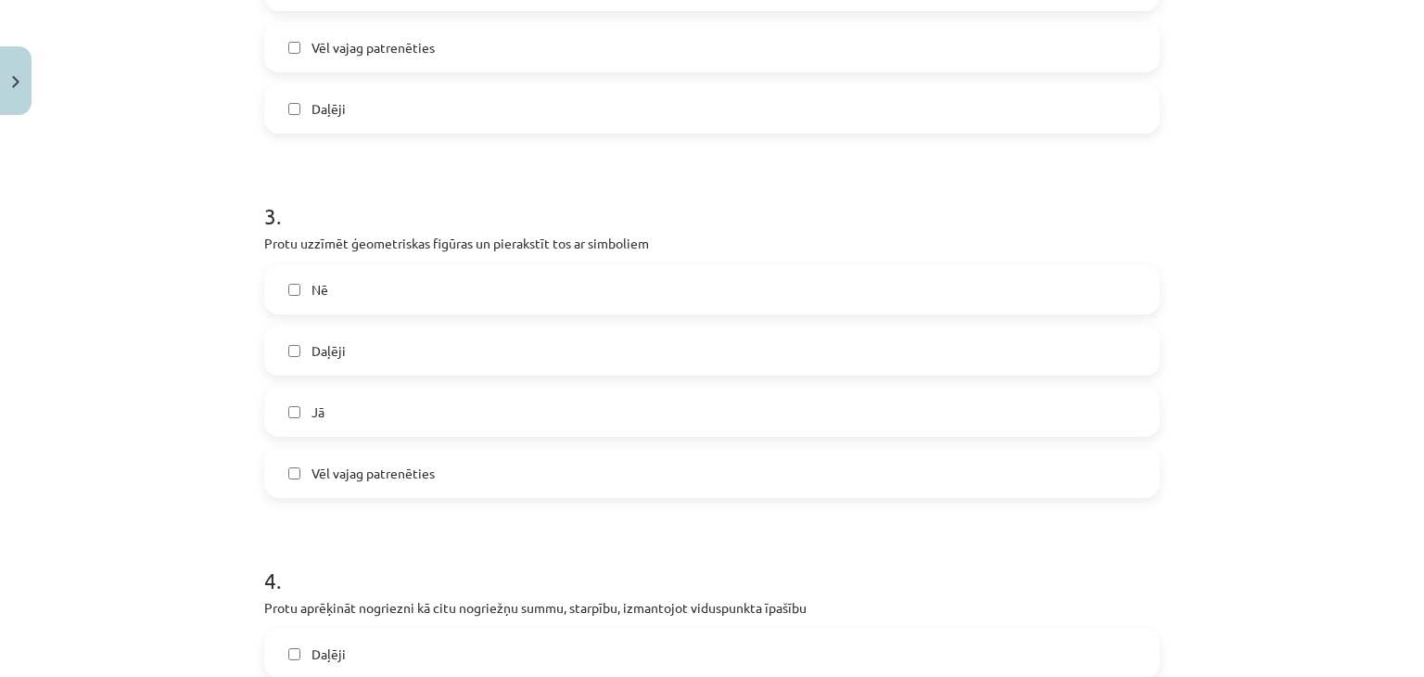
click at [331, 352] on span "Daļēji" at bounding box center [329, 350] width 34 height 19
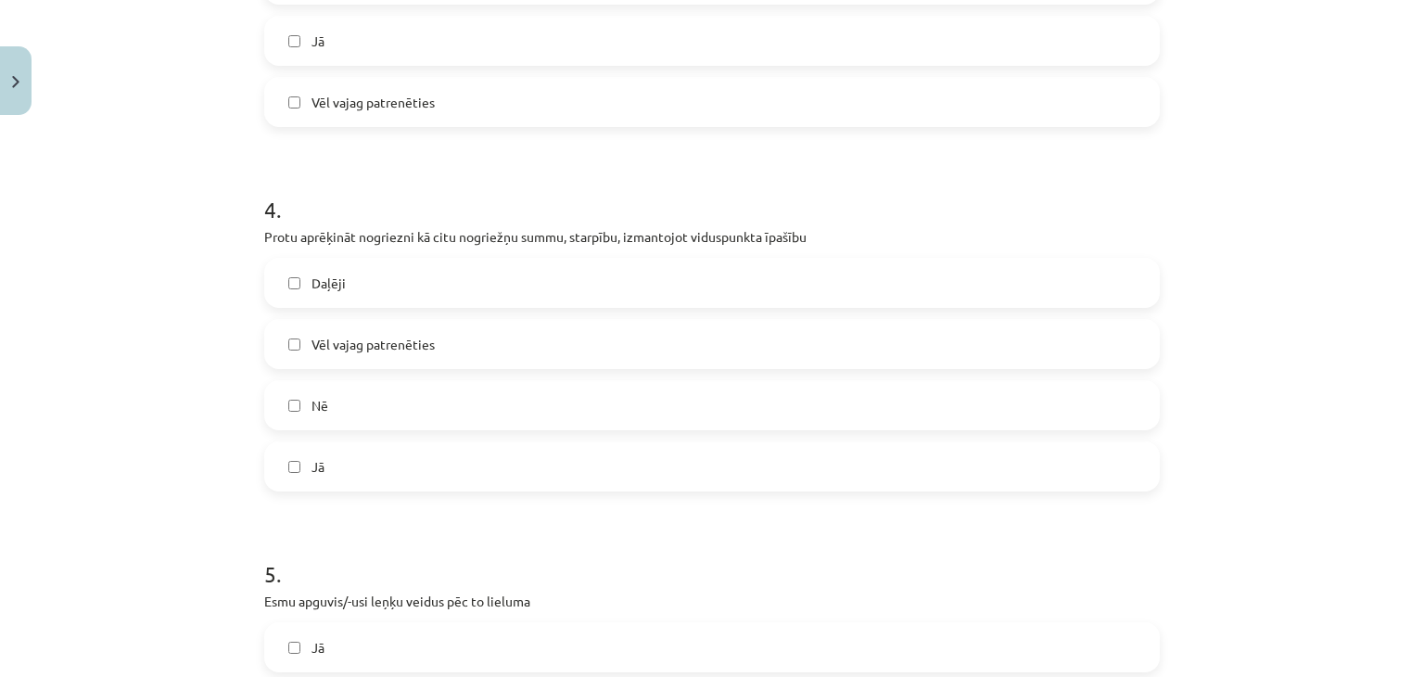
click at [329, 286] on span "Daļēji" at bounding box center [329, 282] width 34 height 19
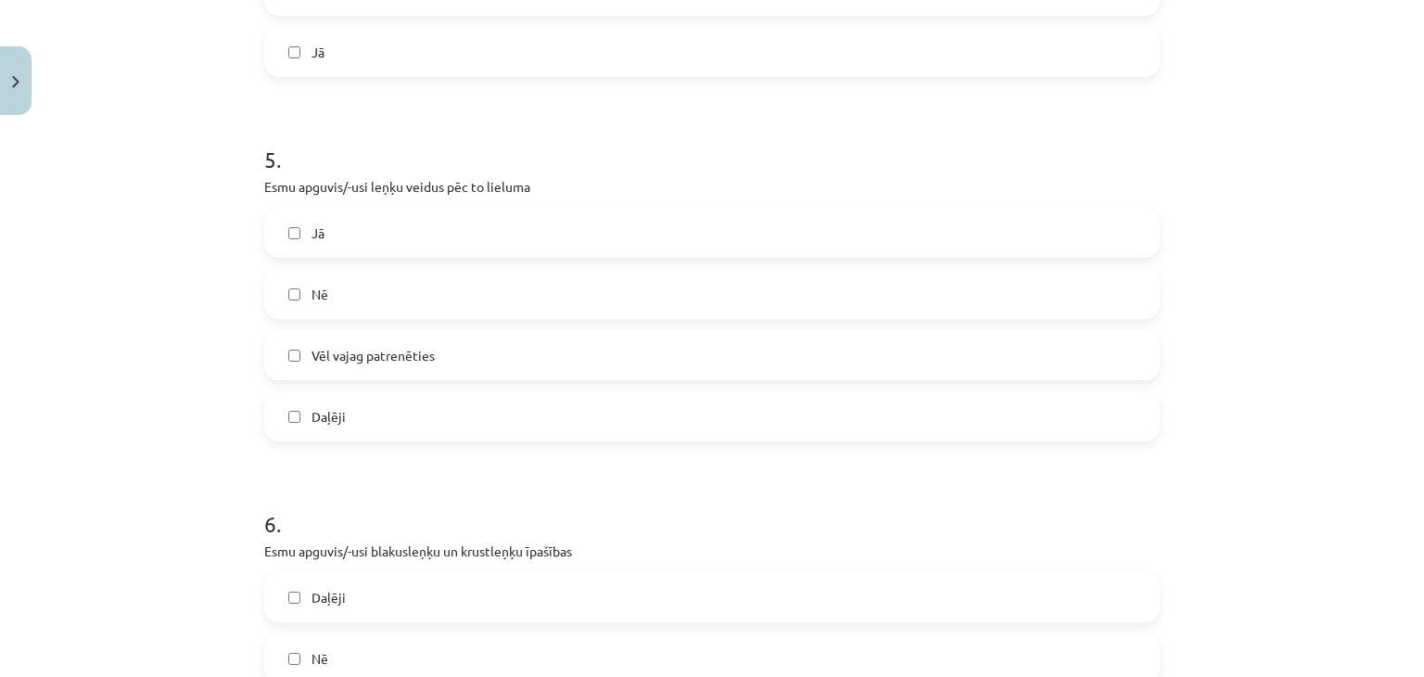
scroll to position [1854, 0]
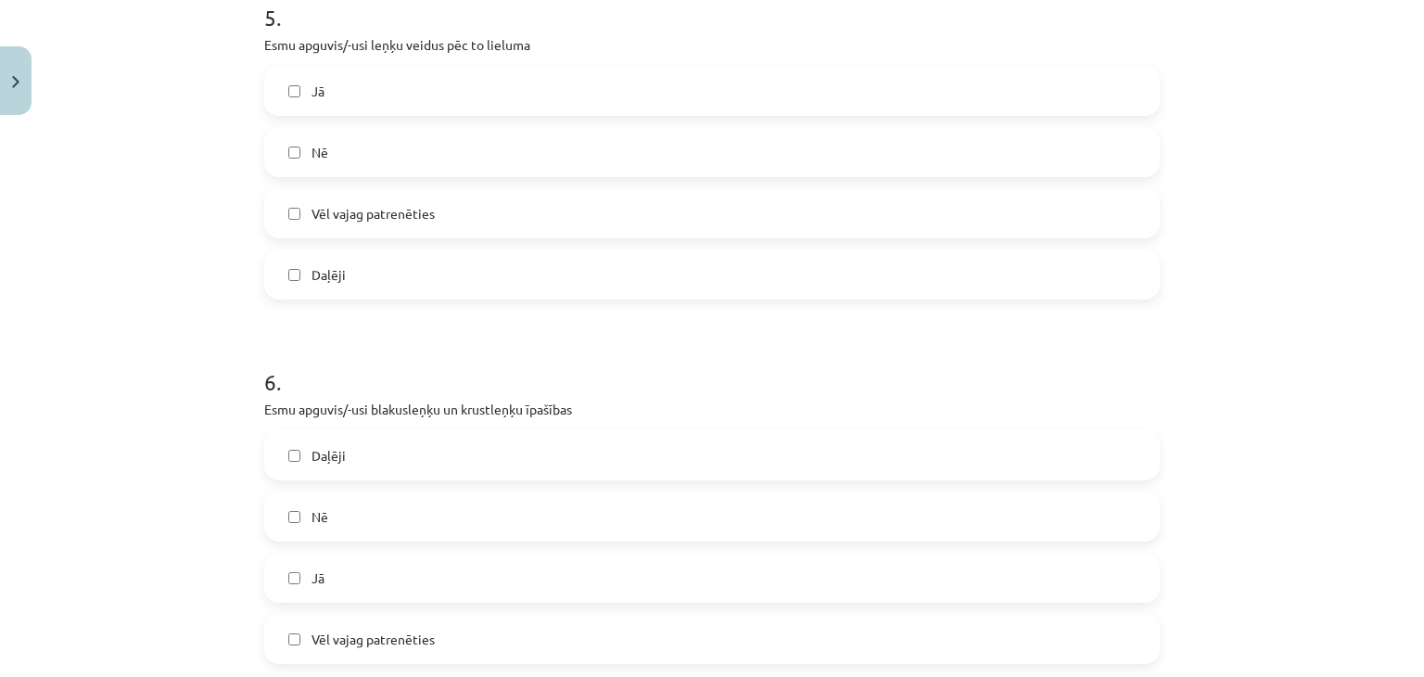
click at [330, 272] on span "Daļēji" at bounding box center [329, 274] width 34 height 19
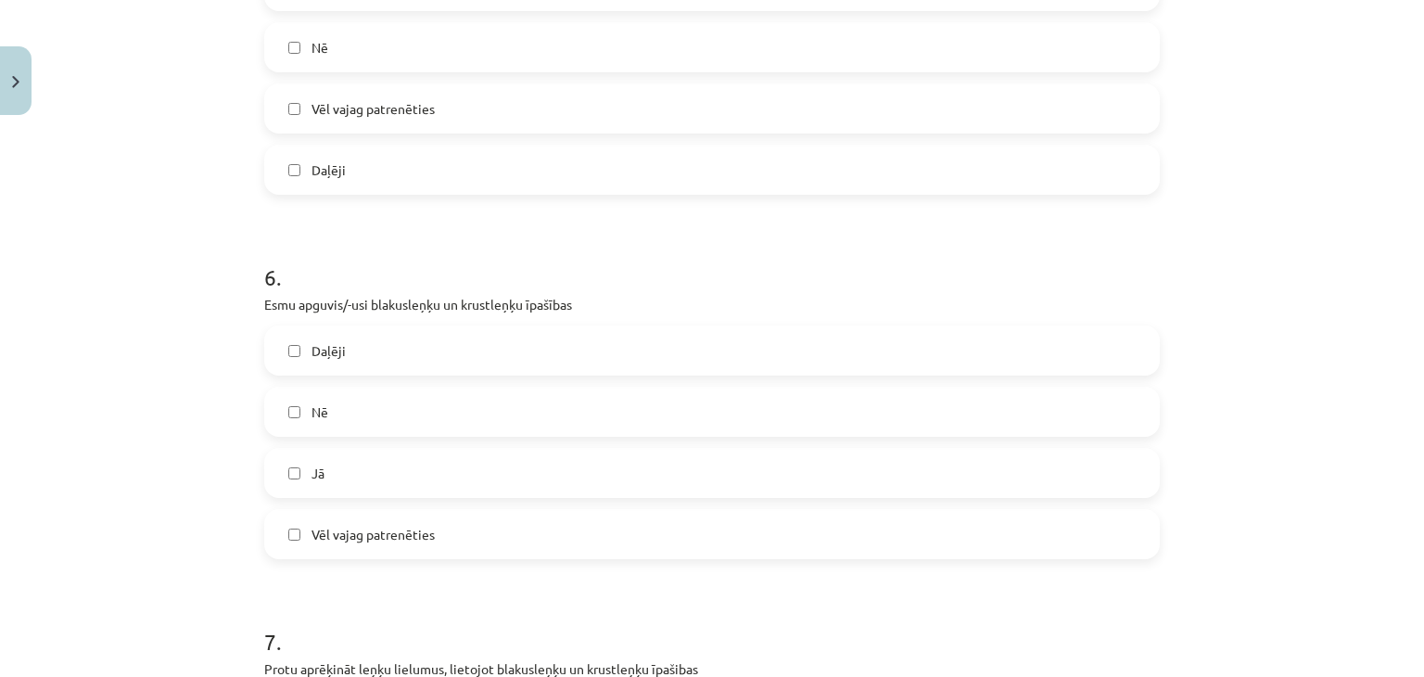
scroll to position [2040, 0]
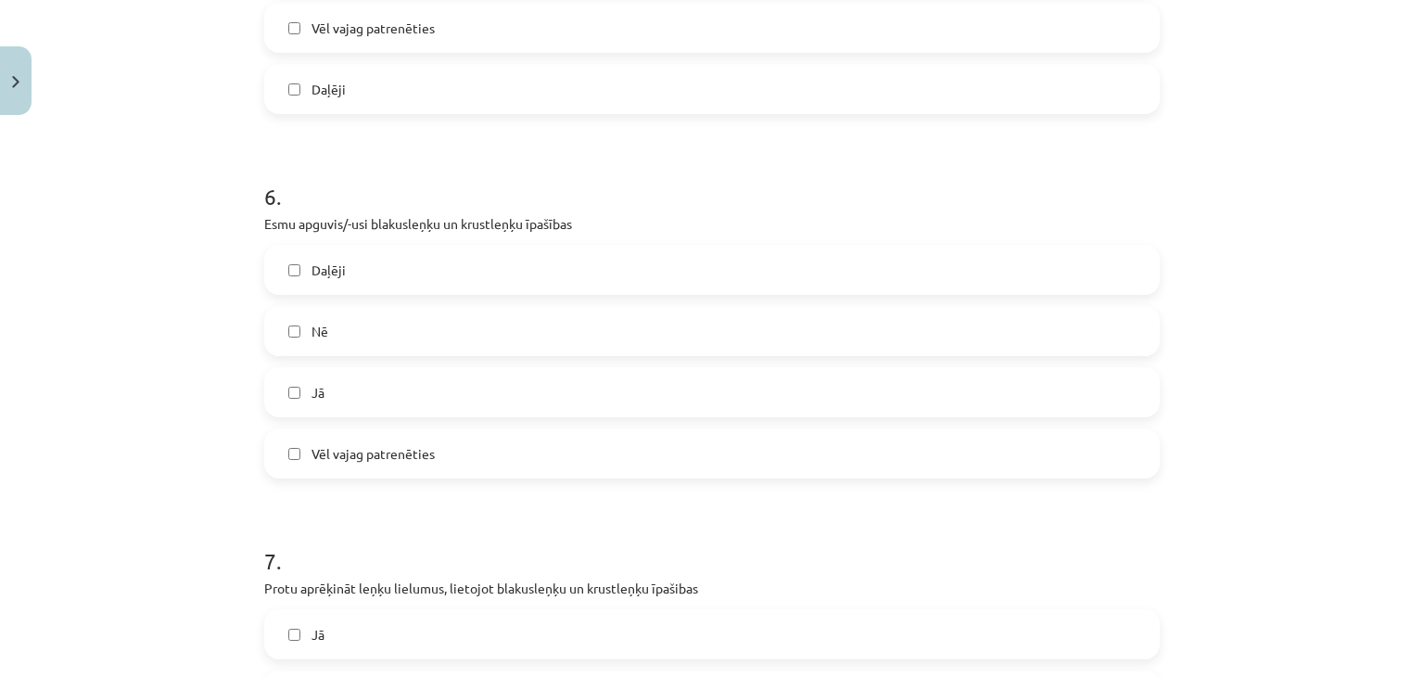
click at [323, 253] on div "6 . Esmu apguvis/-usi blakusleņķu un krustleņķu īpašības Daļēji Nē Jā Vēl vajag…" at bounding box center [712, 314] width 896 height 327
click at [328, 261] on span "Daļēji" at bounding box center [329, 270] width 34 height 19
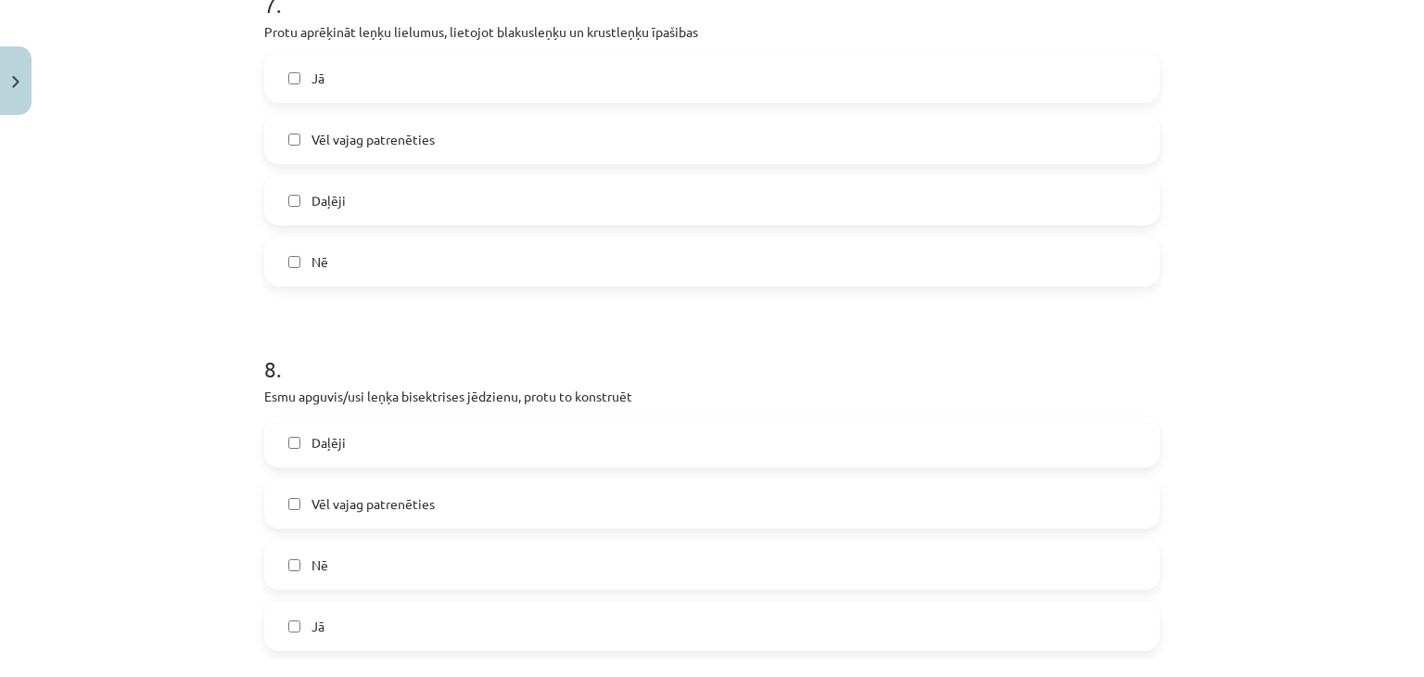
click at [325, 250] on label "Nē" at bounding box center [712, 261] width 892 height 46
click at [319, 203] on span "Daļēji" at bounding box center [329, 200] width 34 height 19
click at [316, 253] on span "Nē" at bounding box center [320, 261] width 17 height 19
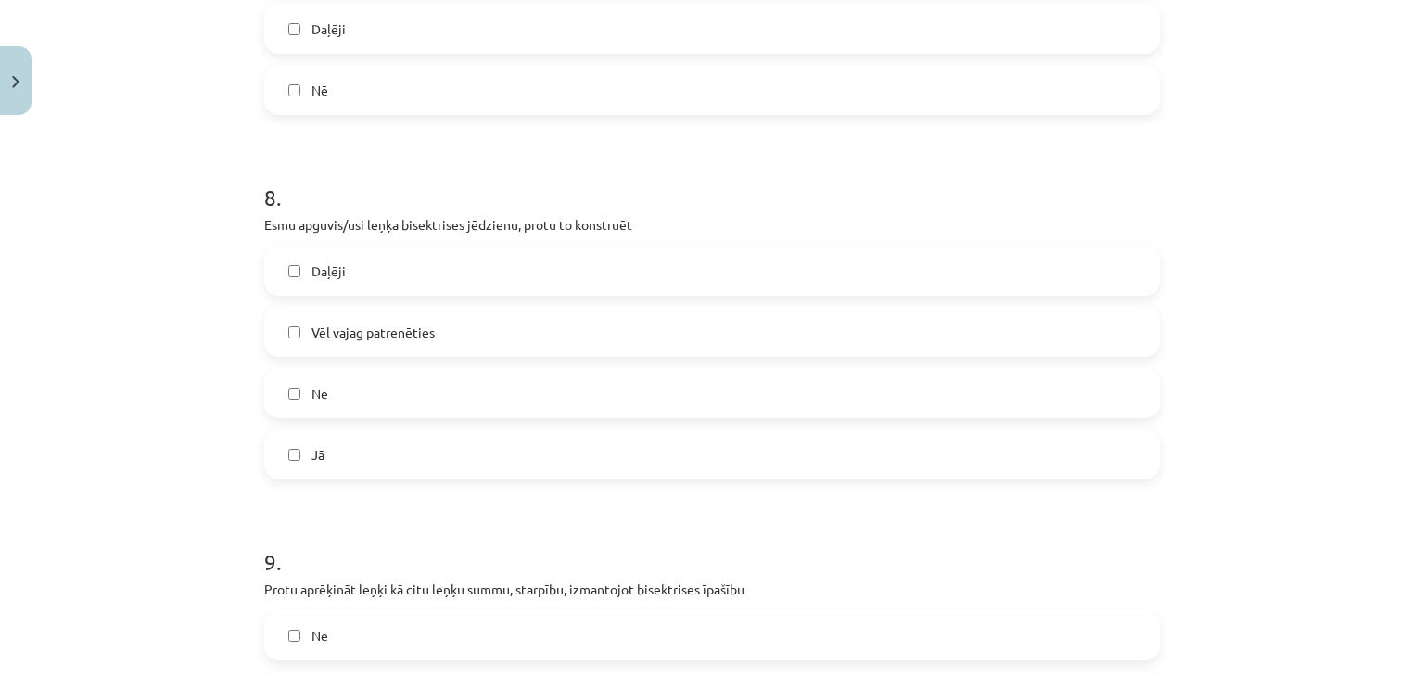
scroll to position [2874, 0]
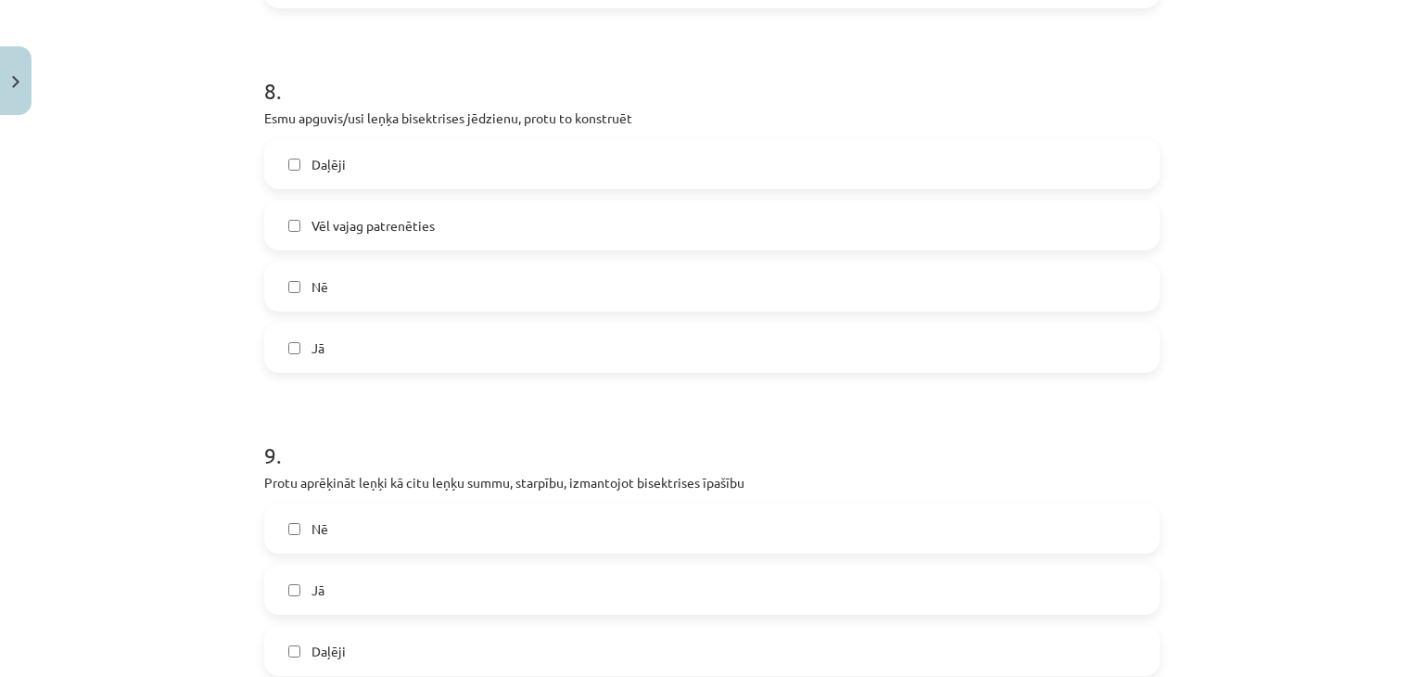
click at [340, 182] on label "Daļēji" at bounding box center [712, 164] width 892 height 46
click at [338, 220] on span "Vēl vajag patrenēties" at bounding box center [373, 225] width 123 height 19
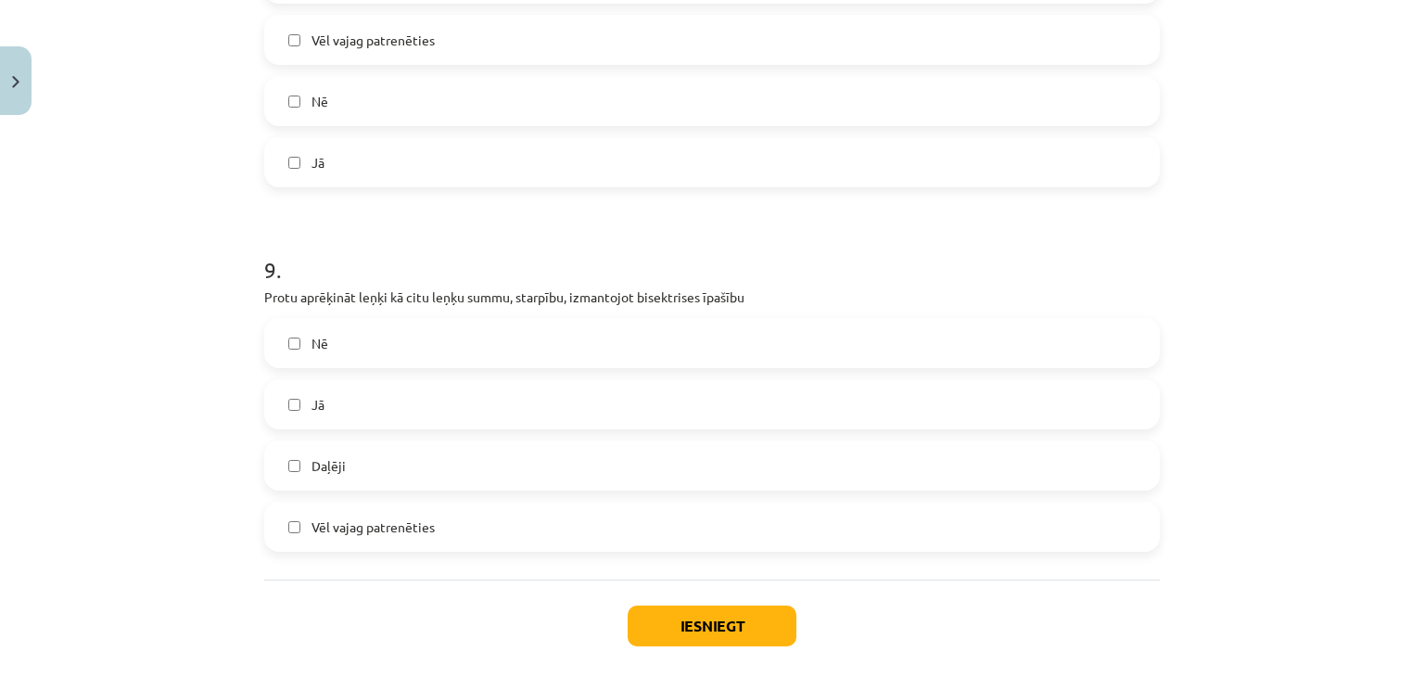
click at [355, 472] on label "Daļēji" at bounding box center [712, 465] width 892 height 46
click at [655, 609] on button "Iesniegt" at bounding box center [712, 625] width 169 height 41
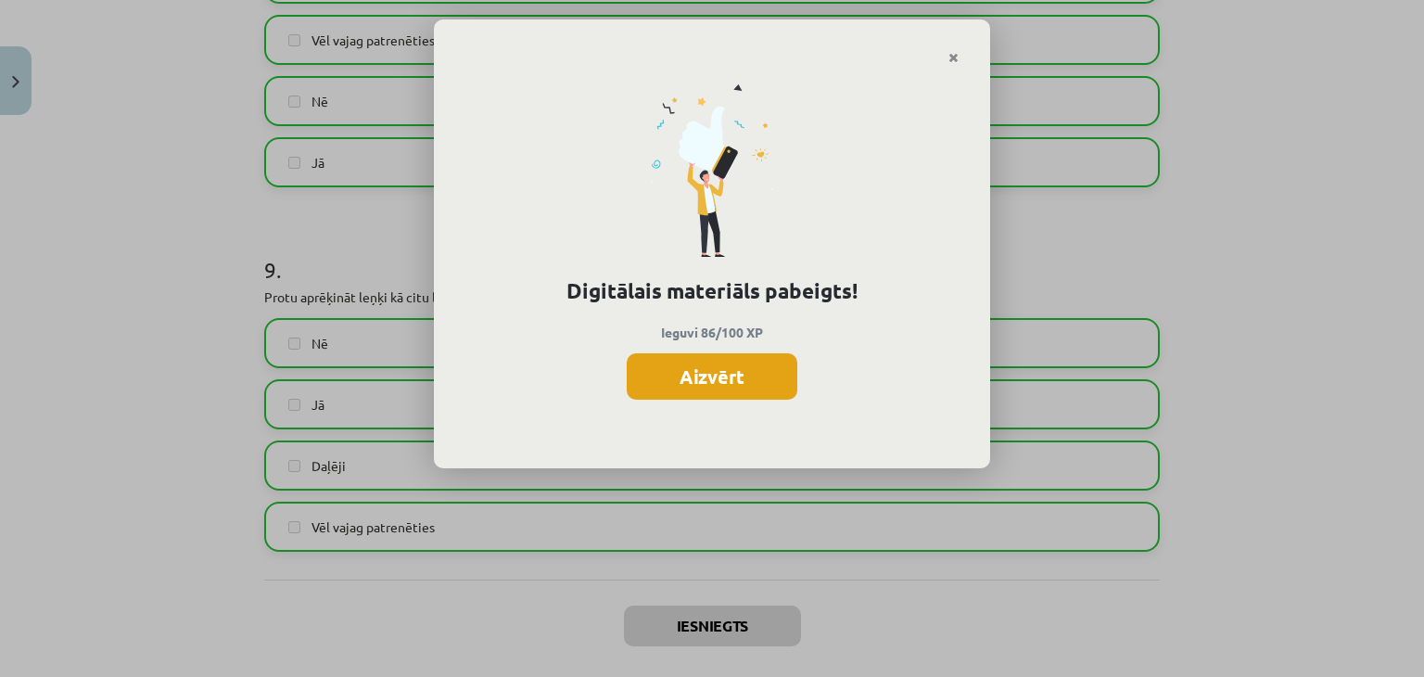
click at [724, 372] on button "Aizvērt" at bounding box center [712, 376] width 171 height 46
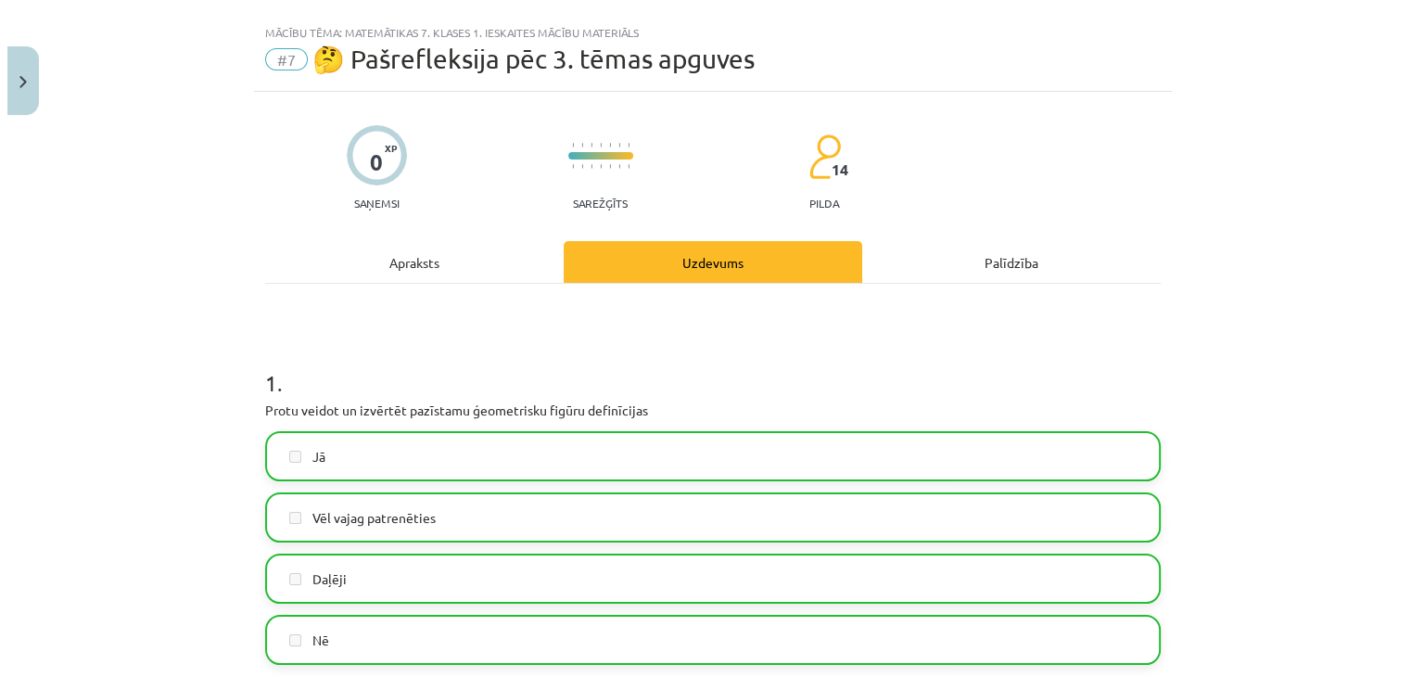
scroll to position [0, 0]
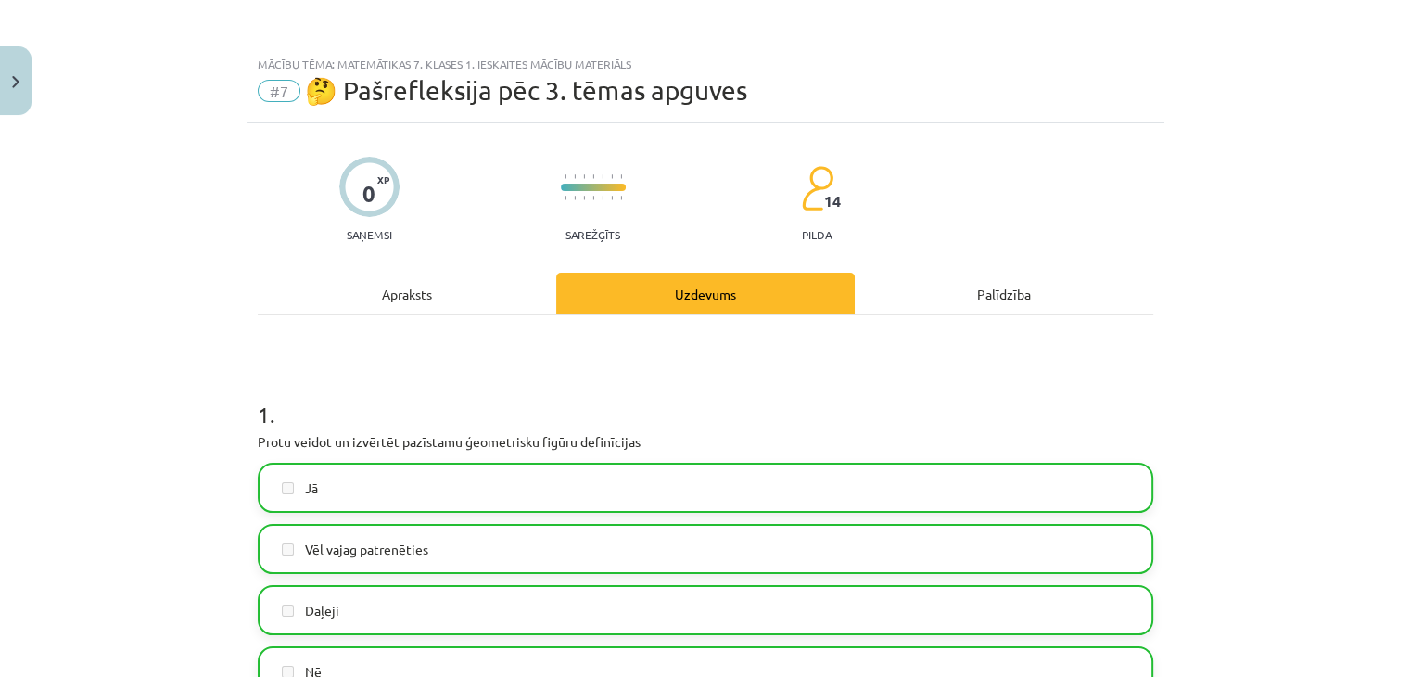
click at [467, 309] on div "Apraksts" at bounding box center [407, 294] width 299 height 42
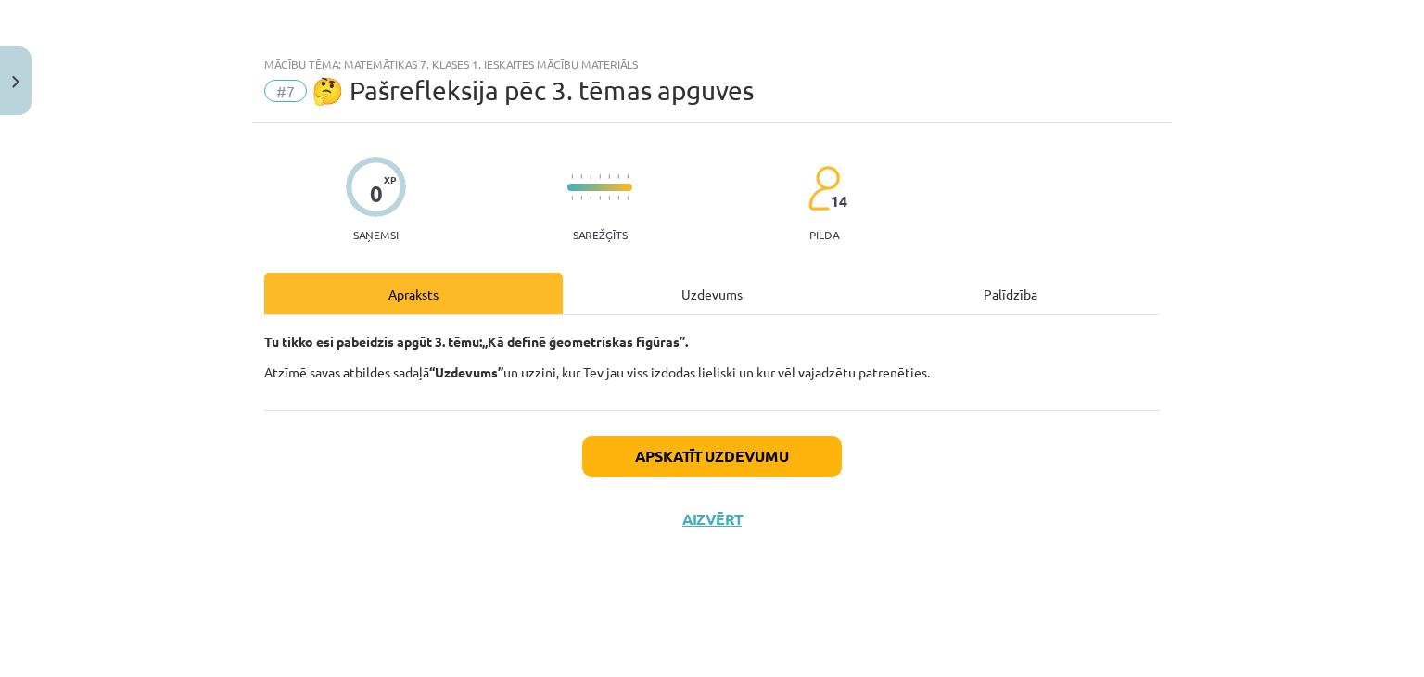
click at [465, 309] on div "Apraksts" at bounding box center [413, 294] width 299 height 42
click at [651, 452] on button "Apskatīt uzdevumu" at bounding box center [712, 456] width 260 height 41
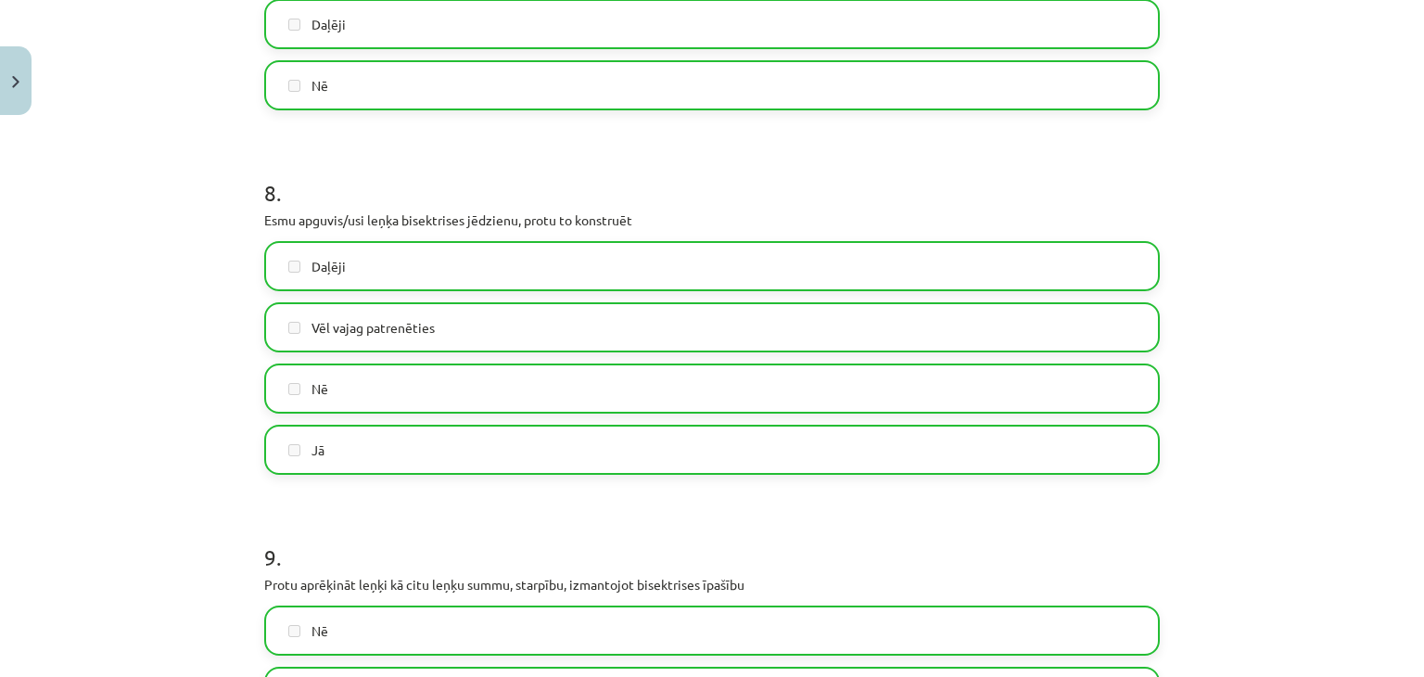
scroll to position [3148, 0]
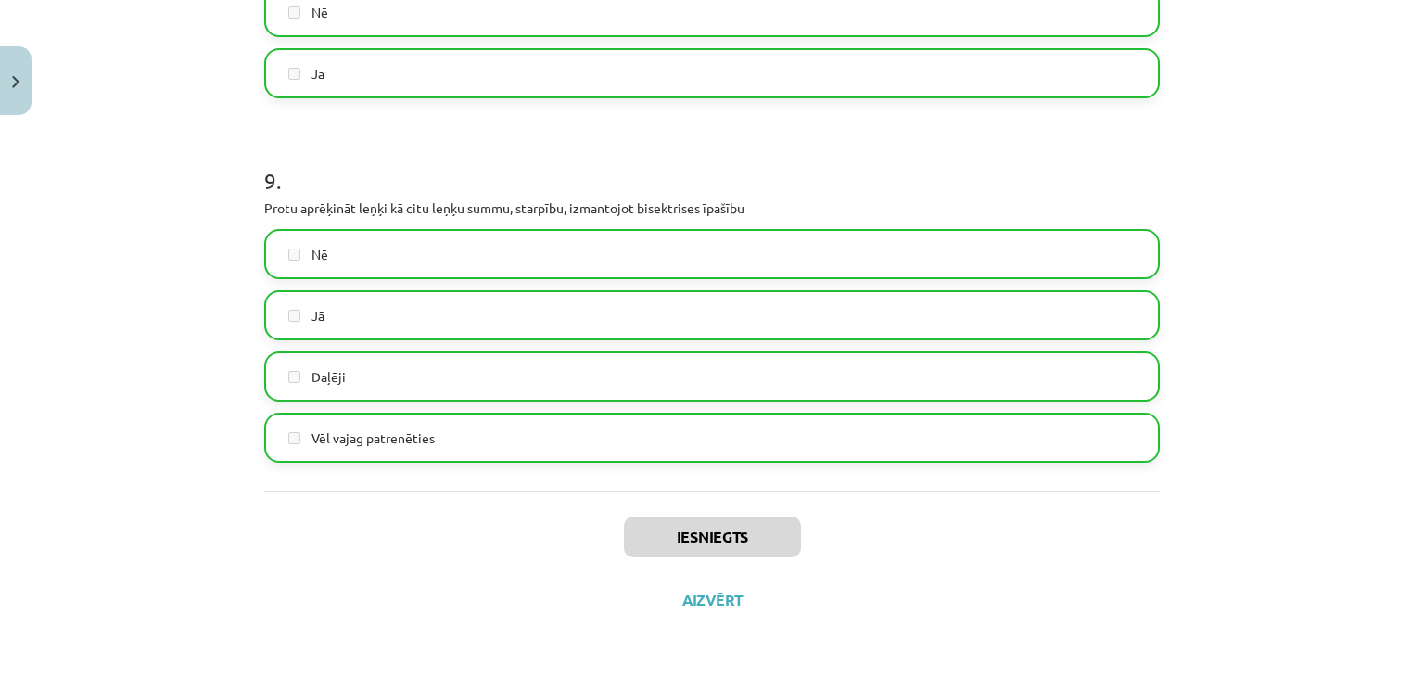
click at [700, 587] on div "Iesniegts Aizvērt" at bounding box center [712, 555] width 896 height 130
click at [701, 591] on button "Aizvērt" at bounding box center [712, 600] width 70 height 19
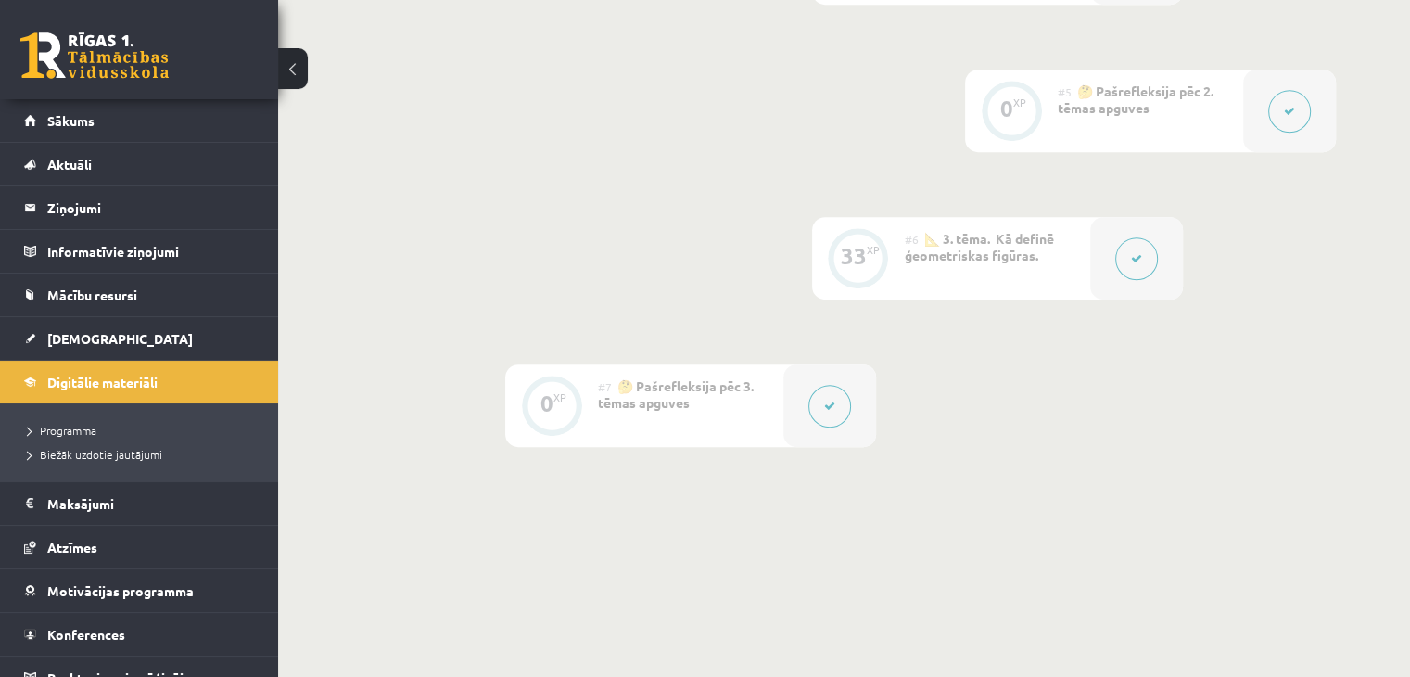
click at [1143, 251] on button at bounding box center [1136, 258] width 43 height 43
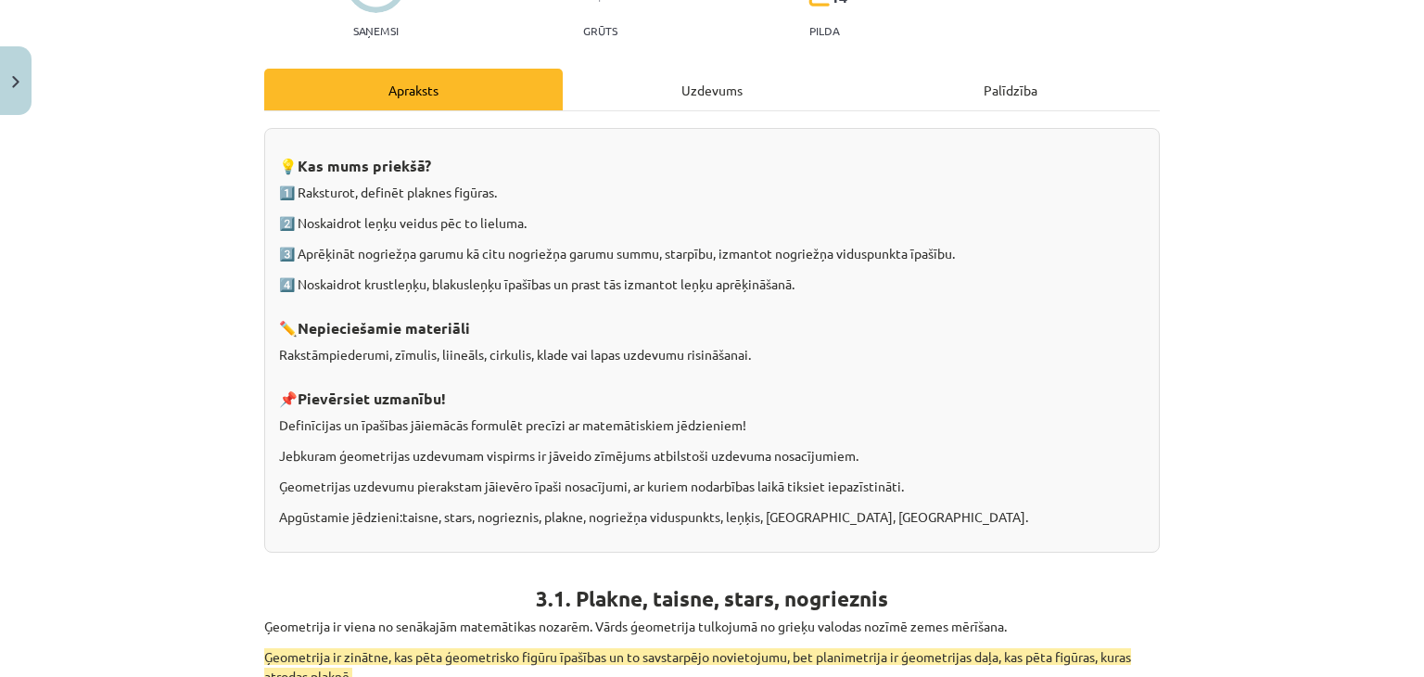
scroll to position [0, 0]
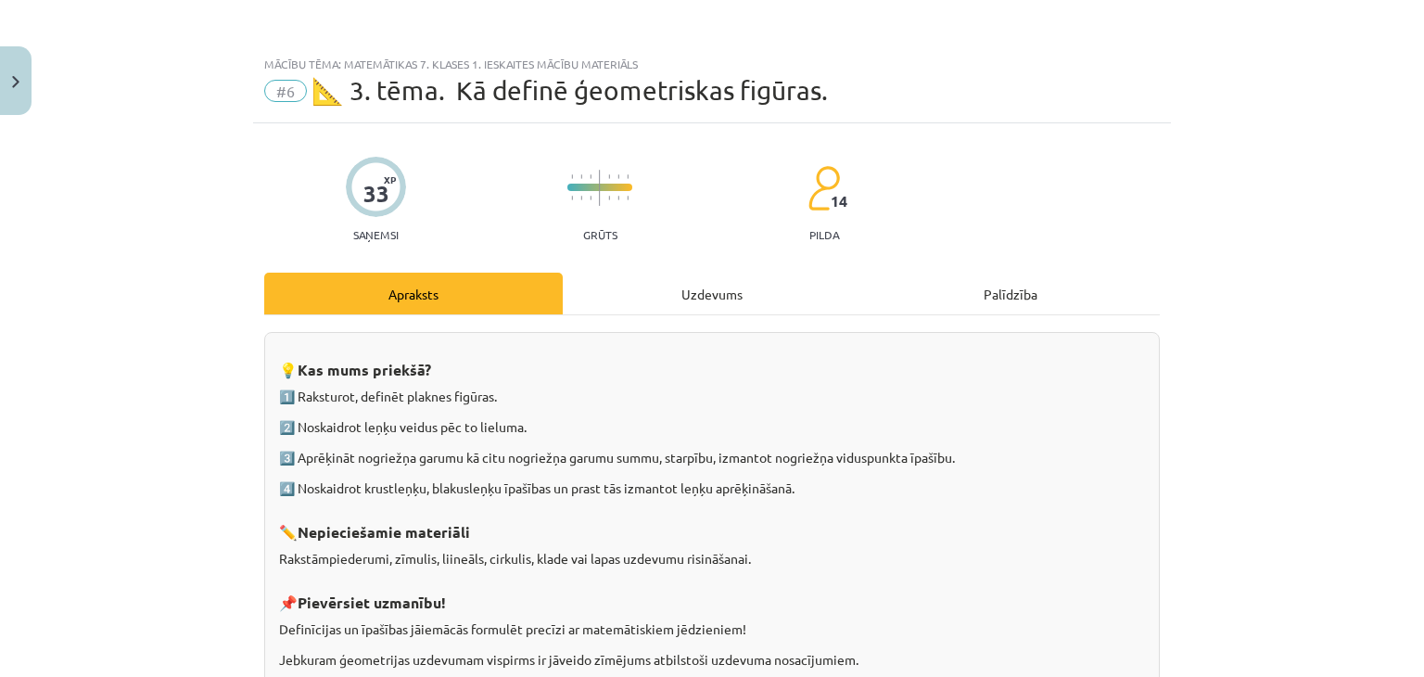
click at [636, 292] on div "Uzdevums" at bounding box center [712, 294] width 299 height 42
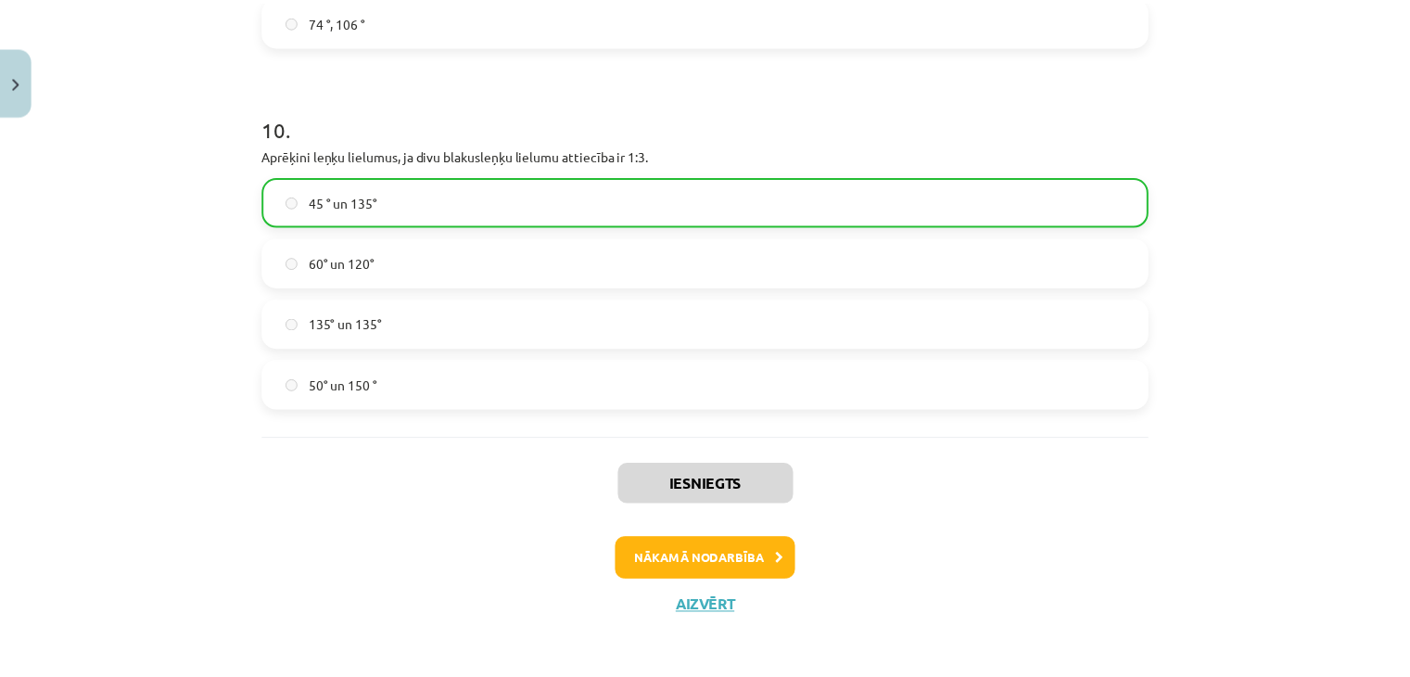
scroll to position [4571, 0]
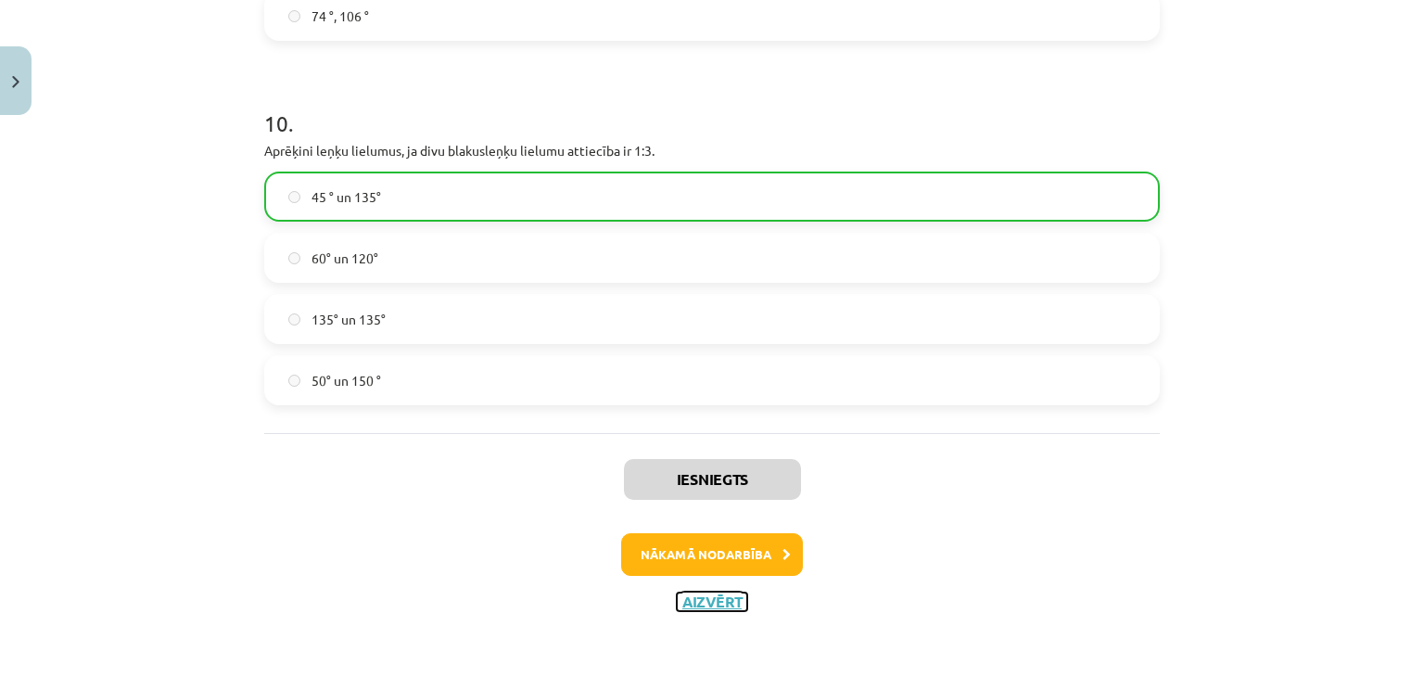
click at [711, 592] on button "Aizvērt" at bounding box center [712, 601] width 70 height 19
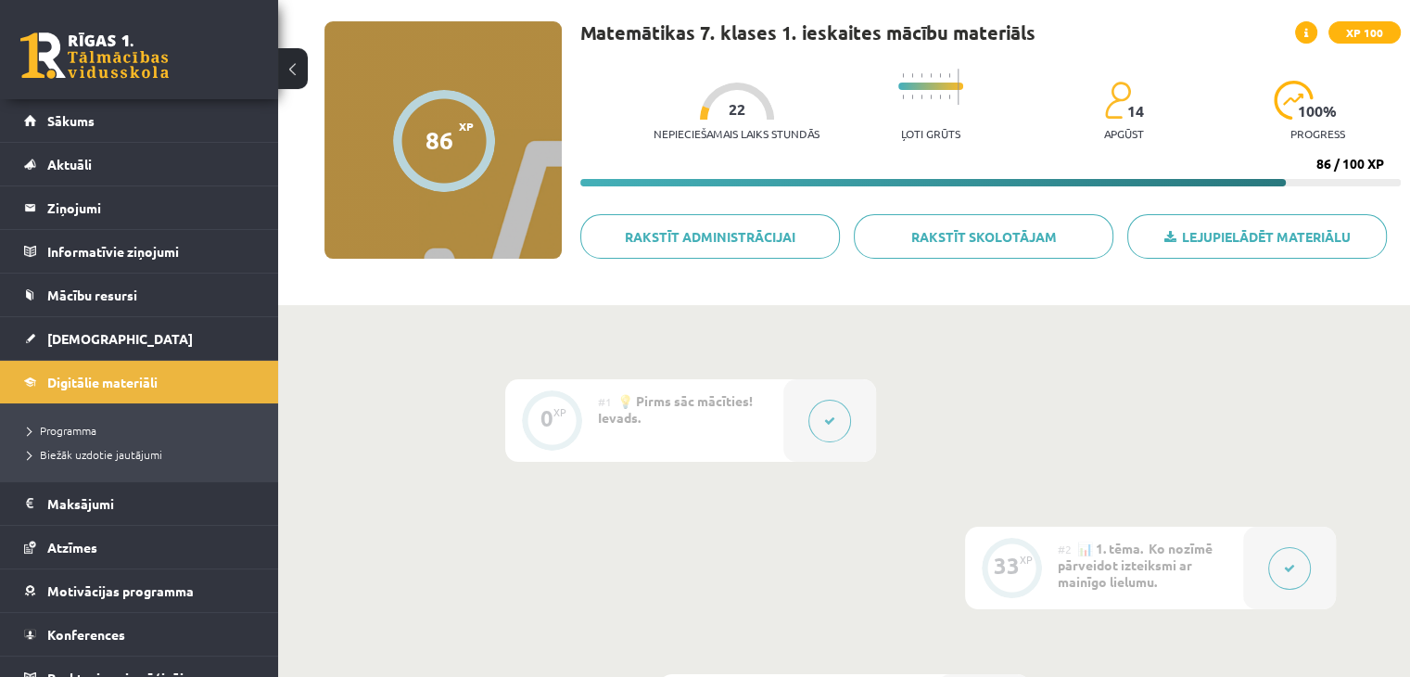
scroll to position [93, 0]
